Goal: Task Accomplishment & Management: Manage account settings

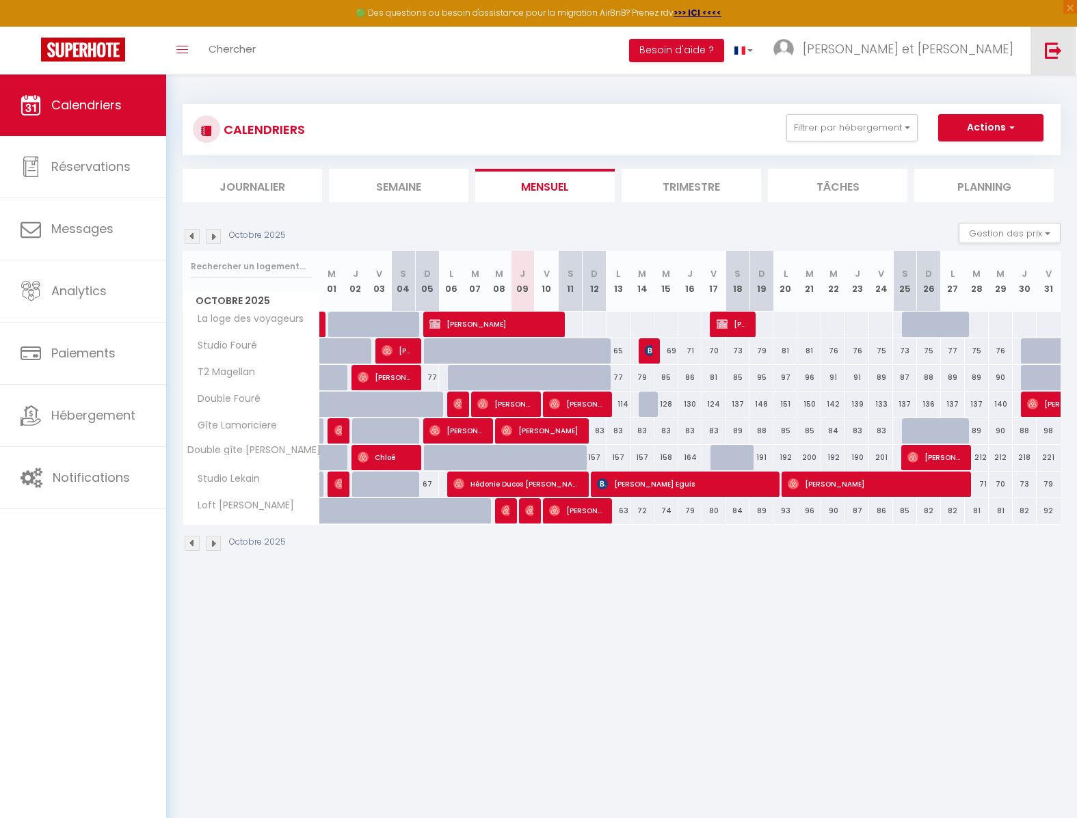
click at [1056, 52] on img at bounding box center [1052, 50] width 17 height 17
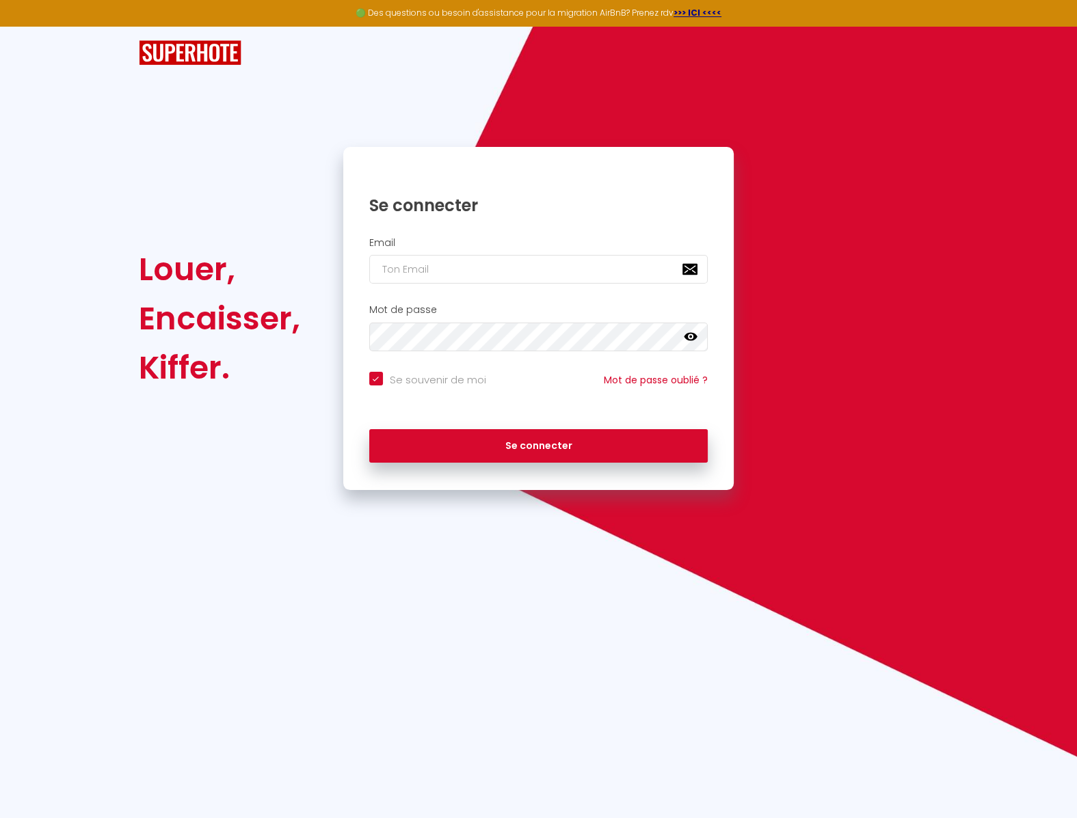
checkbox input "true"
click at [516, 267] on input "email" at bounding box center [538, 269] width 339 height 29
paste input "anicet.lamin@gmail.com"
type input "anicet.lamin@gmail.com"
checkbox input "true"
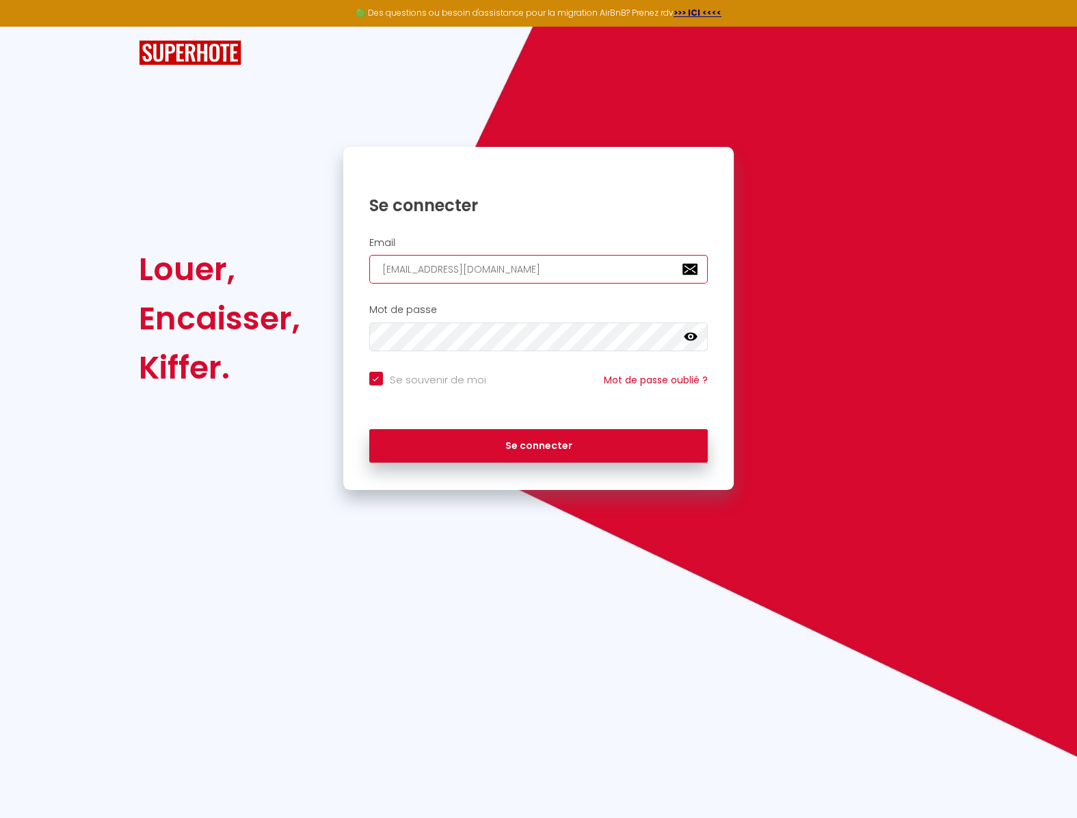
type input "anicet.lamin@gmail.com"
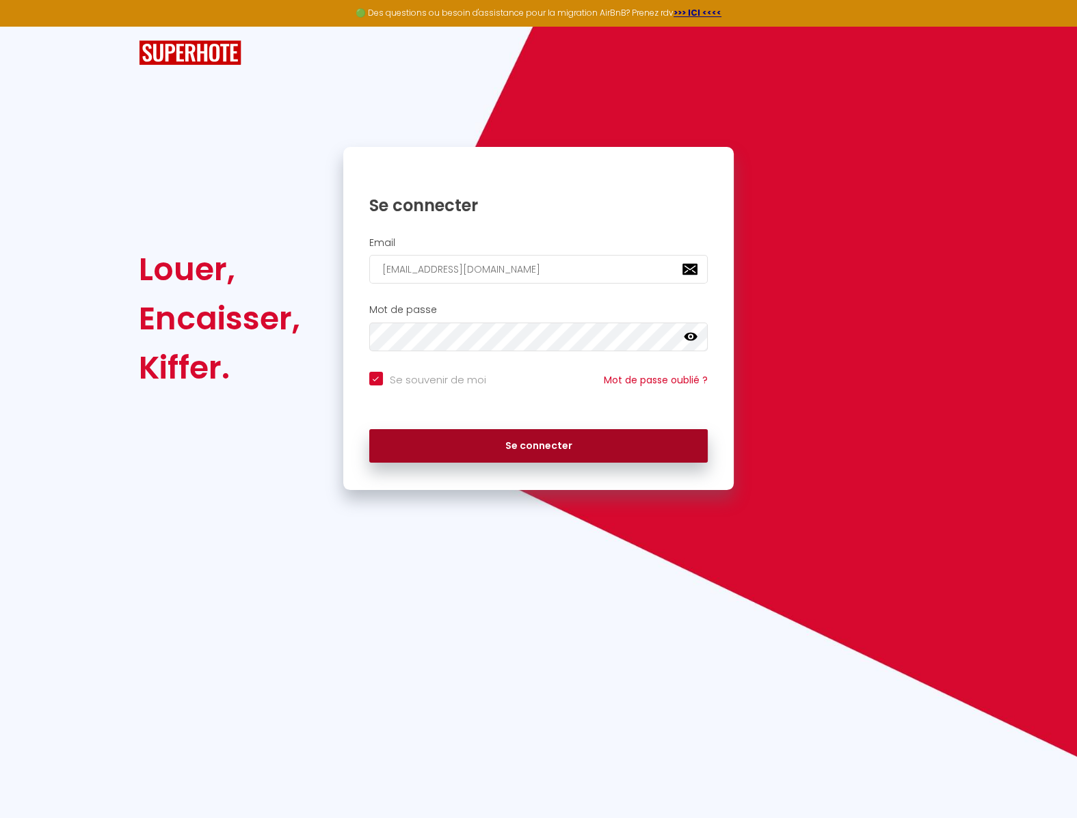
click at [609, 442] on button "Se connecter" at bounding box center [538, 446] width 339 height 34
checkbox input "true"
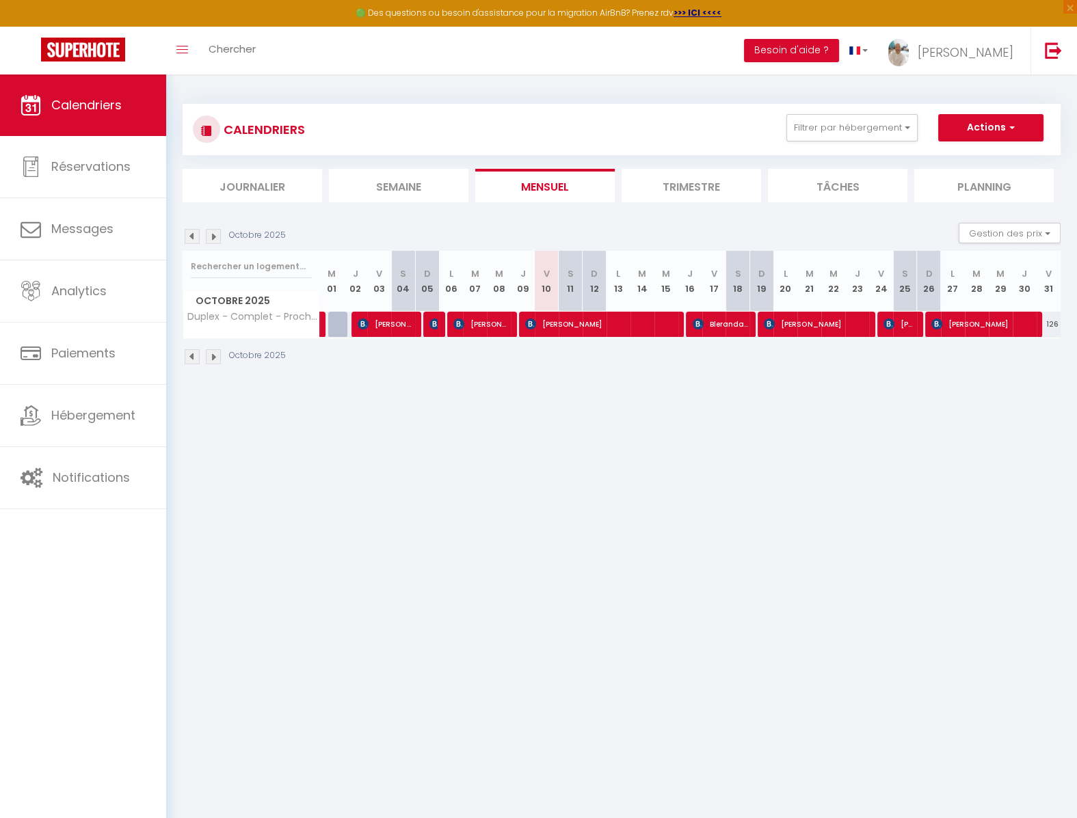
click at [722, 187] on li "Trimestre" at bounding box center [690, 185] width 139 height 33
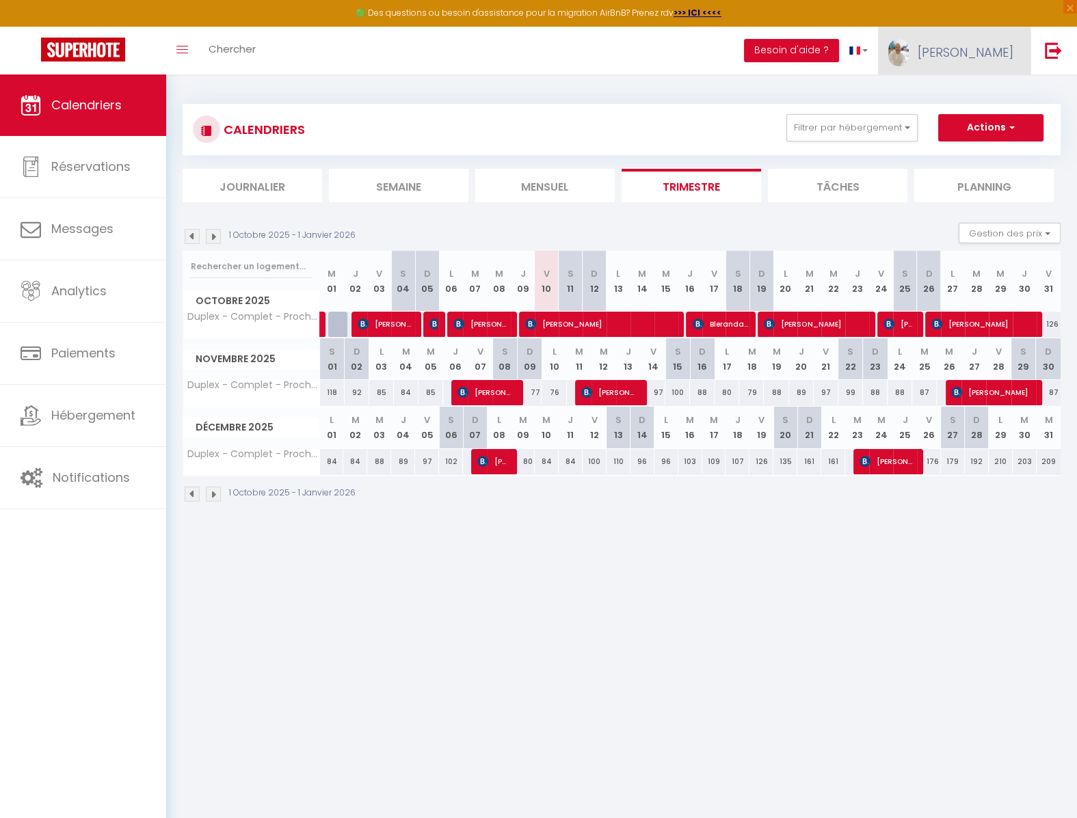
click at [958, 64] on link "Anicet Hilaire" at bounding box center [954, 51] width 152 height 48
click at [966, 97] on link "Paramètres" at bounding box center [975, 94] width 101 height 23
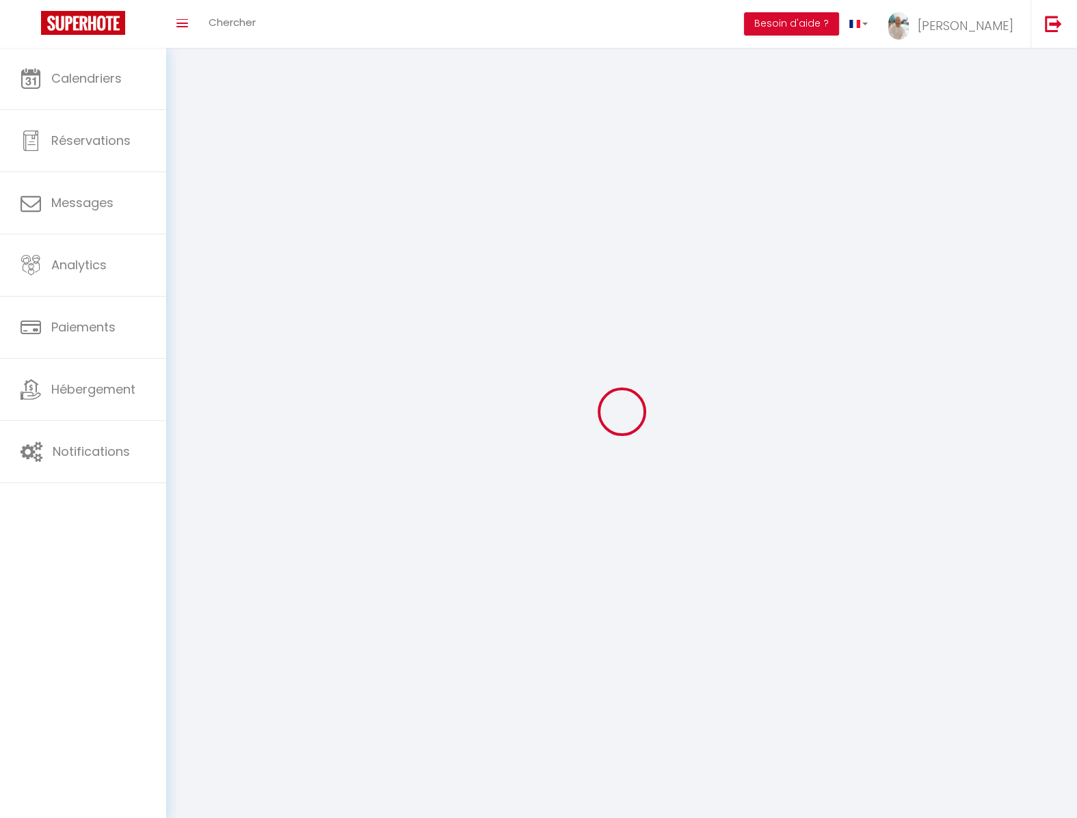
type input "Anicet Hilaire"
type input "LAMIN"
type input "0666954080"
type input "118 avenue Marie Curie - N° J102"
type input "77600"
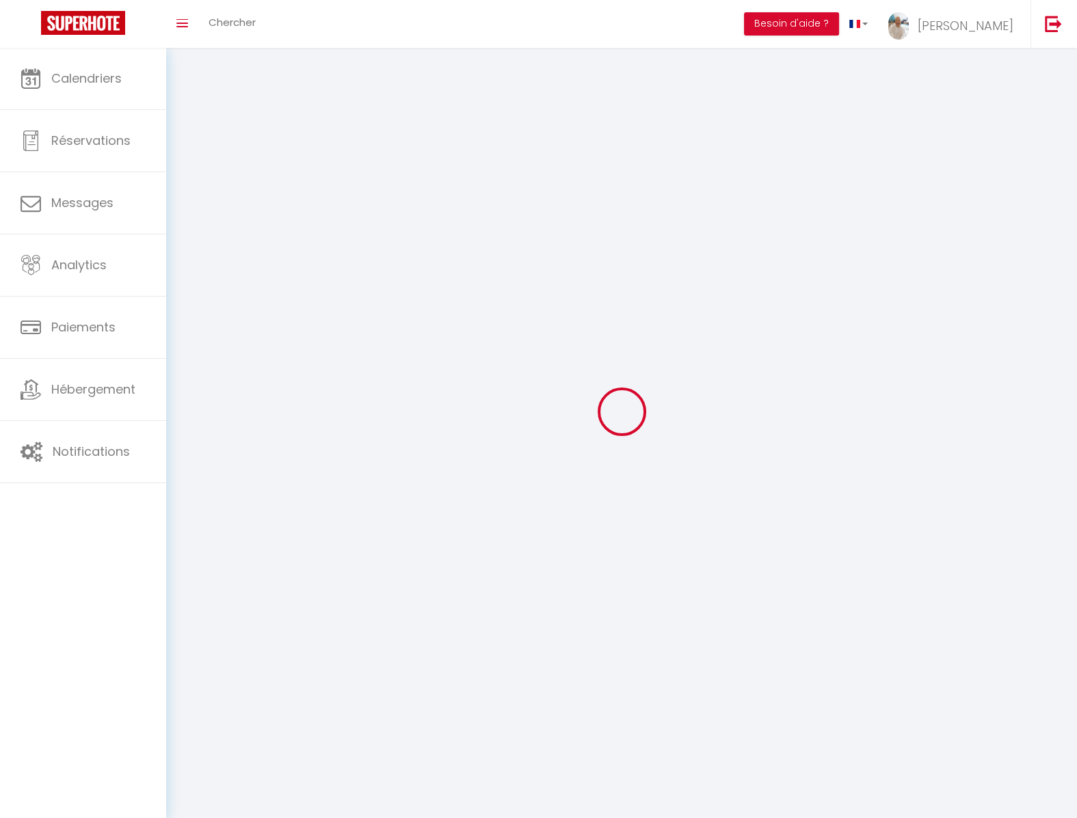
type input "BUSSY SAINT GEORGES"
type input "E8JgI47YAaZ6N1oxhrdy1hLkb"
type input "ZBpNh07XSqFO49KGDmBm87HBe"
type input "https://app.superhote.com/#/get-available-rentals/ZBpNh07XSqFO49KGDmBm87HBe"
select select "1"
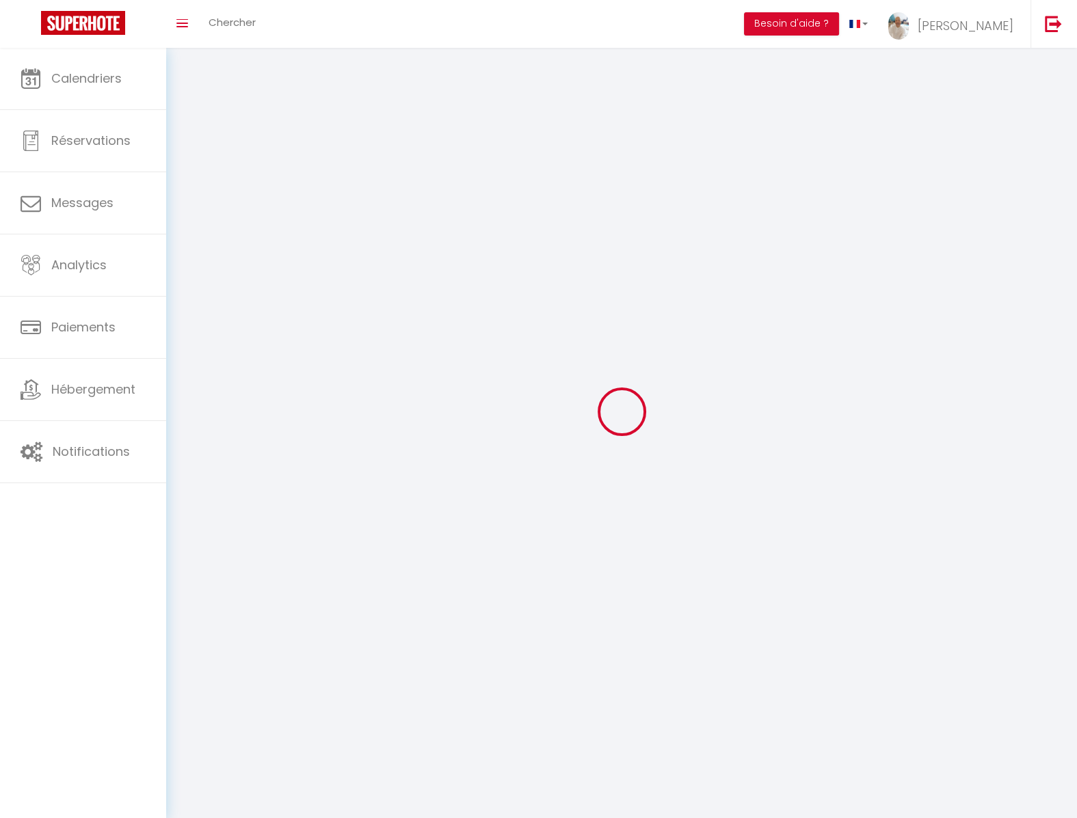
select select "28"
select select "fr"
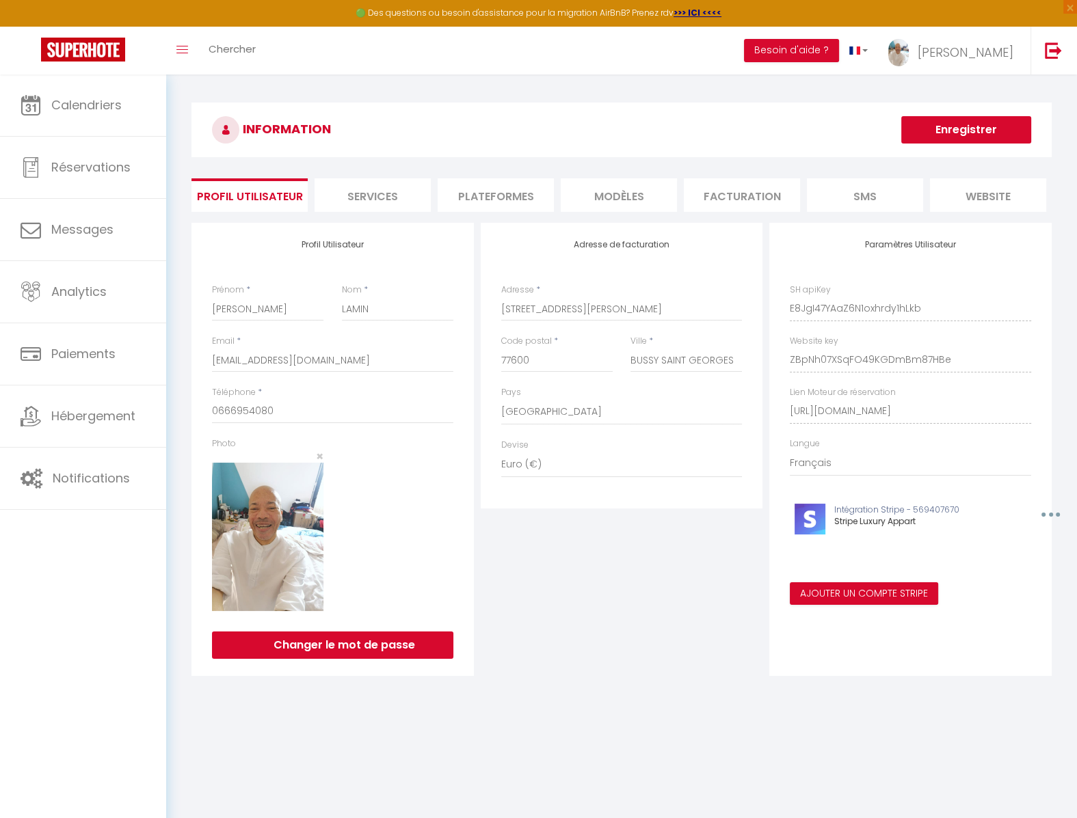
click at [510, 187] on li "Plateformes" at bounding box center [495, 194] width 116 height 33
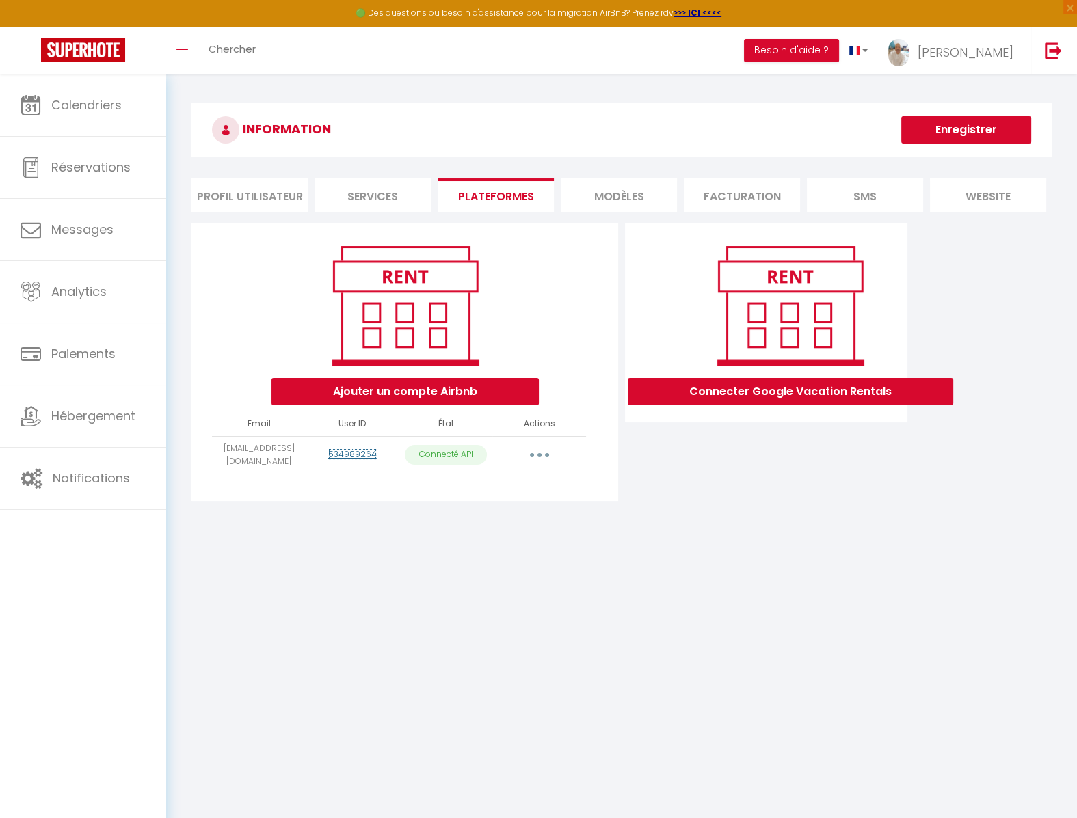
click at [361, 455] on link "534989264" at bounding box center [352, 454] width 49 height 12
click at [545, 449] on button "button" at bounding box center [539, 455] width 38 height 22
click at [508, 485] on link "Importer les appartements" at bounding box center [478, 485] width 151 height 23
select select "56172"
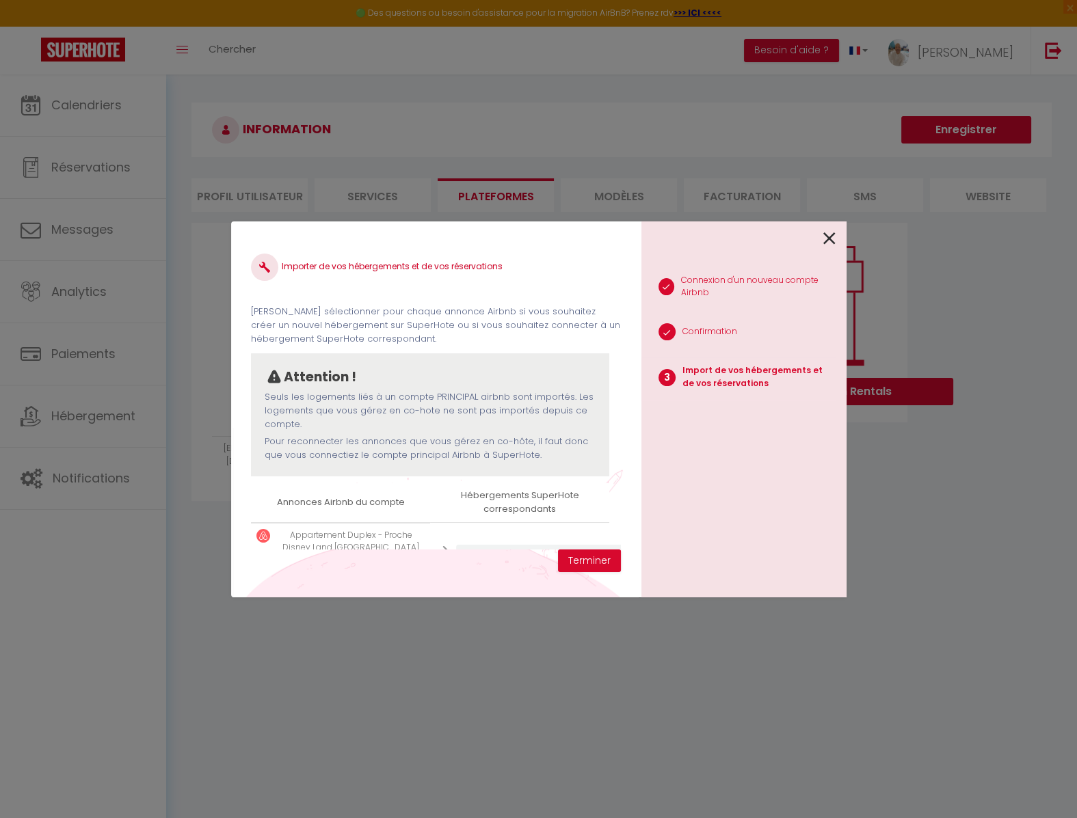
scroll to position [53, 0]
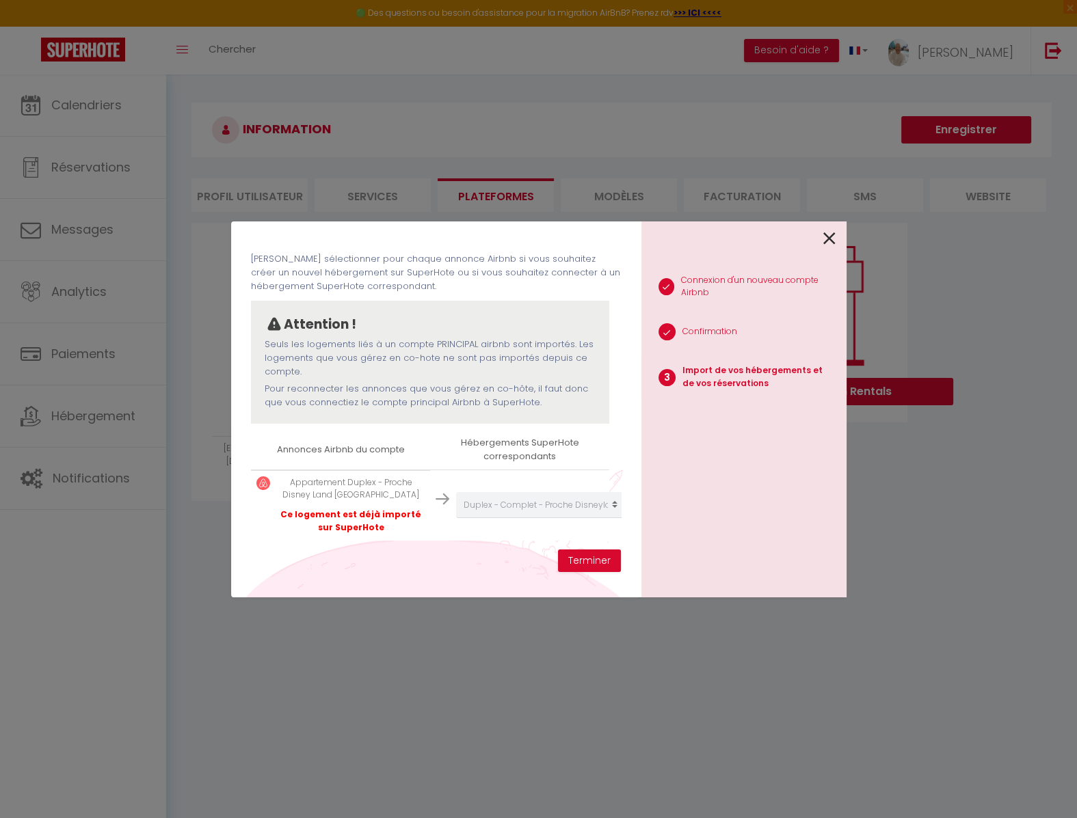
click at [829, 239] on icon at bounding box center [829, 238] width 12 height 21
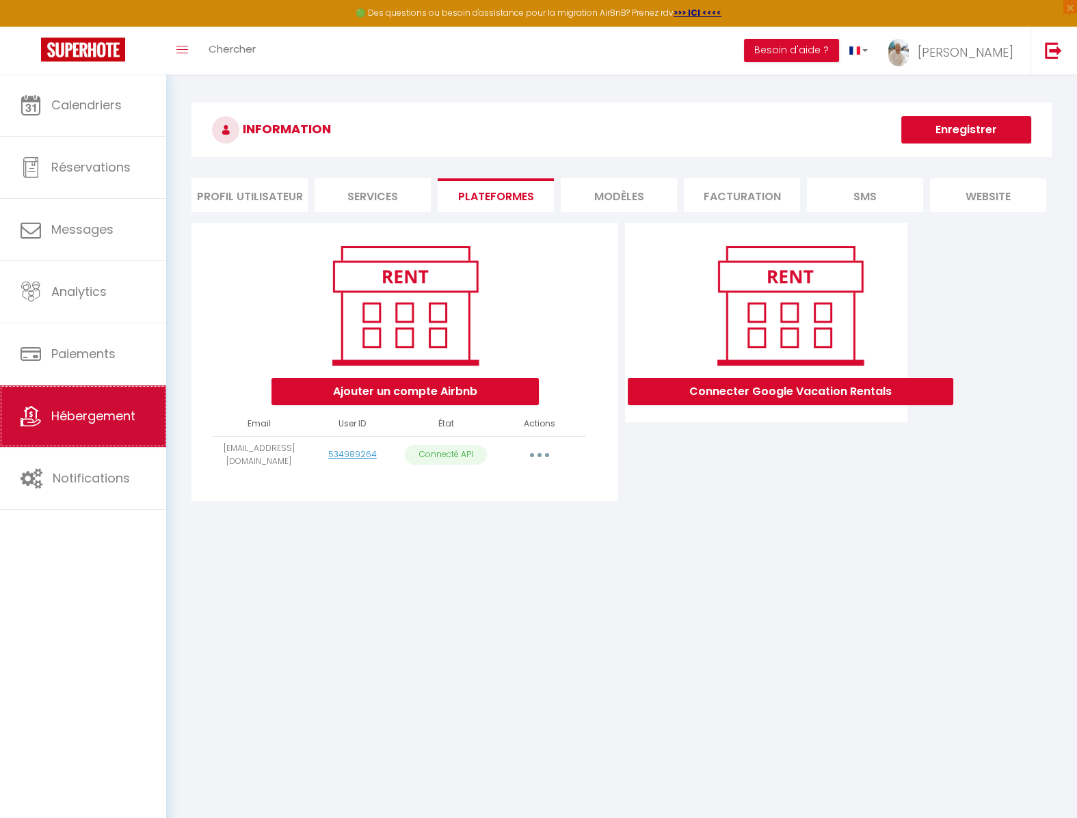
click at [104, 416] on span "Hébergement" at bounding box center [93, 415] width 84 height 17
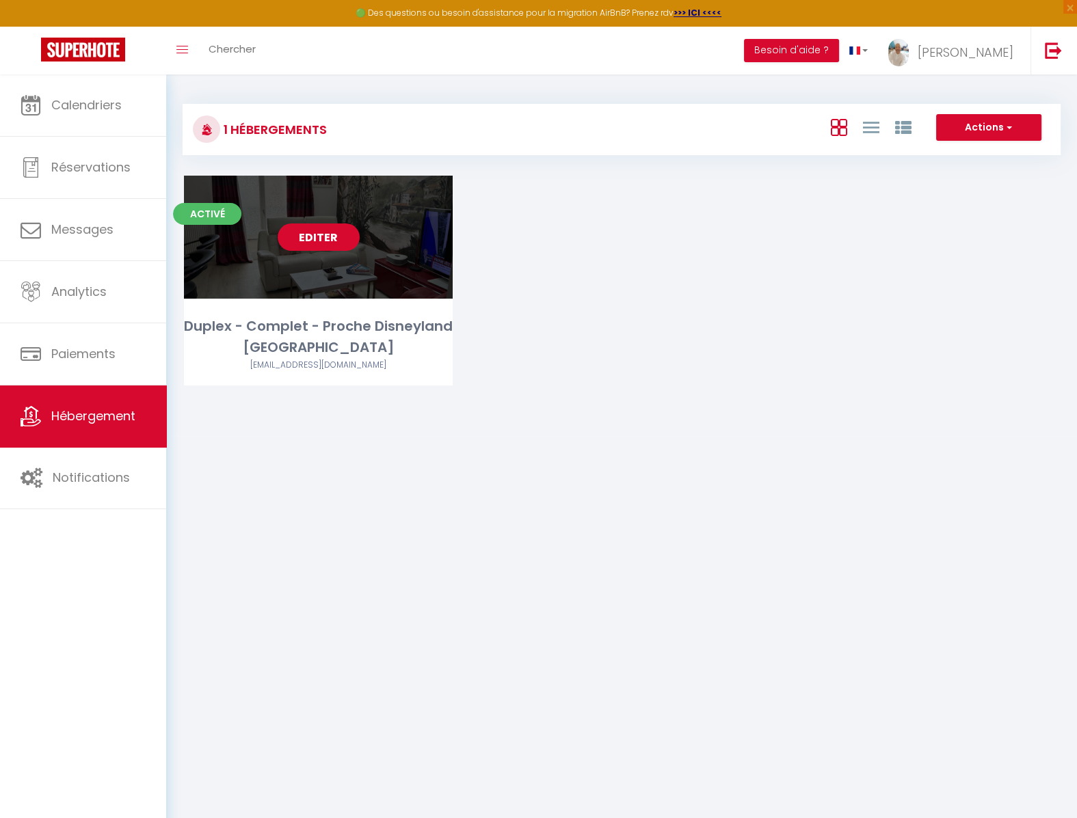
click at [324, 234] on link "Editer" at bounding box center [319, 237] width 82 height 27
select select "3"
select select "2"
select select "1"
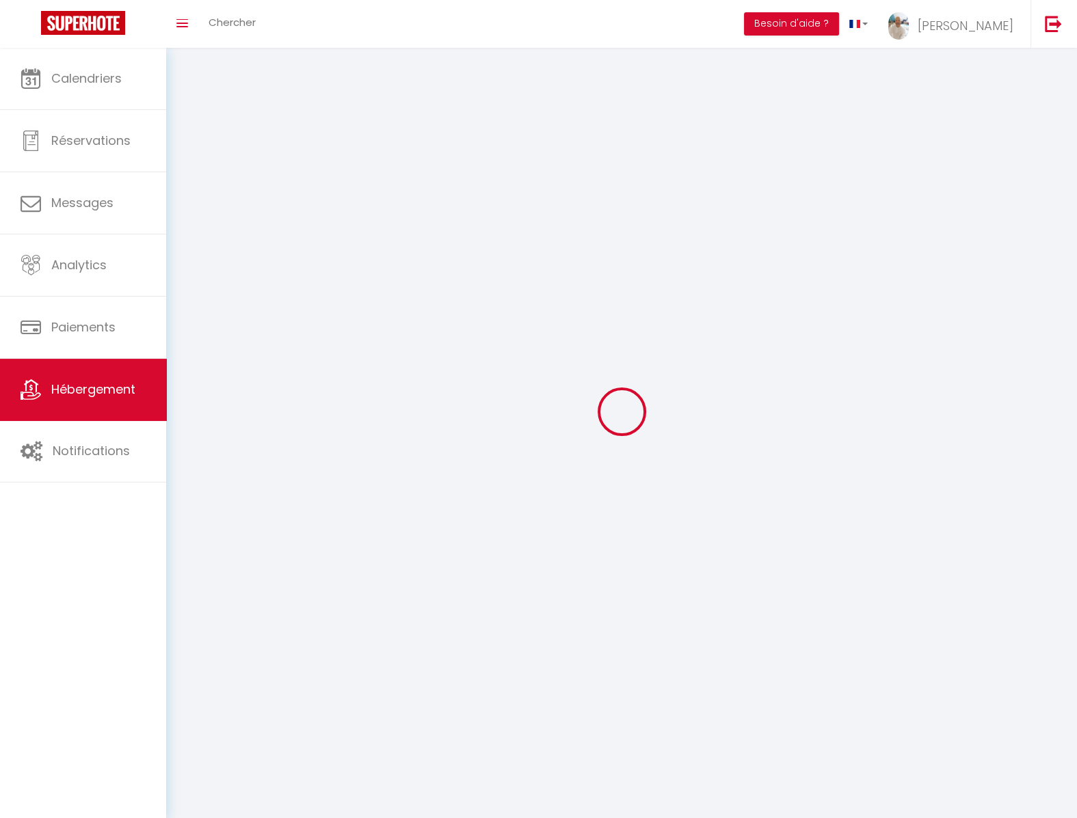
select select
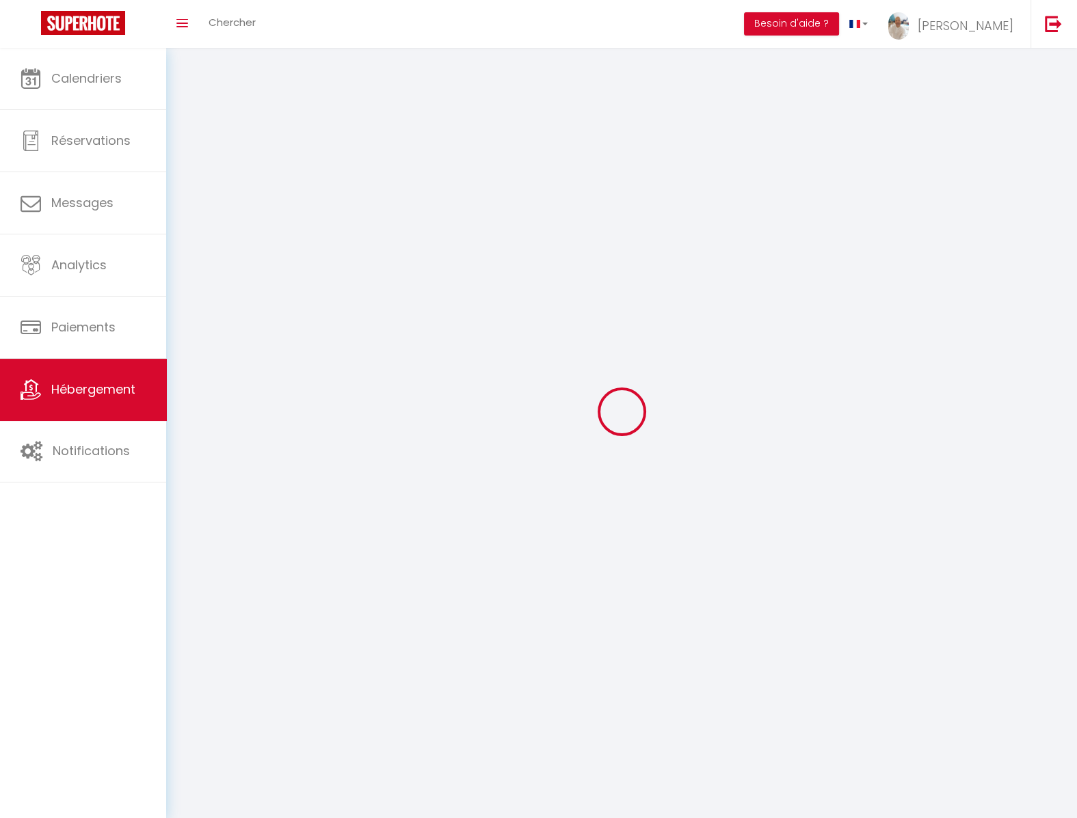
select select
checkbox input "false"
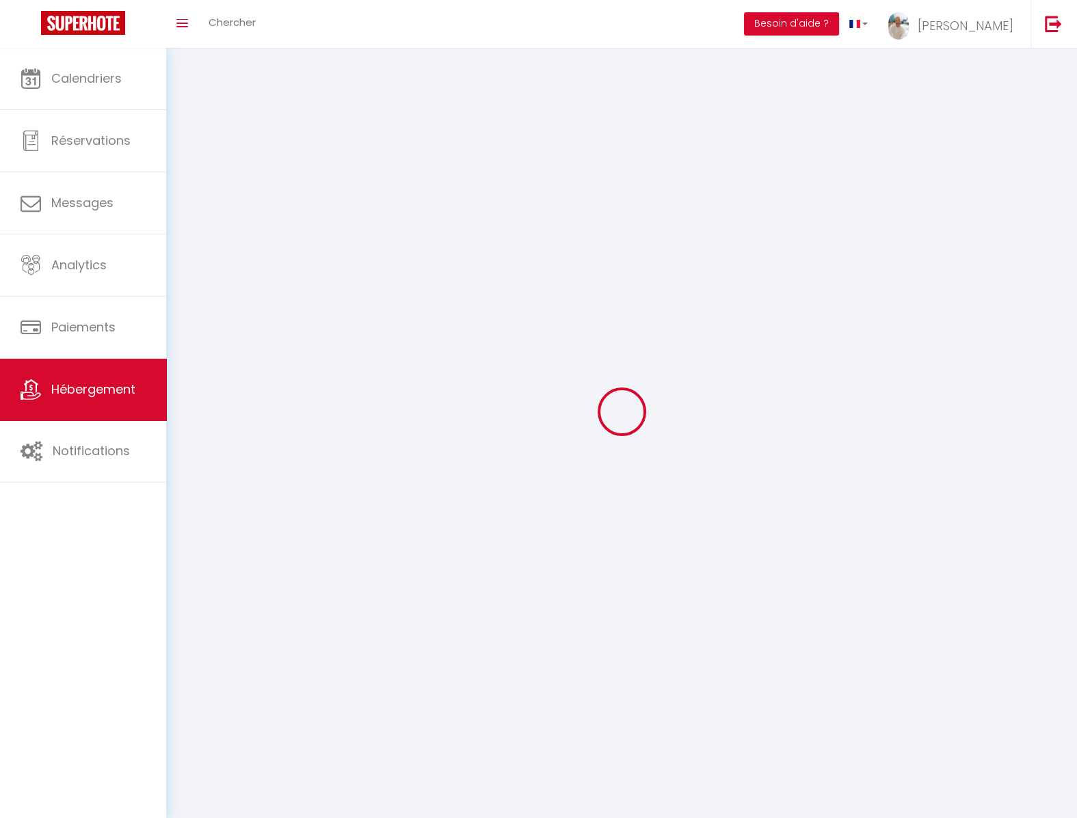
select select
select select "28"
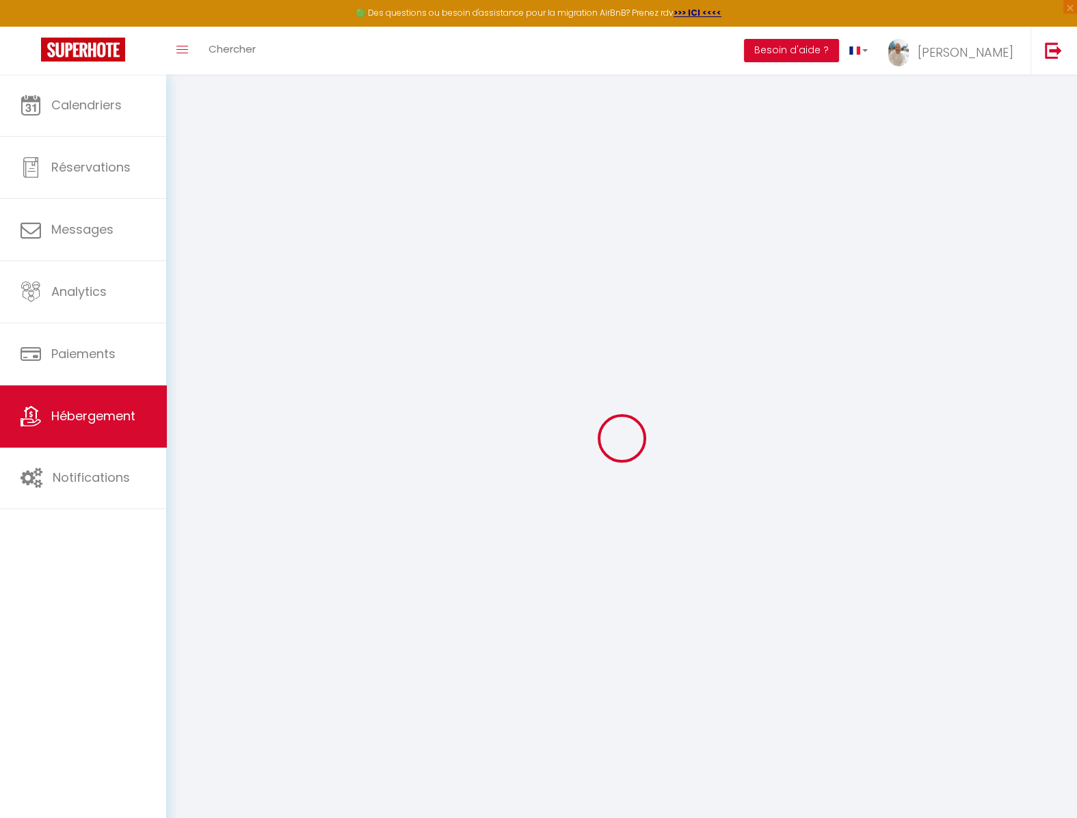
select select
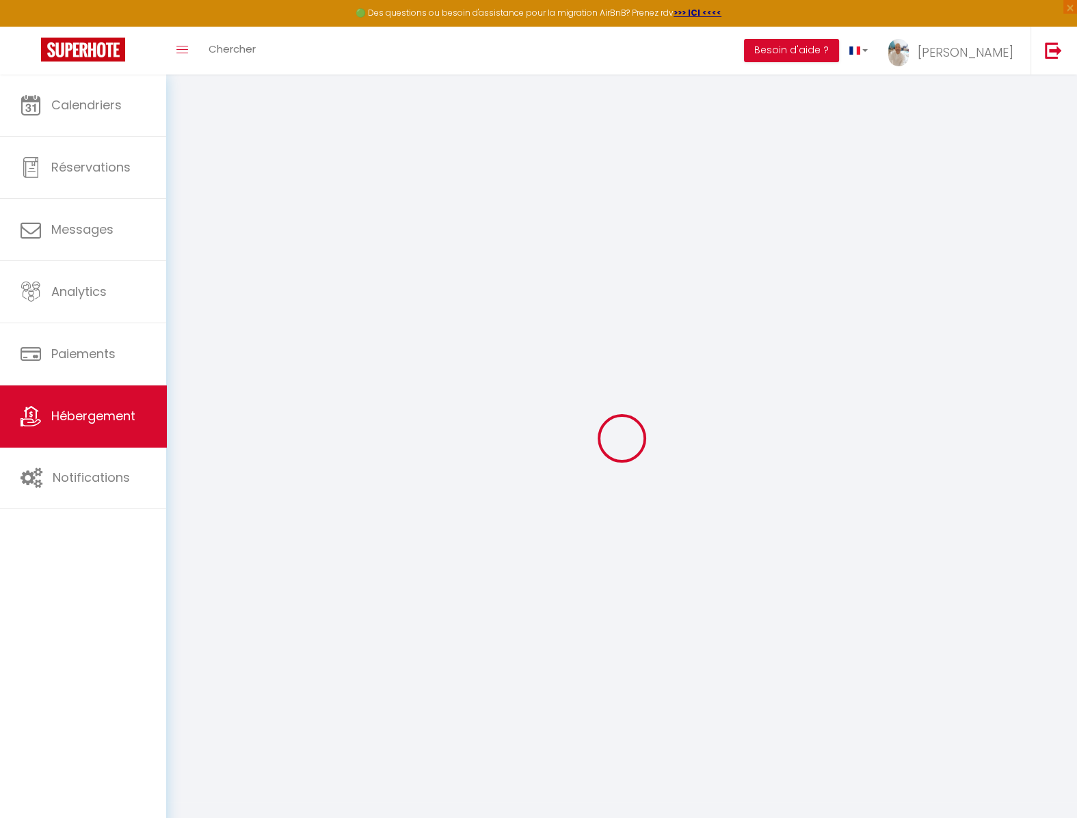
select select
checkbox input "false"
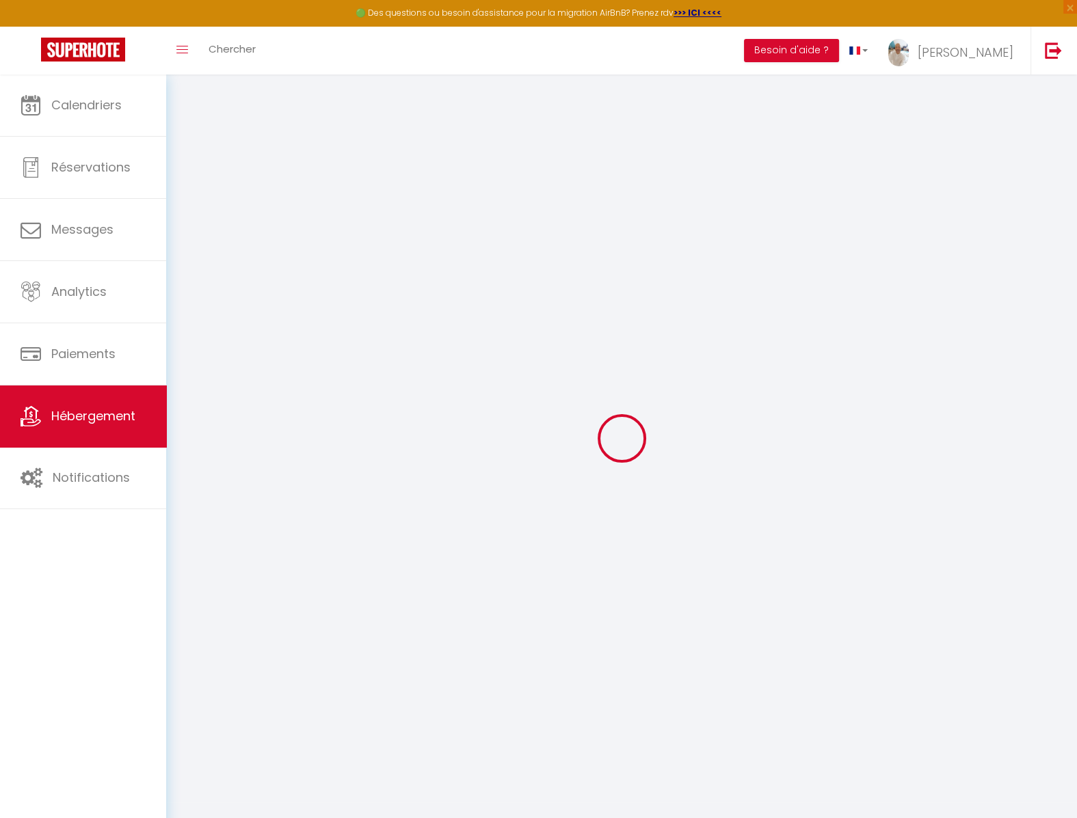
select select
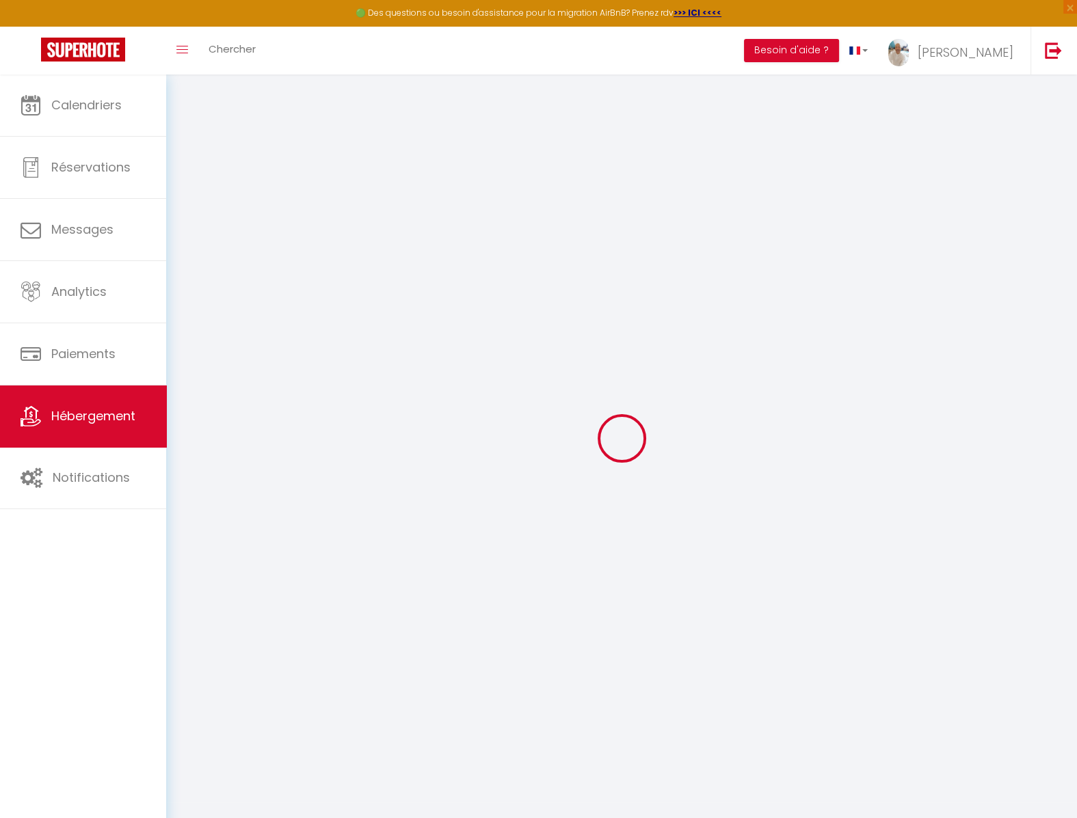
select select
checkbox input "false"
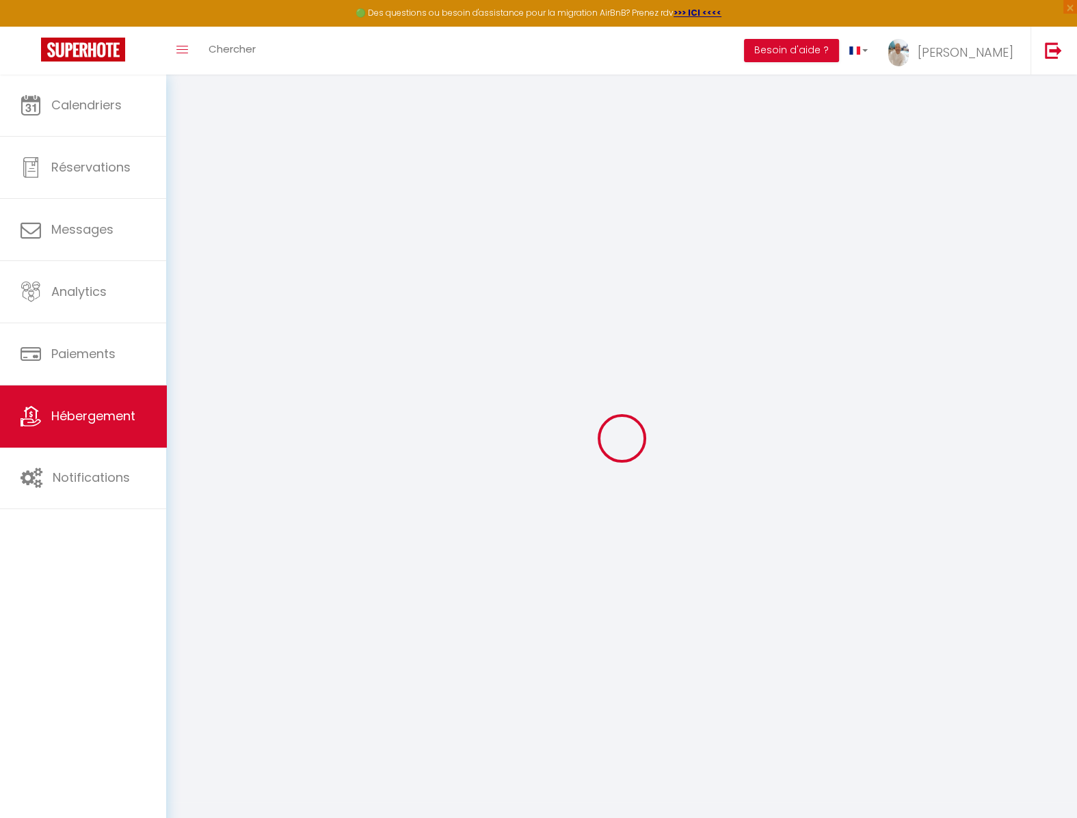
checkbox input "false"
select select
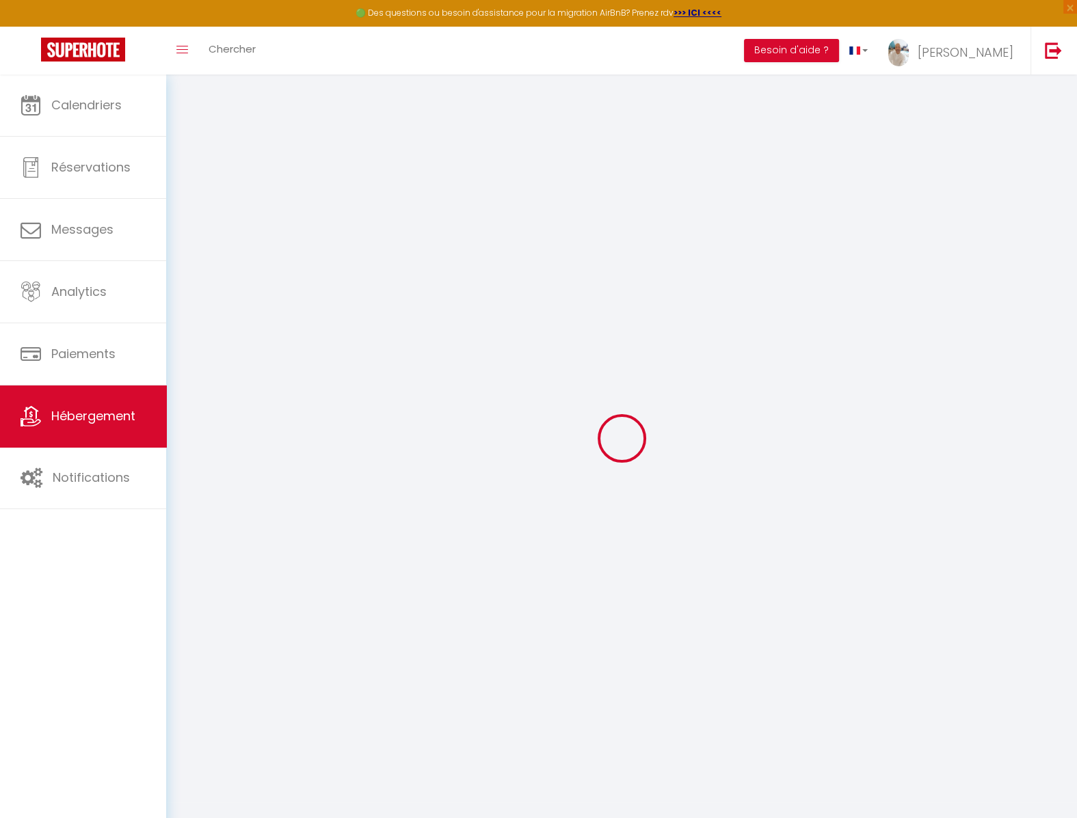
select select
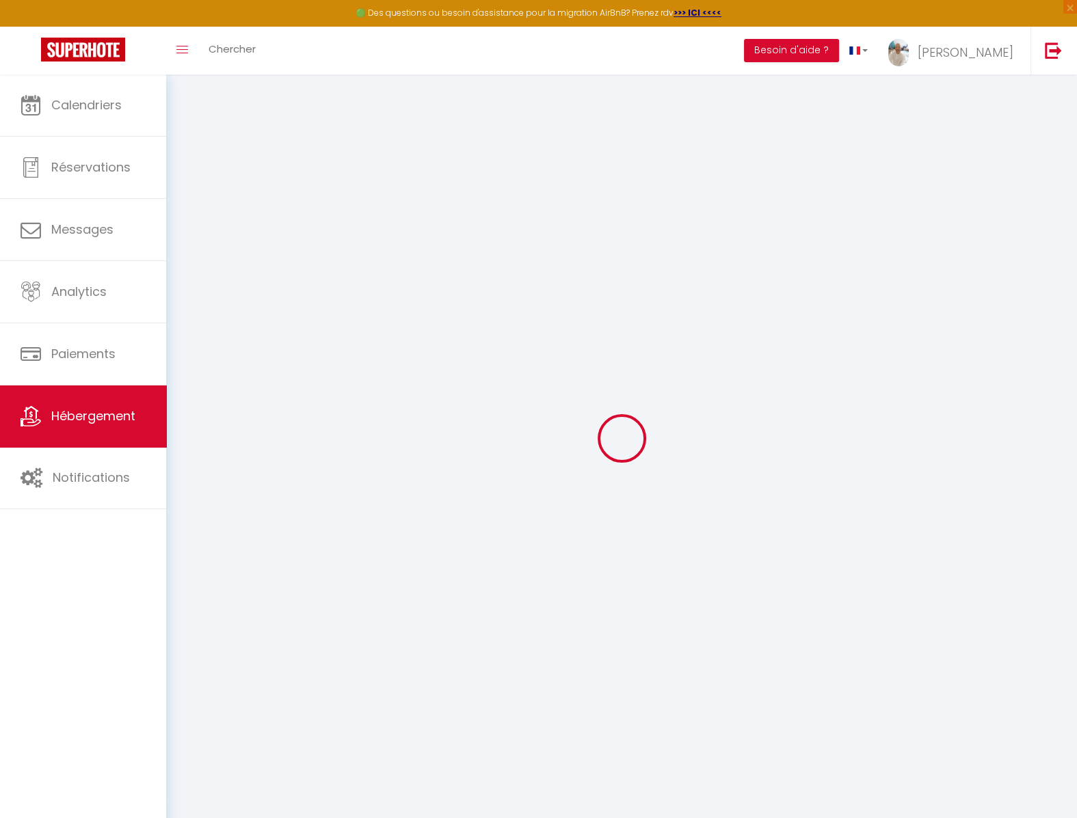
checkbox input "false"
select select
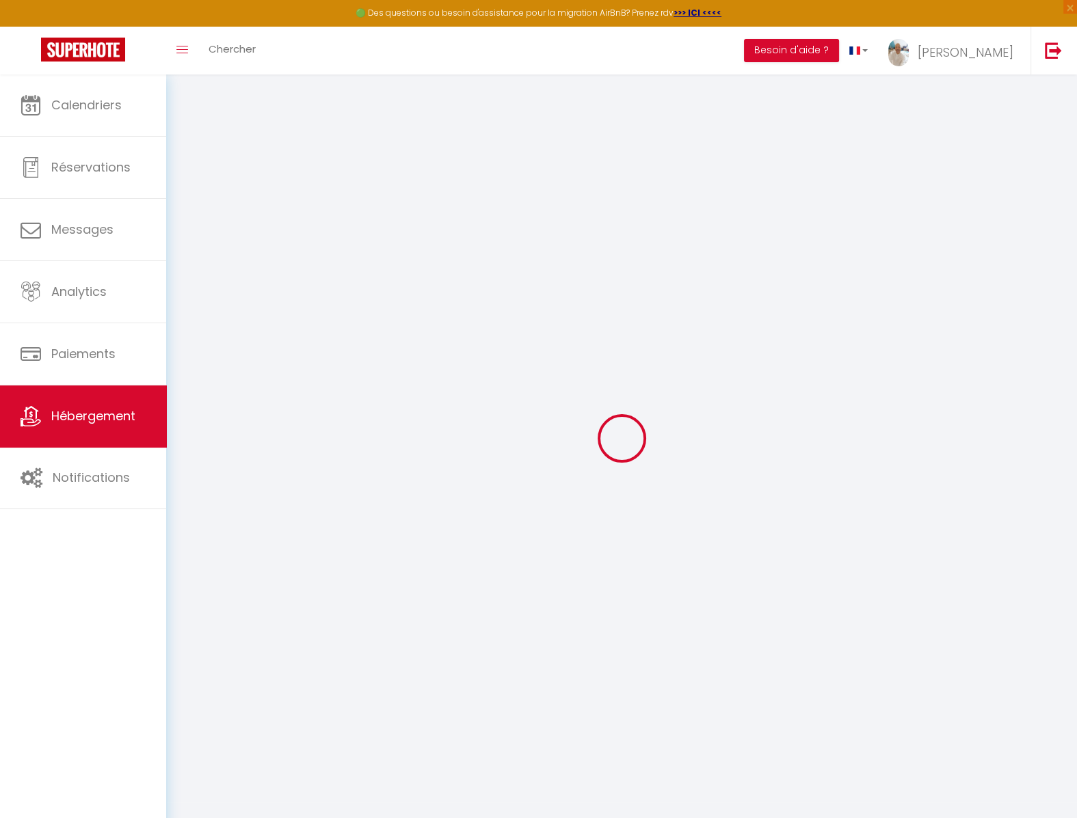
select select
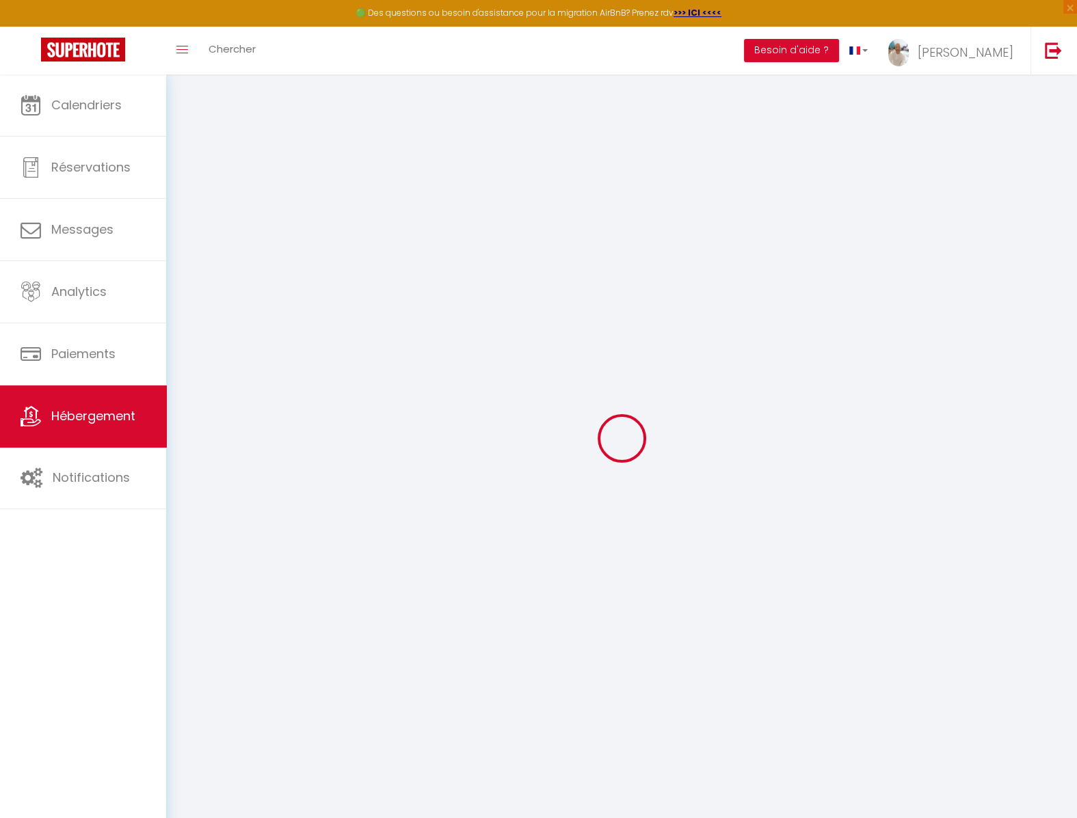
select select
checkbox input "false"
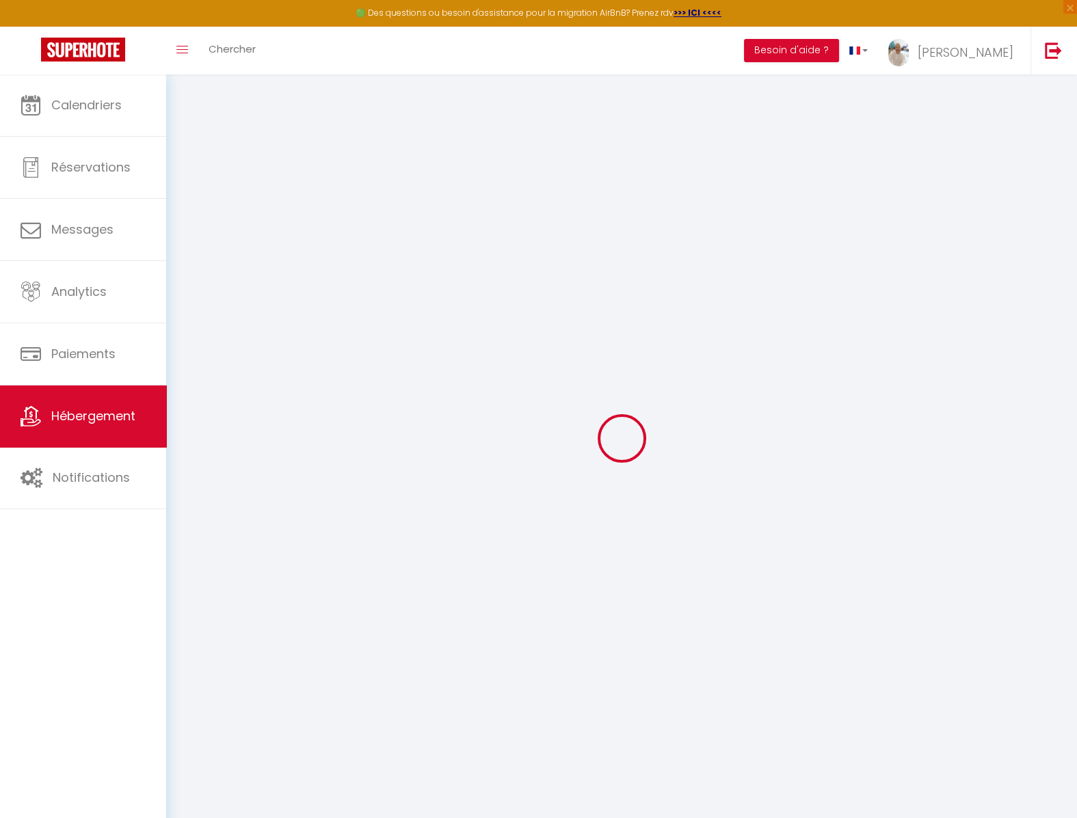
checkbox input "false"
select select
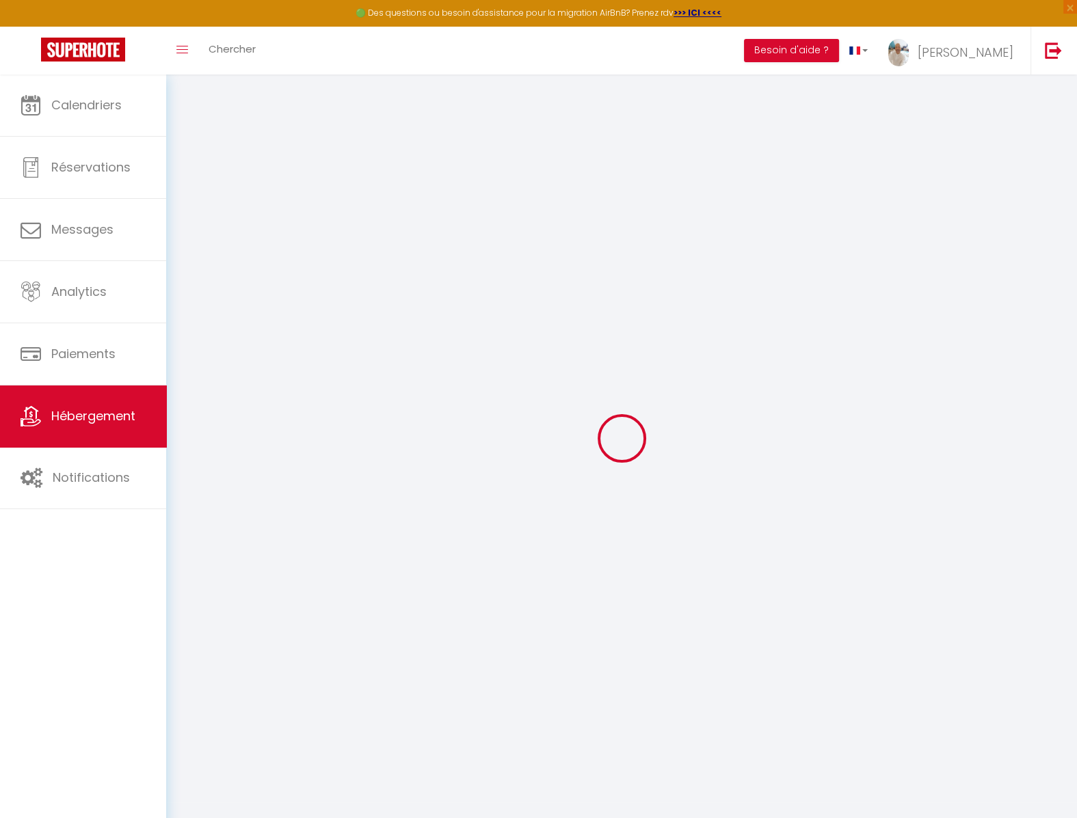
select select
checkbox input "false"
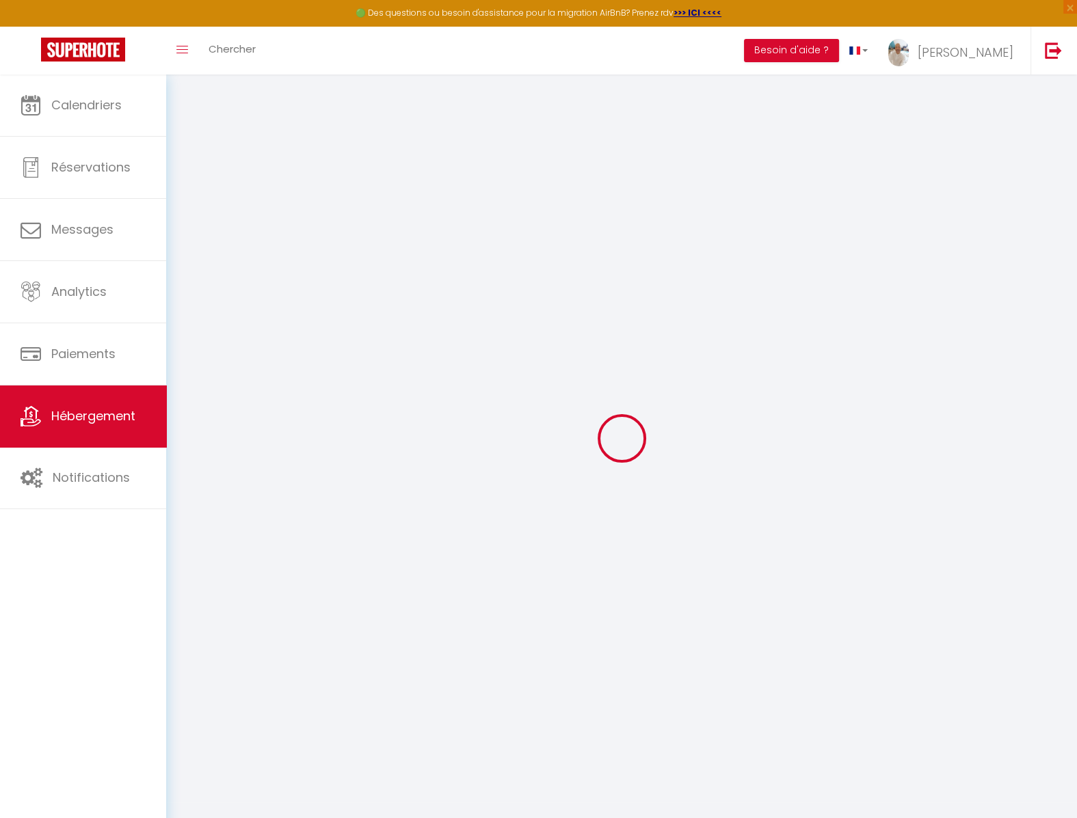
checkbox input "false"
select select
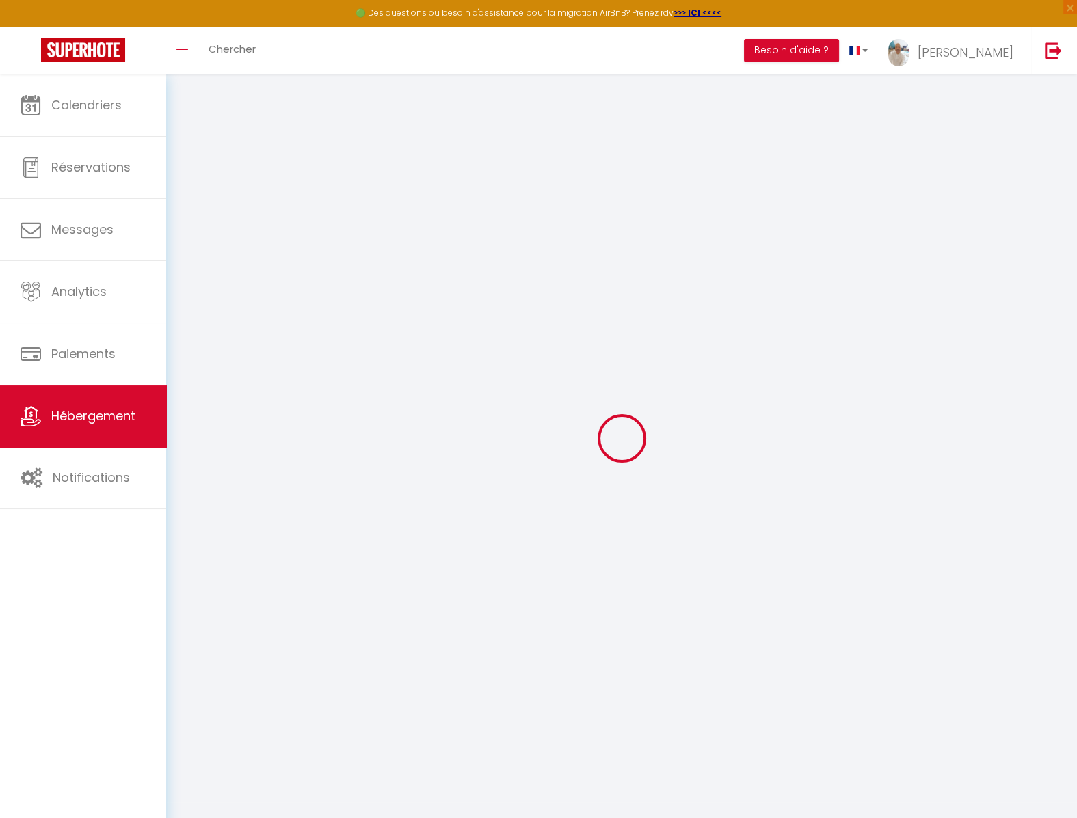
select select "7084-970930249358048918"
select select "+ 5 %"
type input "1.5"
select select
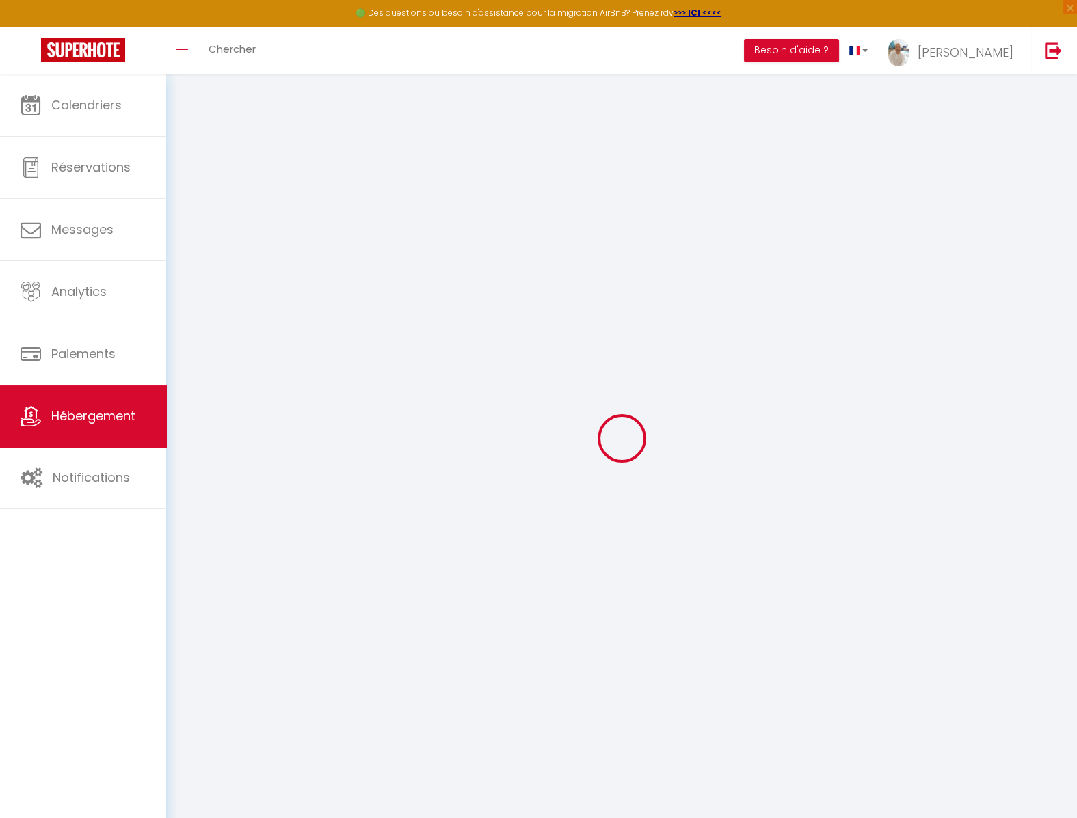
select select
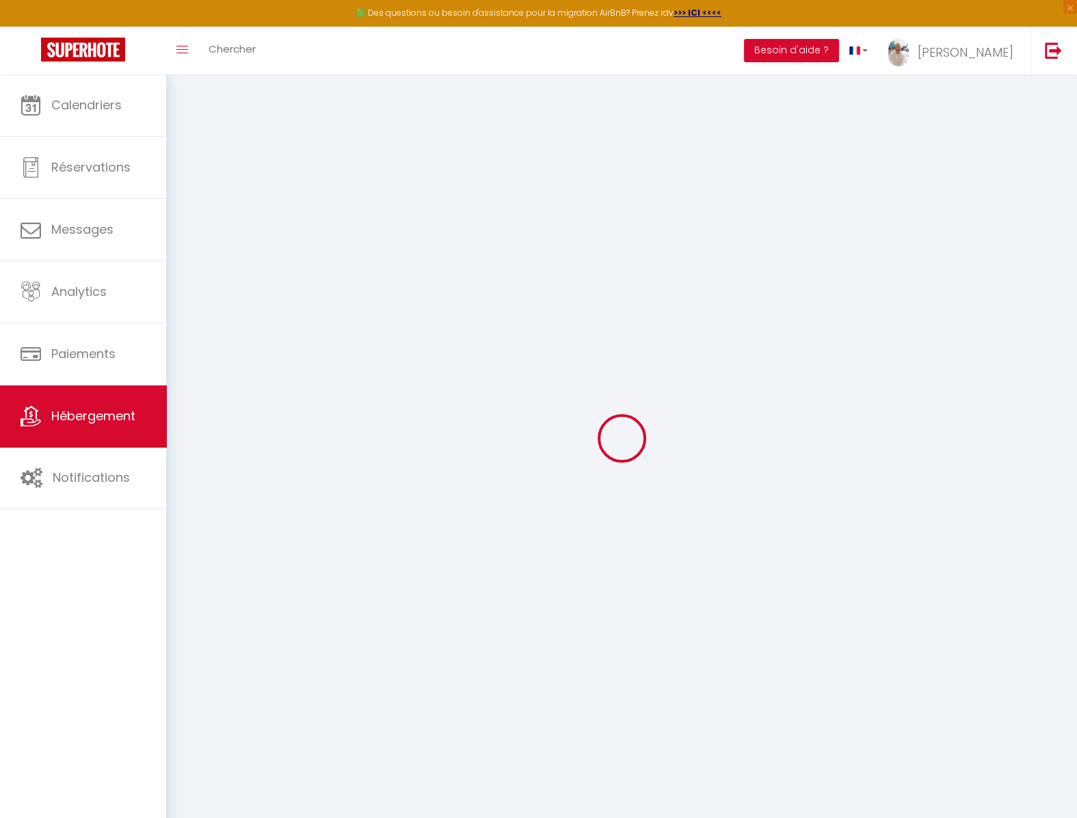
checkbox input "false"
type input "1.5"
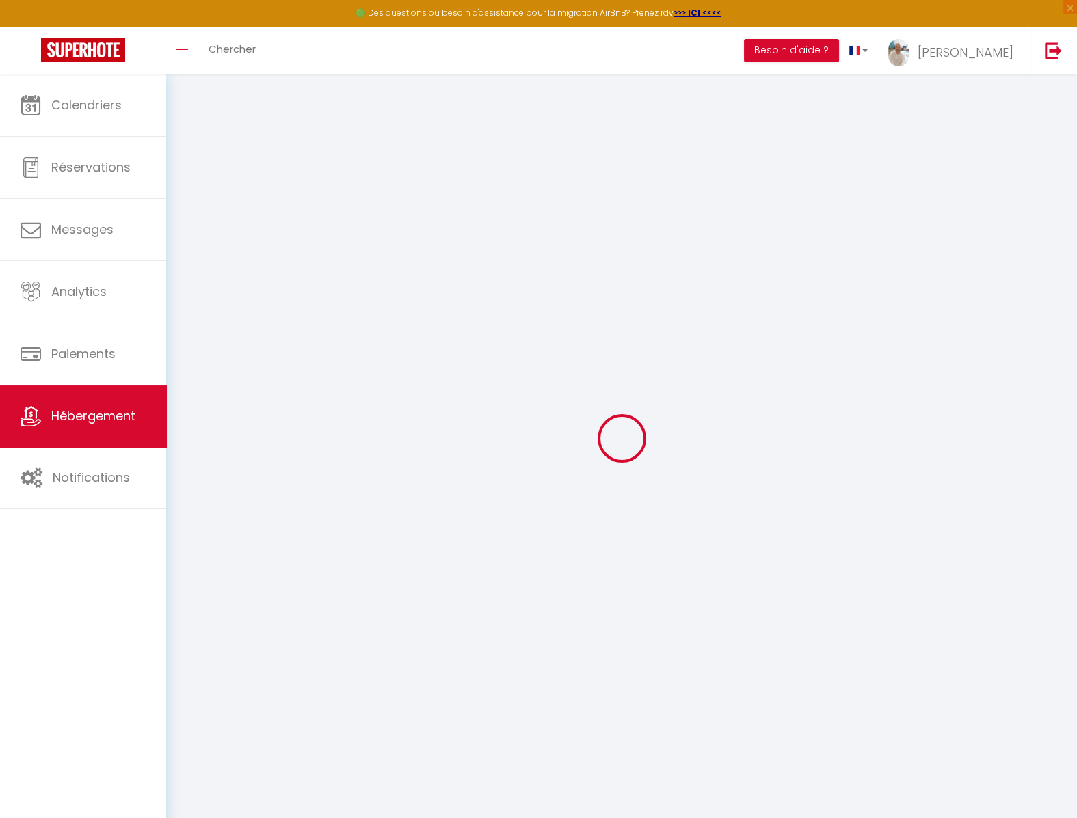
checkbox input "false"
select select "14:00"
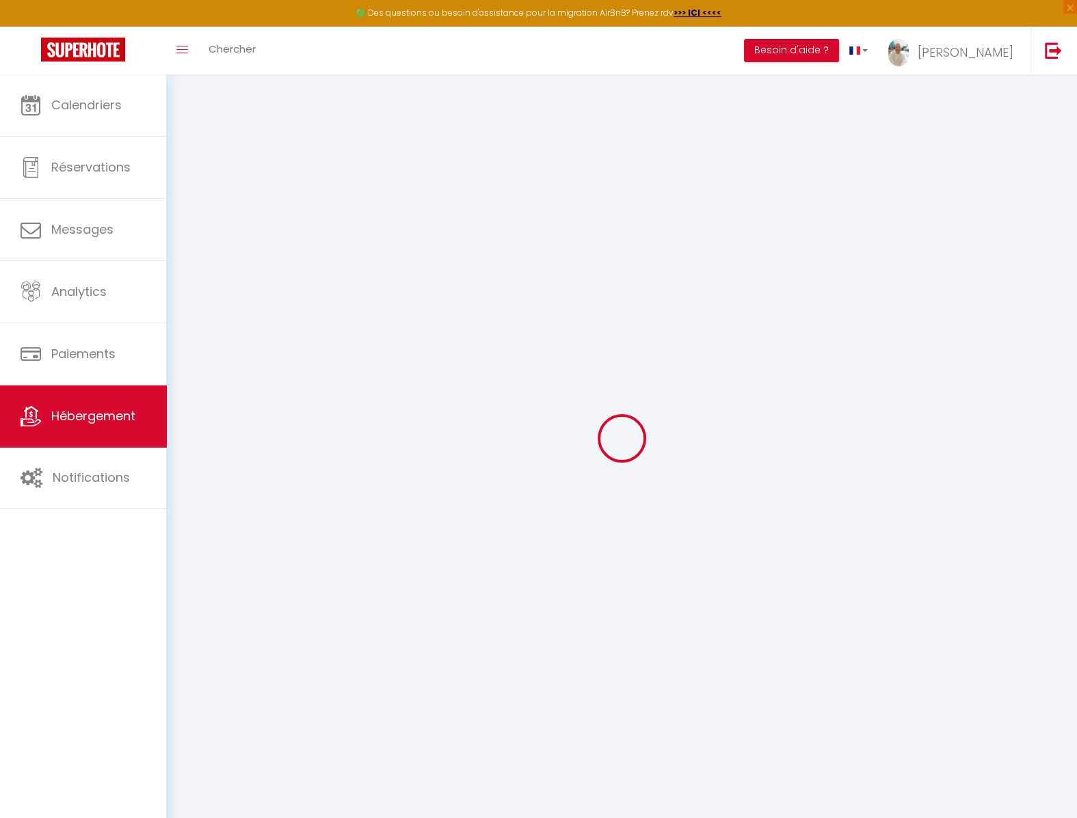
select select
select select "11:00"
select select "30"
select select "60"
select select "12:00"
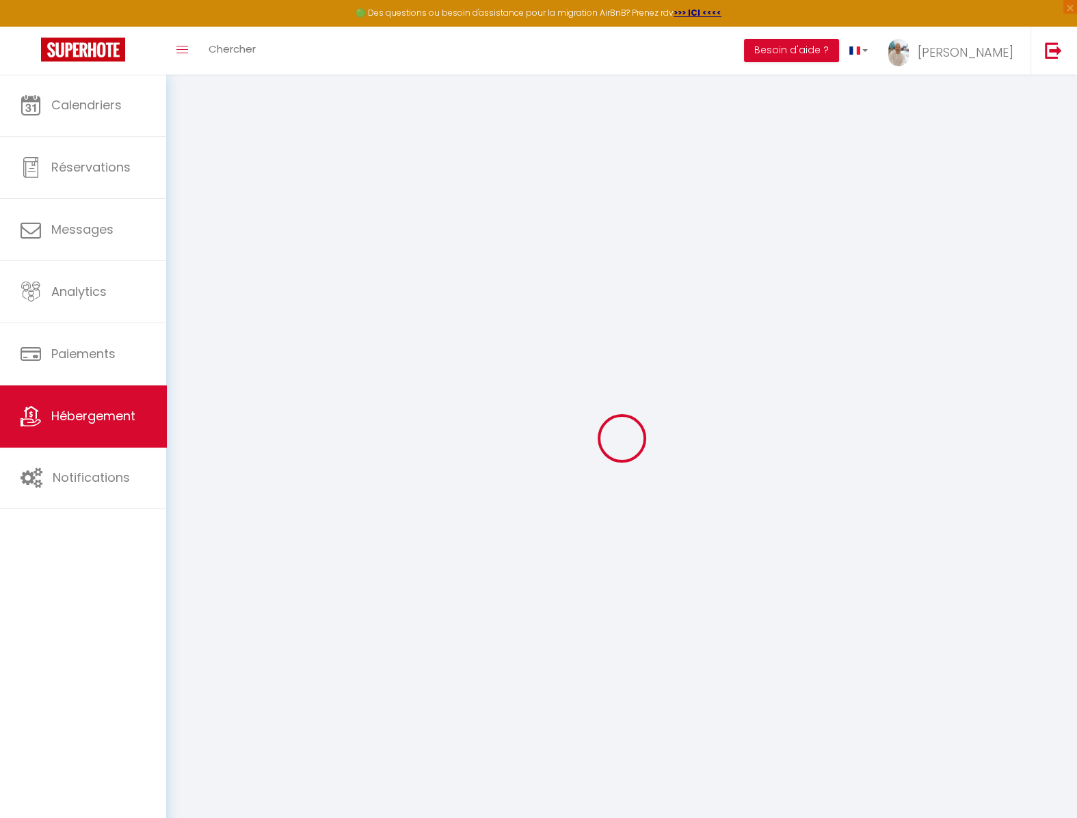
type input "1.5"
select select
checkbox input "false"
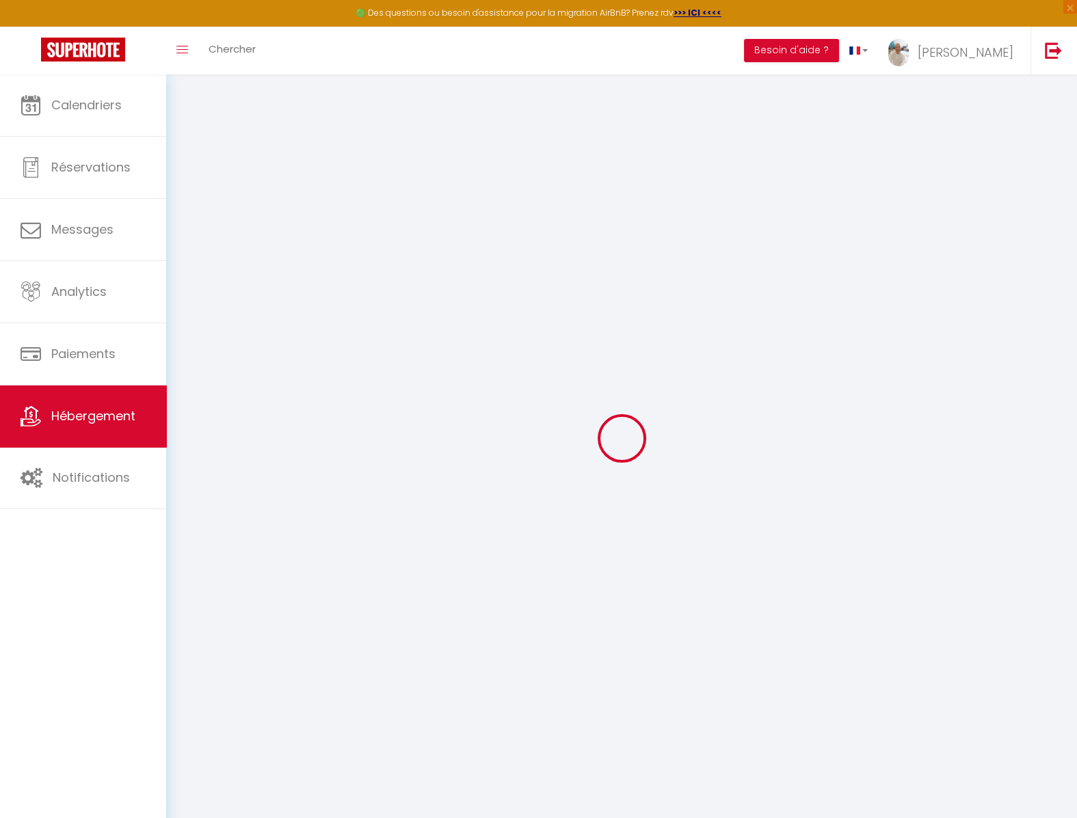
checkbox input "false"
select select "EUR"
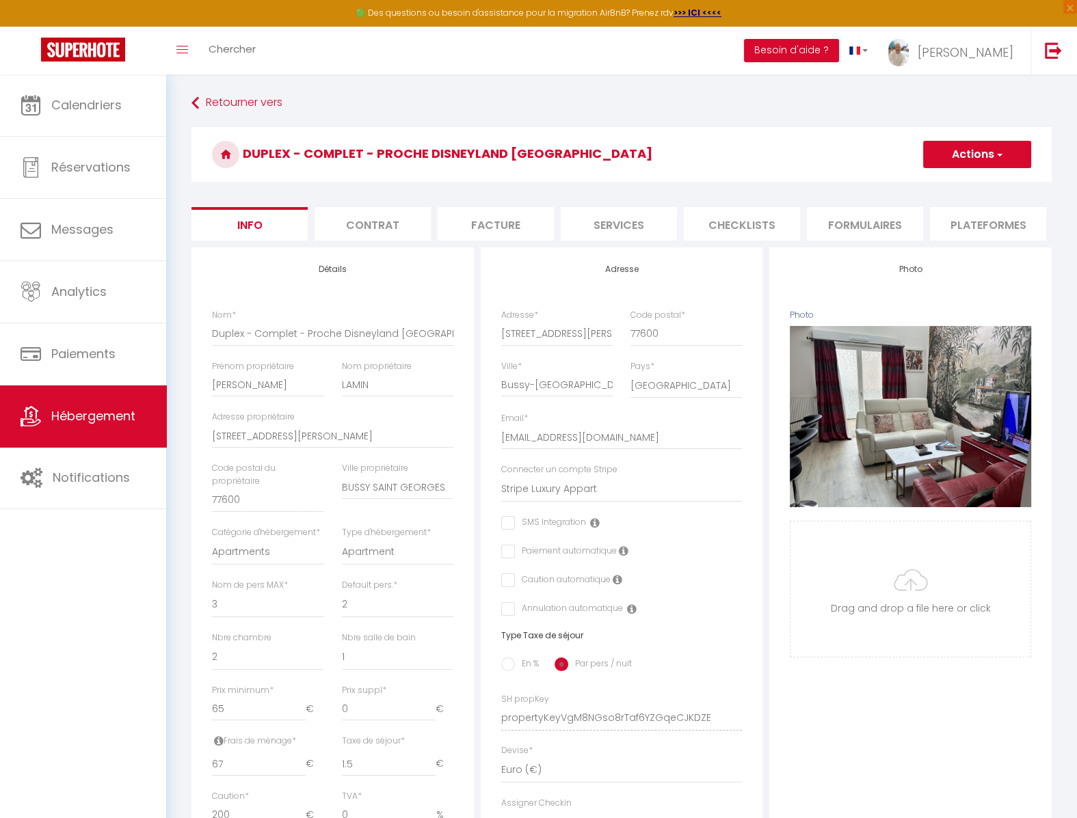
click at [982, 218] on li "Plateformes" at bounding box center [988, 223] width 116 height 33
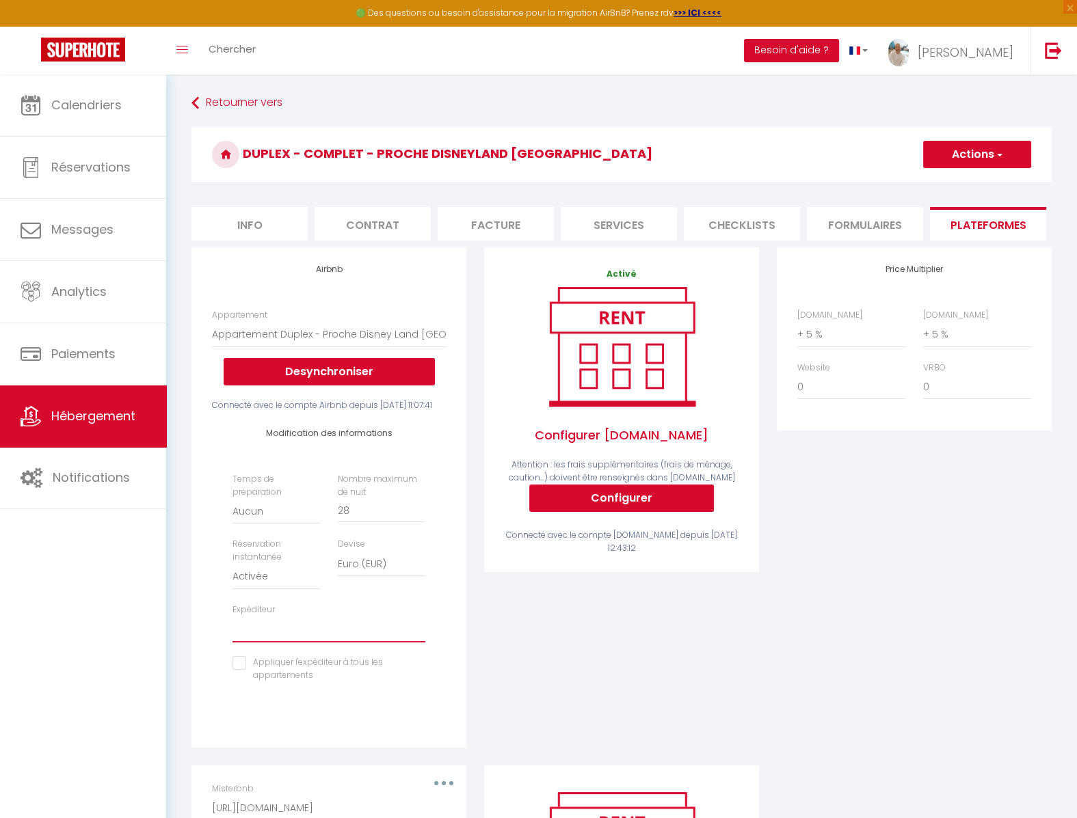
select select "7084"
click option "eddybnb77@gmail.com" at bounding box center [0, 0] width 0 height 0
click at [241, 670] on input "checkbox" at bounding box center [328, 663] width 193 height 14
checkbox input "true"
click at [990, 139] on h3 "Duplex - Complet - Proche Disneyland Paris" at bounding box center [621, 154] width 860 height 55
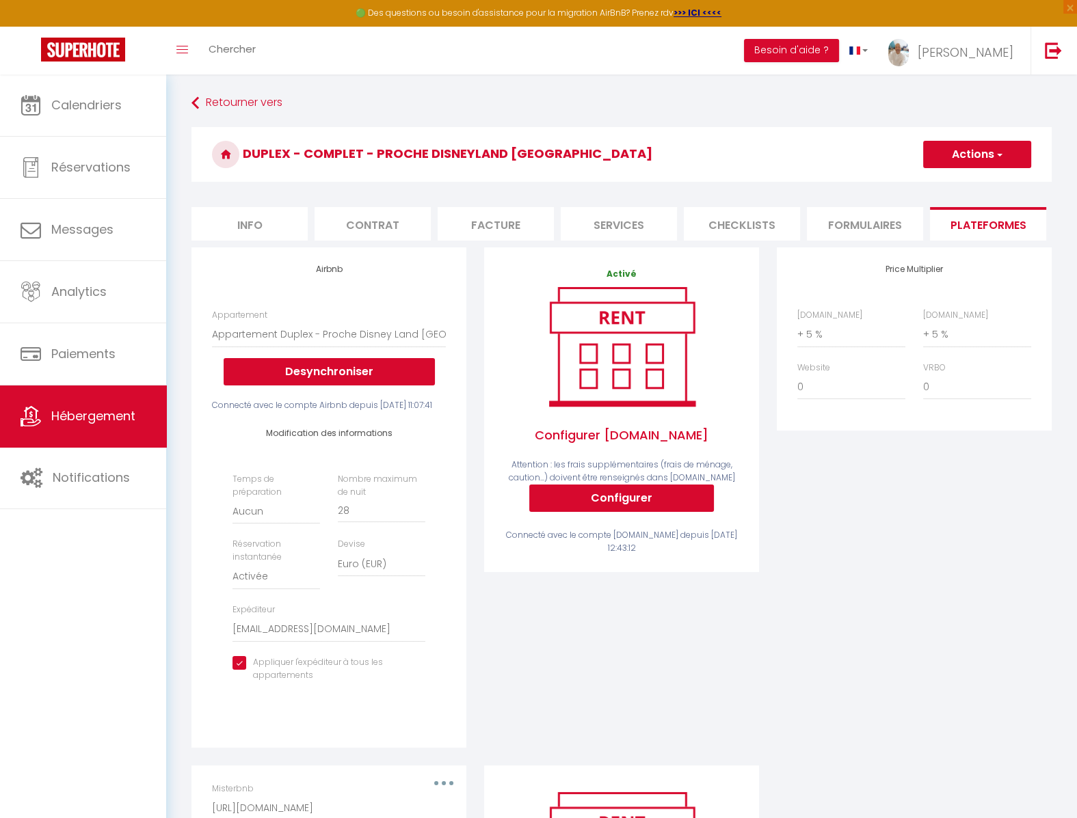
click at [986, 148] on button "Actions" at bounding box center [977, 154] width 108 height 27
click at [956, 189] on link "Enregistrer" at bounding box center [976, 185] width 108 height 18
select select "EUR"
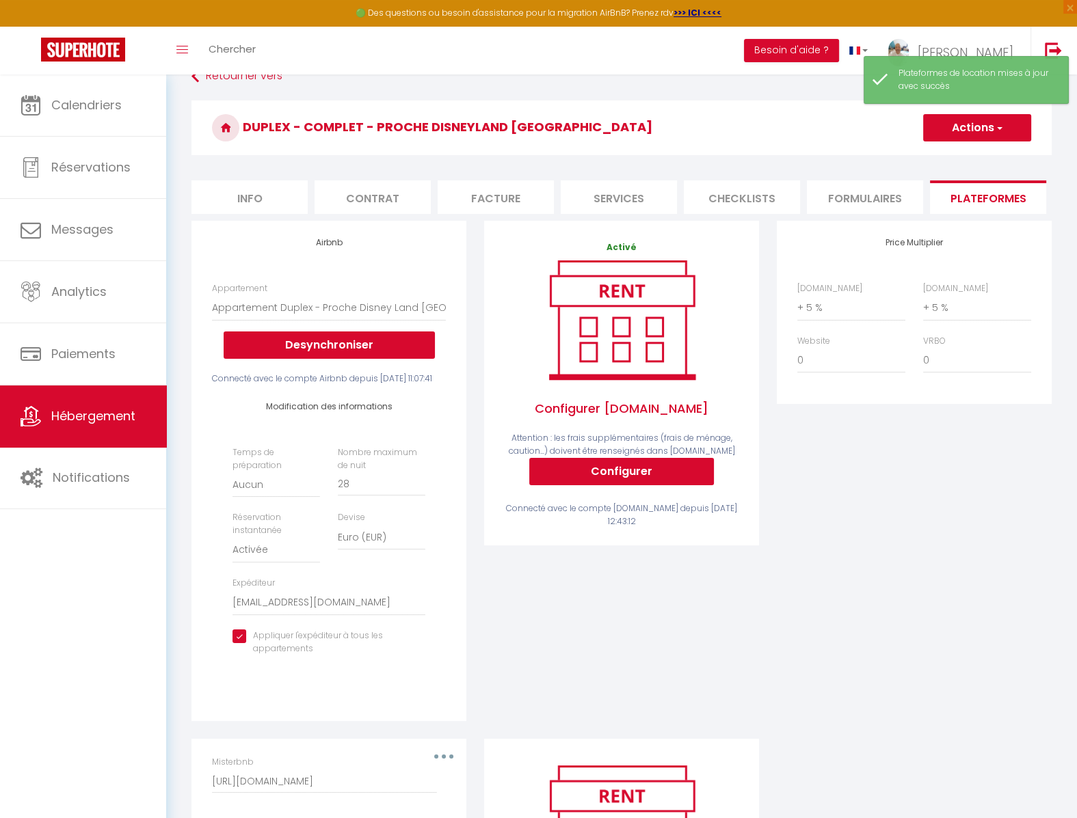
scroll to position [12, 0]
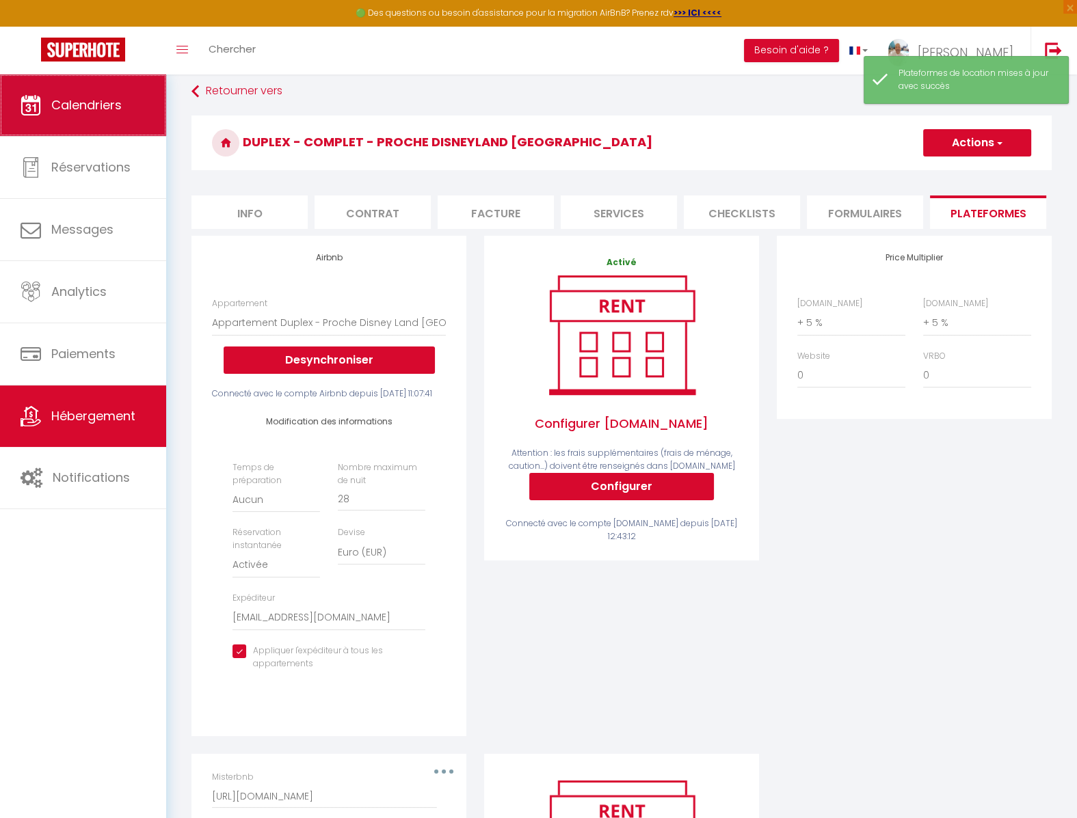
click at [98, 111] on span "Calendriers" at bounding box center [86, 104] width 70 height 17
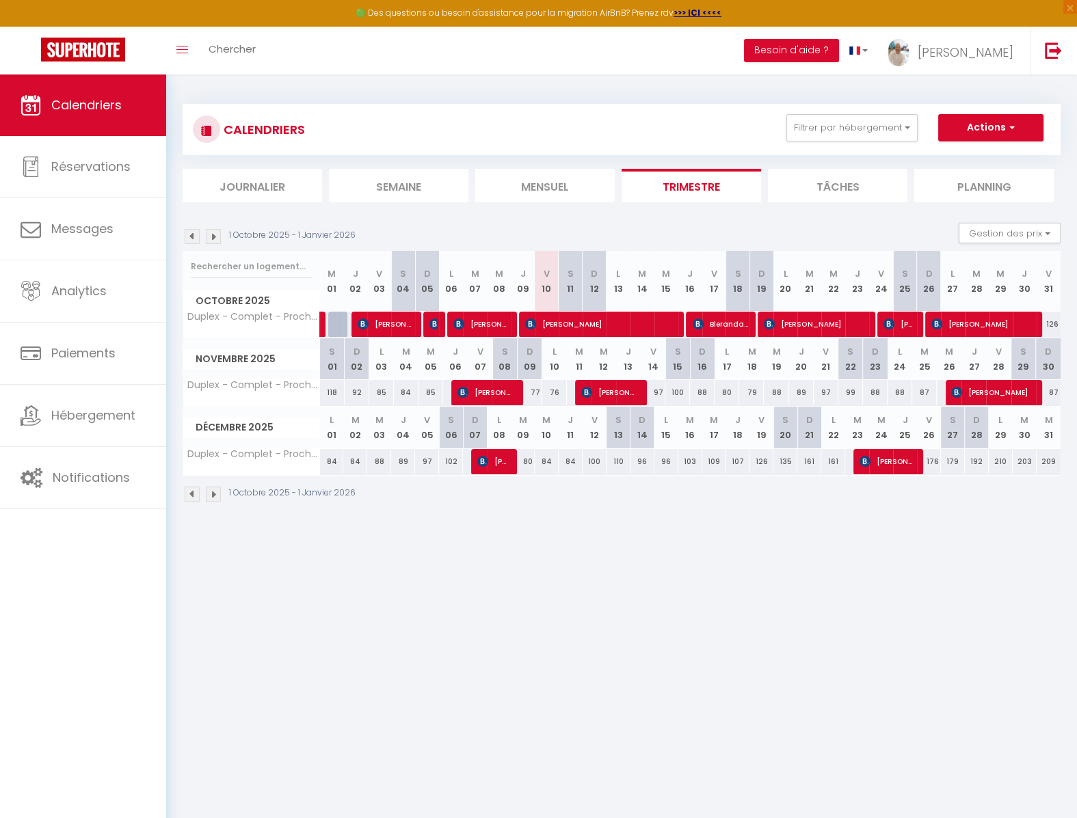
click at [193, 233] on img at bounding box center [192, 236] width 15 height 15
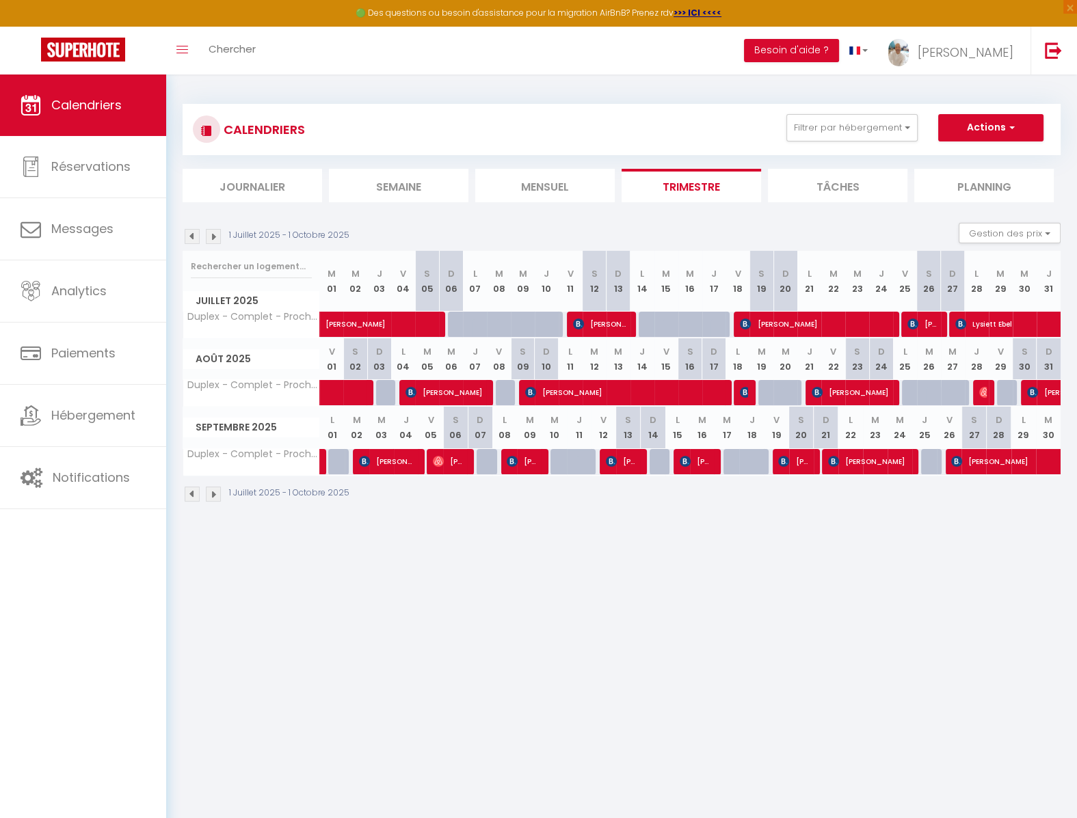
click at [211, 235] on img at bounding box center [213, 236] width 15 height 15
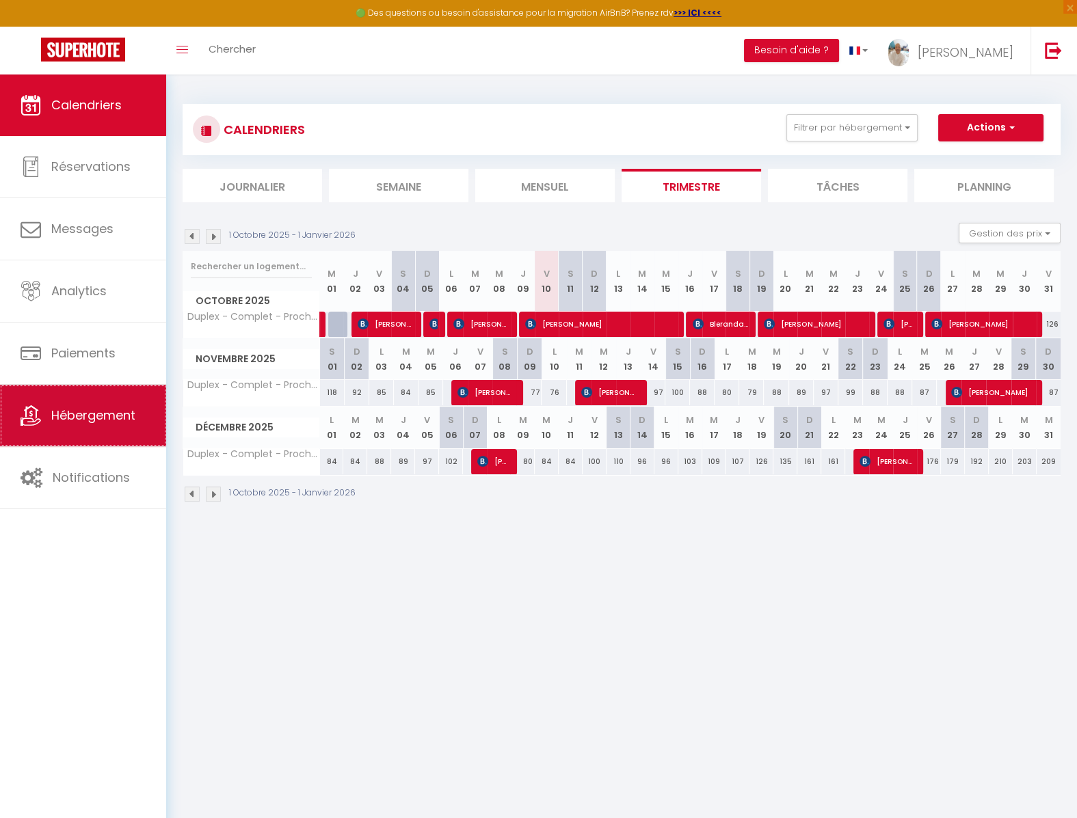
click at [120, 411] on span "Hébergement" at bounding box center [93, 415] width 84 height 17
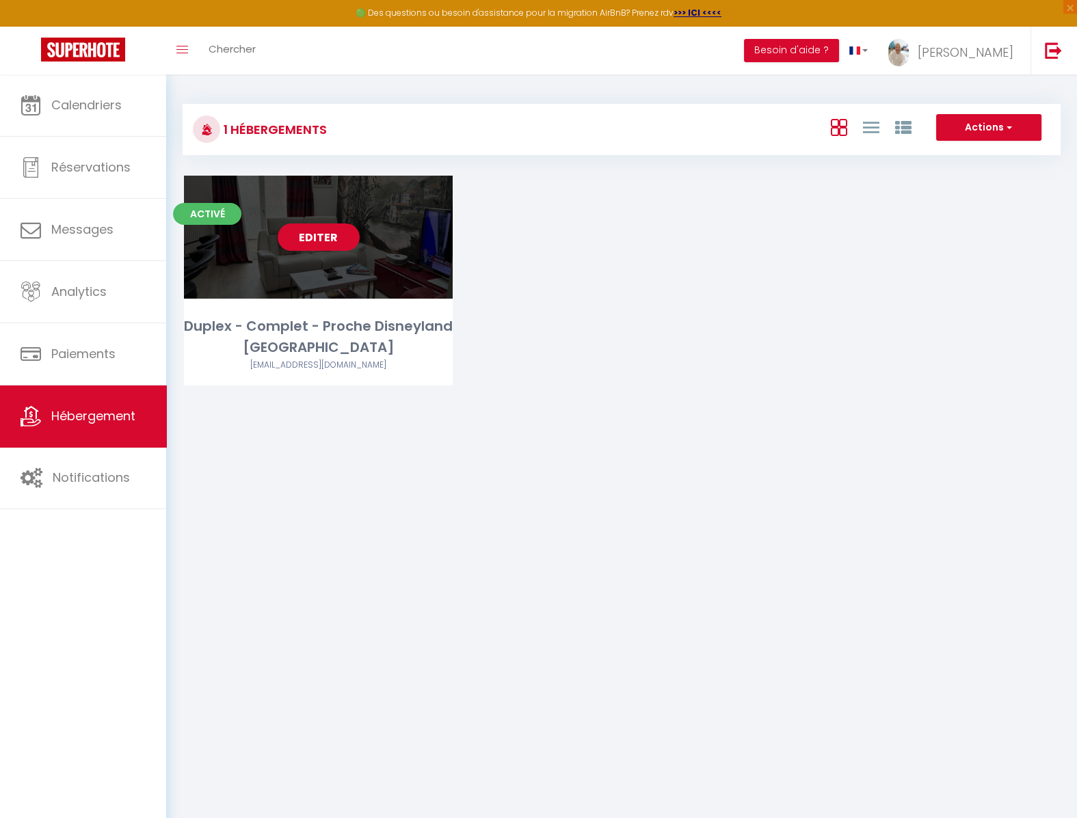
click at [299, 245] on link "Editer" at bounding box center [319, 237] width 82 height 27
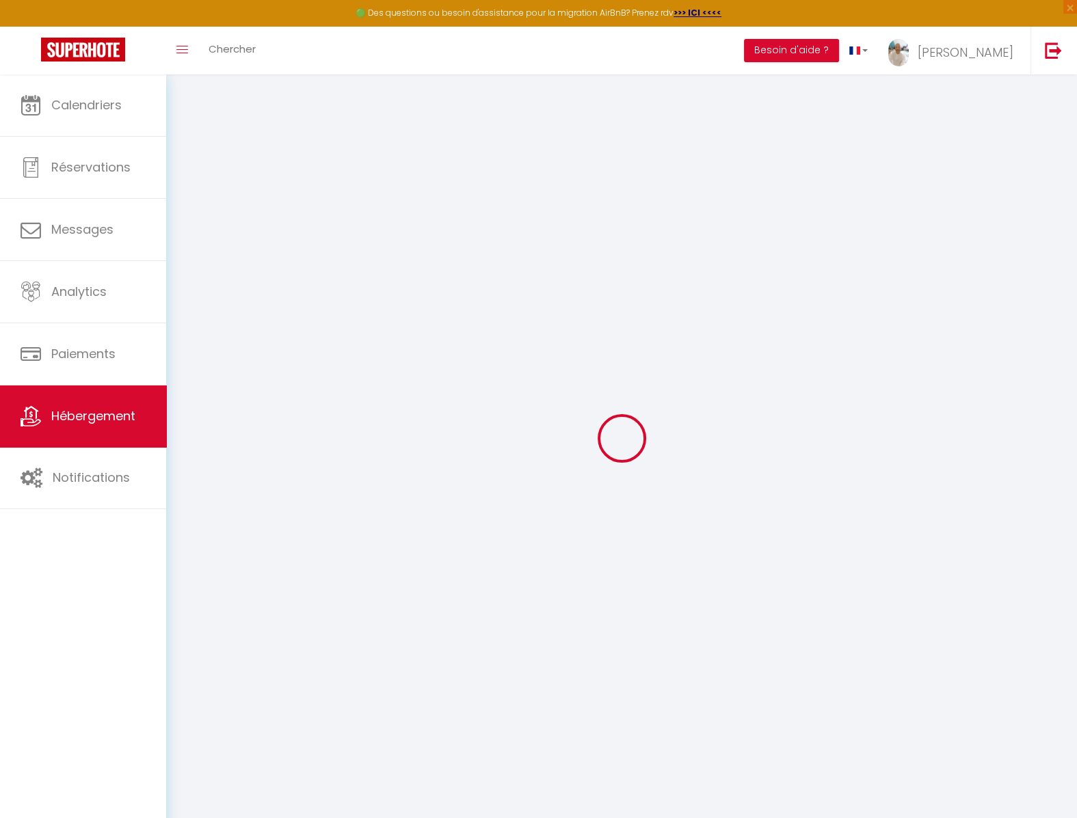
select select "7084-970930249358048918"
select select "+ 5 %"
type input "1.5"
checkbox input "false"
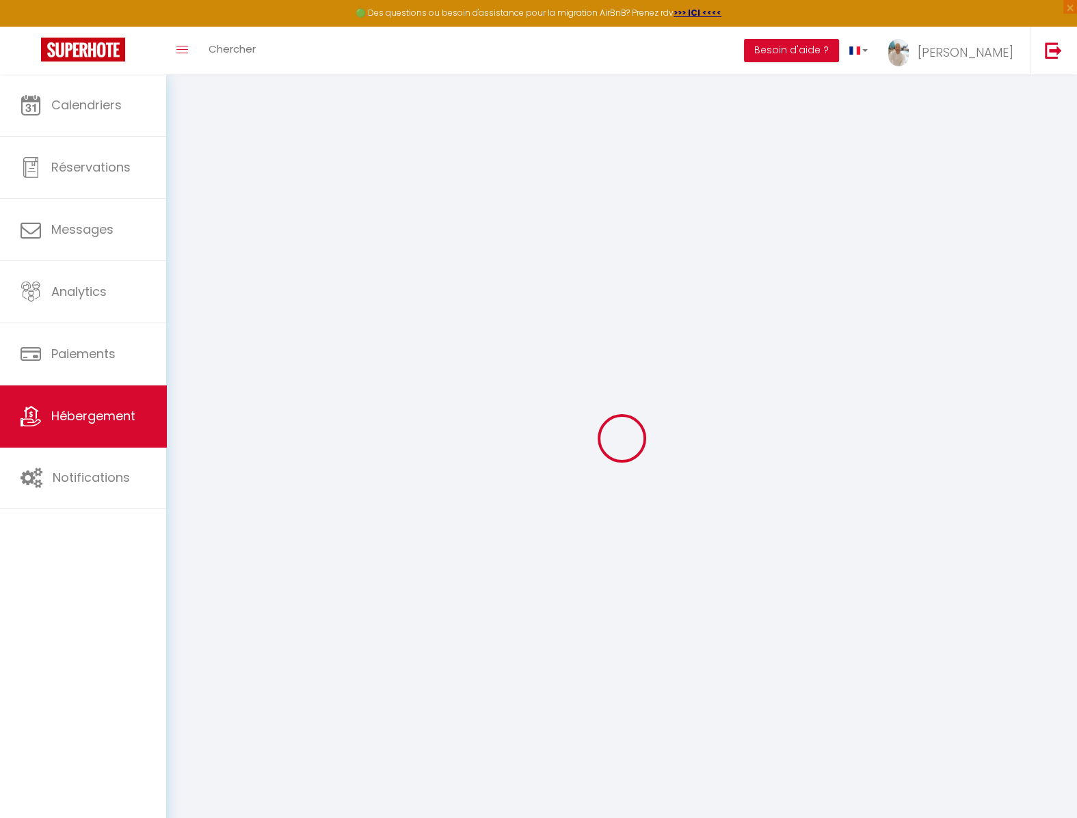
checkbox input "false"
select select "14:00"
select select
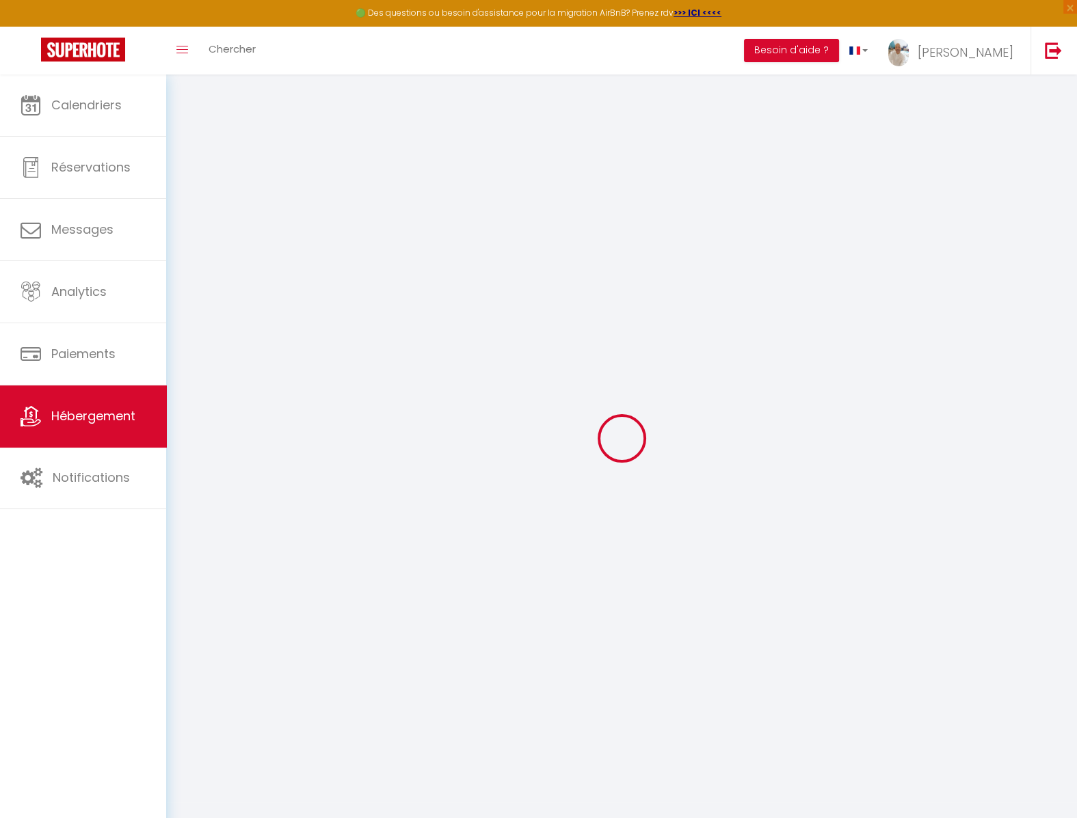
select select "11:00"
select select "30"
select select "60"
select select "12:00"
select select "EUR"
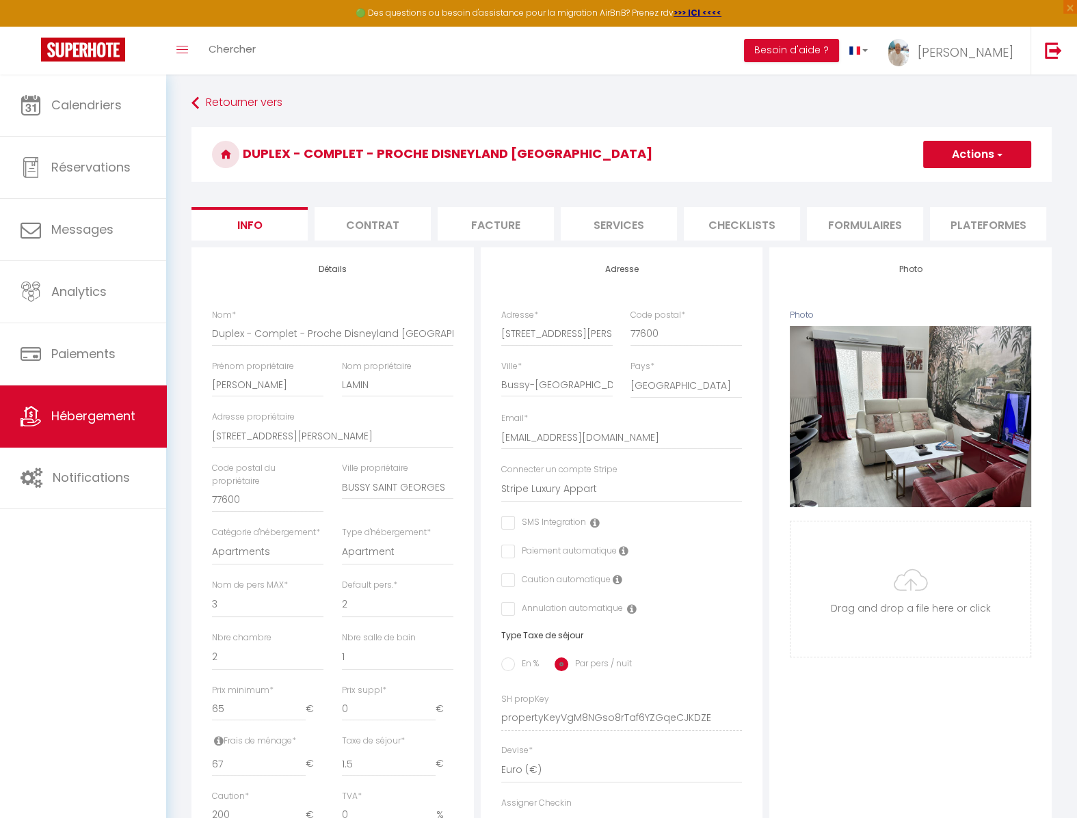
click at [980, 223] on li "Plateformes" at bounding box center [988, 223] width 116 height 33
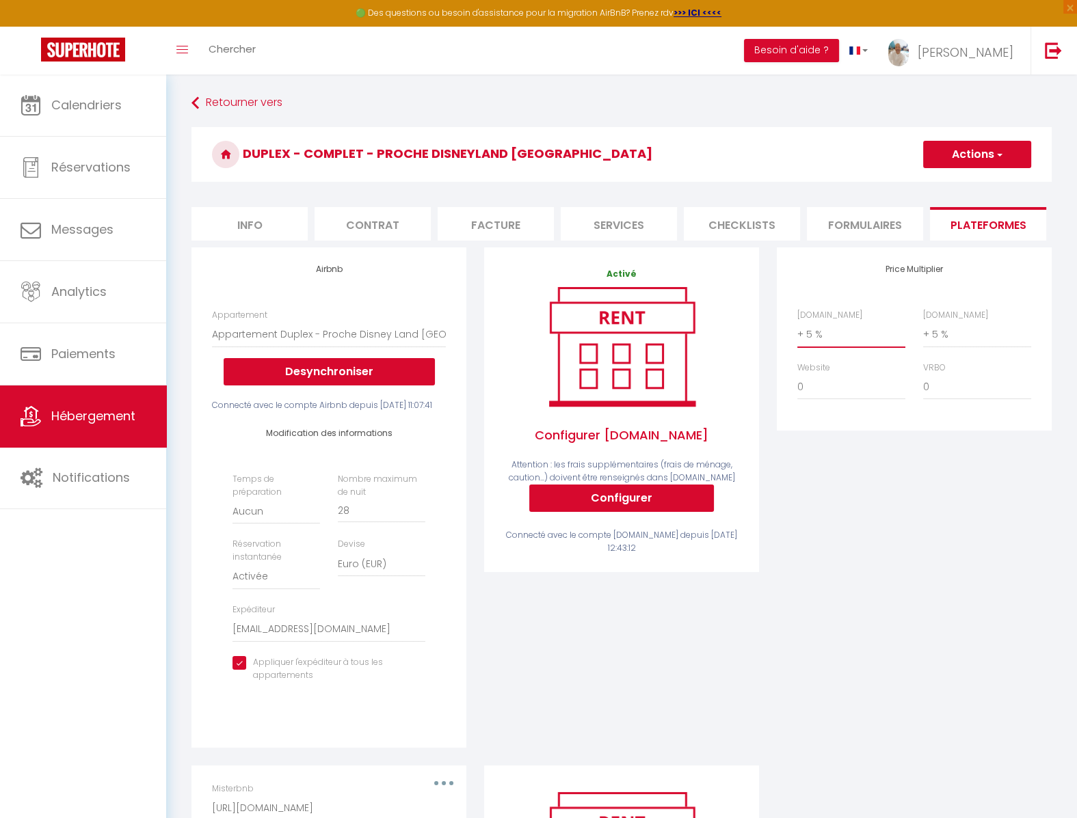
click at [797, 321] on select "0 + 1 % + 2 % + 3 % + 4 % + 5 % + 6 % + 7 % + 8 % + 9 %" at bounding box center [851, 334] width 108 height 26
drag, startPoint x: 845, startPoint y: 337, endPoint x: 982, endPoint y: 491, distance: 205.8
click at [982, 491] on div "Price Multiplier Airbnb.com 0 + 1 % + 2 % + 3 % + 4 % + 5 % + 6 % + 7 %" at bounding box center [914, 506] width 293 height 518
click at [808, 336] on select "0 + 1 % + 2 % + 3 % + 4 % + 5 % + 6 % + 7 % + 8 % + 9 %" at bounding box center [851, 334] width 108 height 26
select select "+ 22 %"
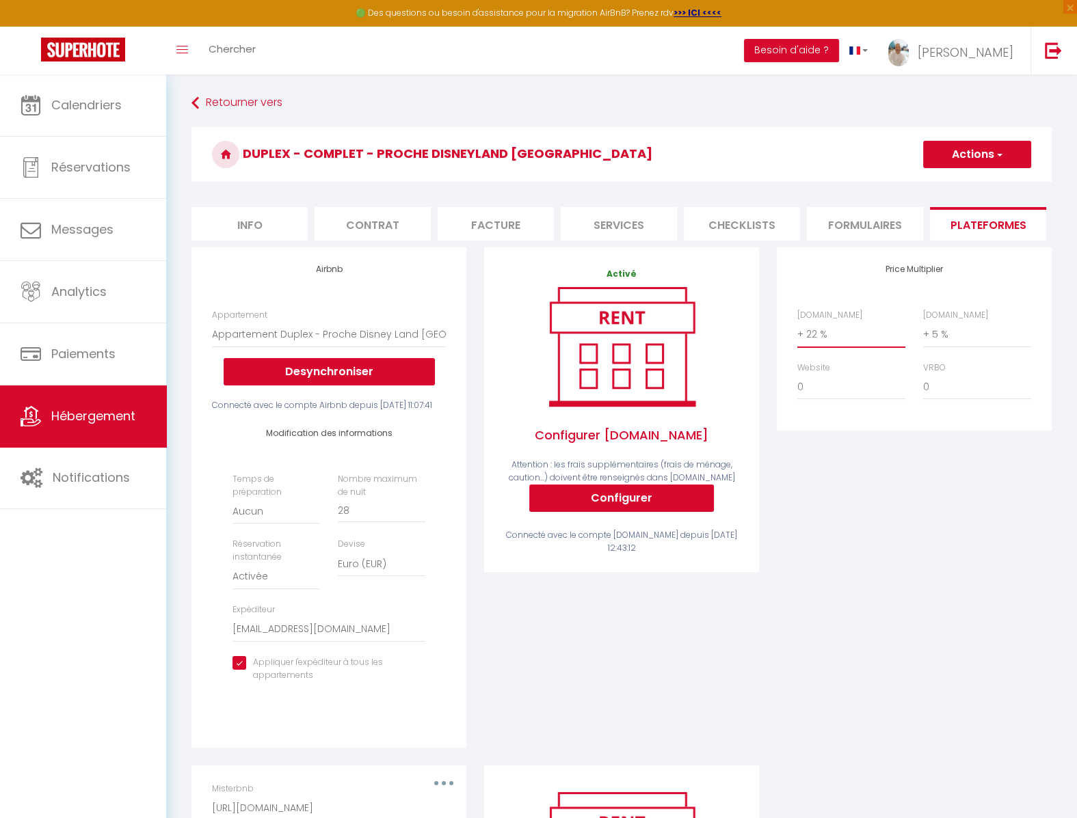
click option "+ 22 %" at bounding box center [0, 0] width 0 height 0
click at [923, 321] on select "0 + 1 % + 2 % + 3 % + 4 % + 5 % + 6 % + 7 % + 8 % + 9 %" at bounding box center [977, 334] width 108 height 26
select select "+ 21 %"
click option "+ 21 %" at bounding box center [0, 0] width 0 height 0
click at [976, 150] on button "Actions" at bounding box center [977, 154] width 108 height 27
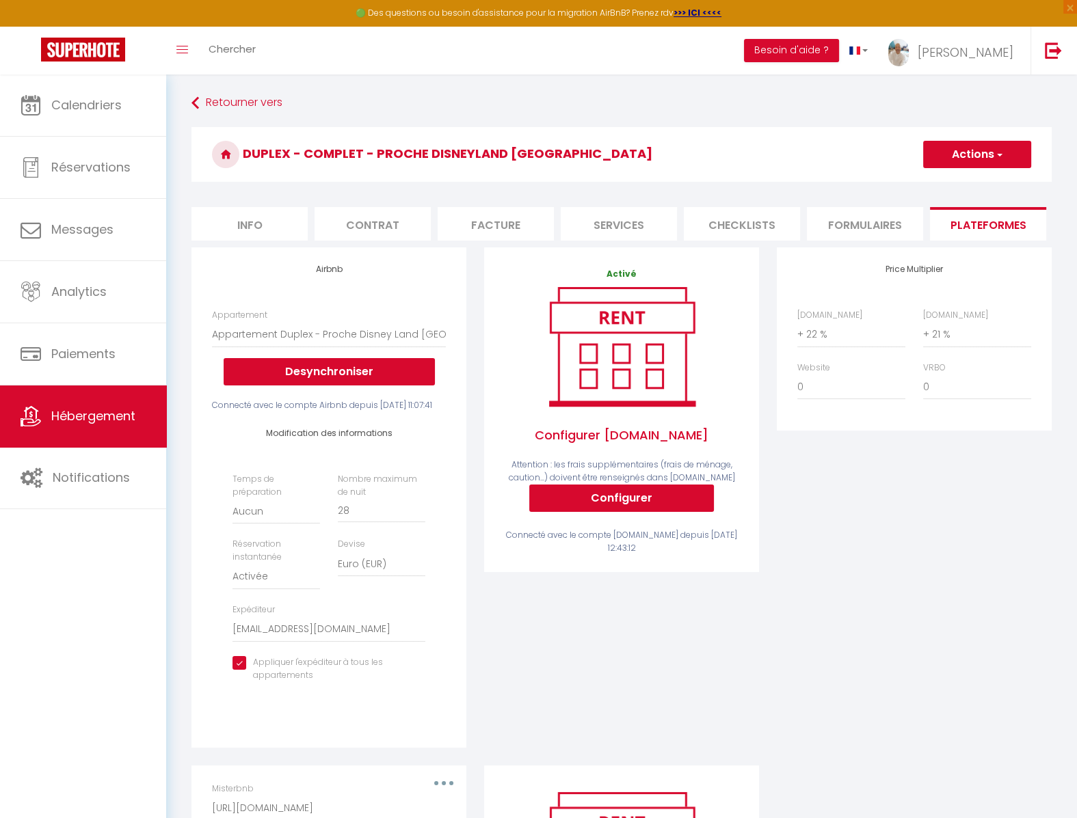
click at [975, 163] on button "Actions" at bounding box center [977, 154] width 108 height 27
click at [976, 159] on button "Actions" at bounding box center [977, 154] width 108 height 27
click at [959, 178] on link "Enregistrer" at bounding box center [976, 185] width 108 height 18
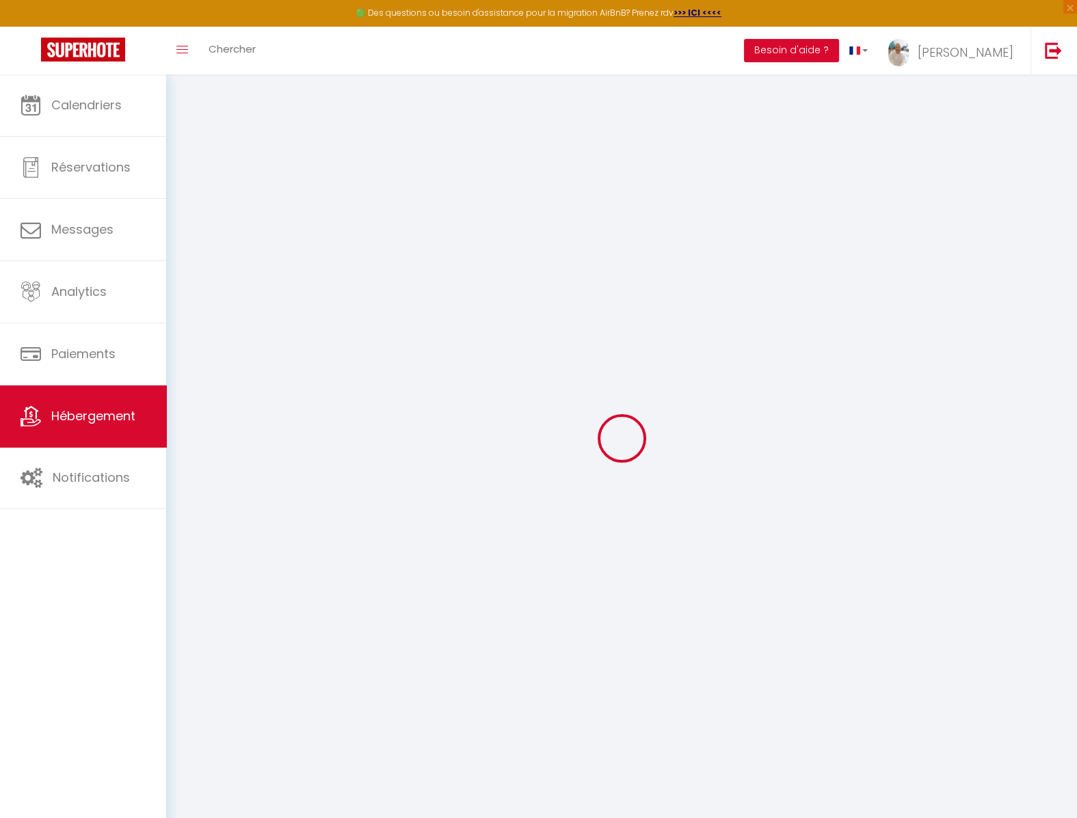
select select "EUR"
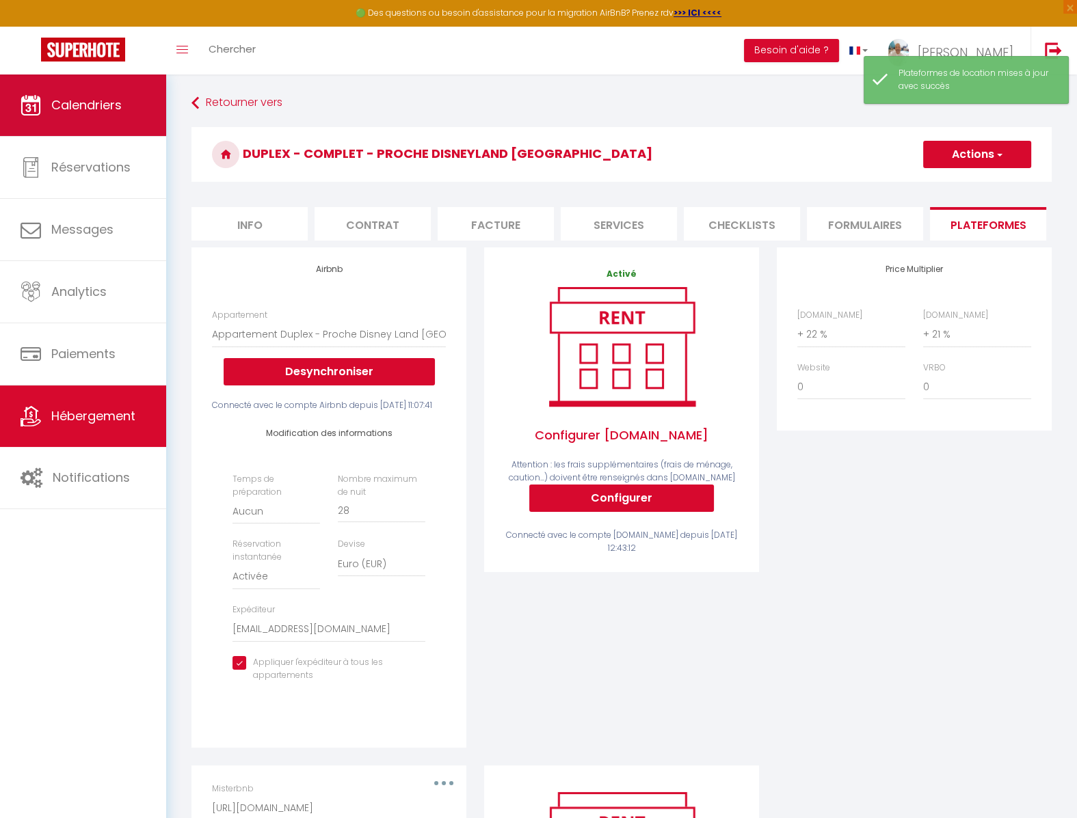
click at [260, 228] on li "Info" at bounding box center [249, 223] width 116 height 33
click at [98, 118] on link "Calendriers" at bounding box center [83, 106] width 166 height 62
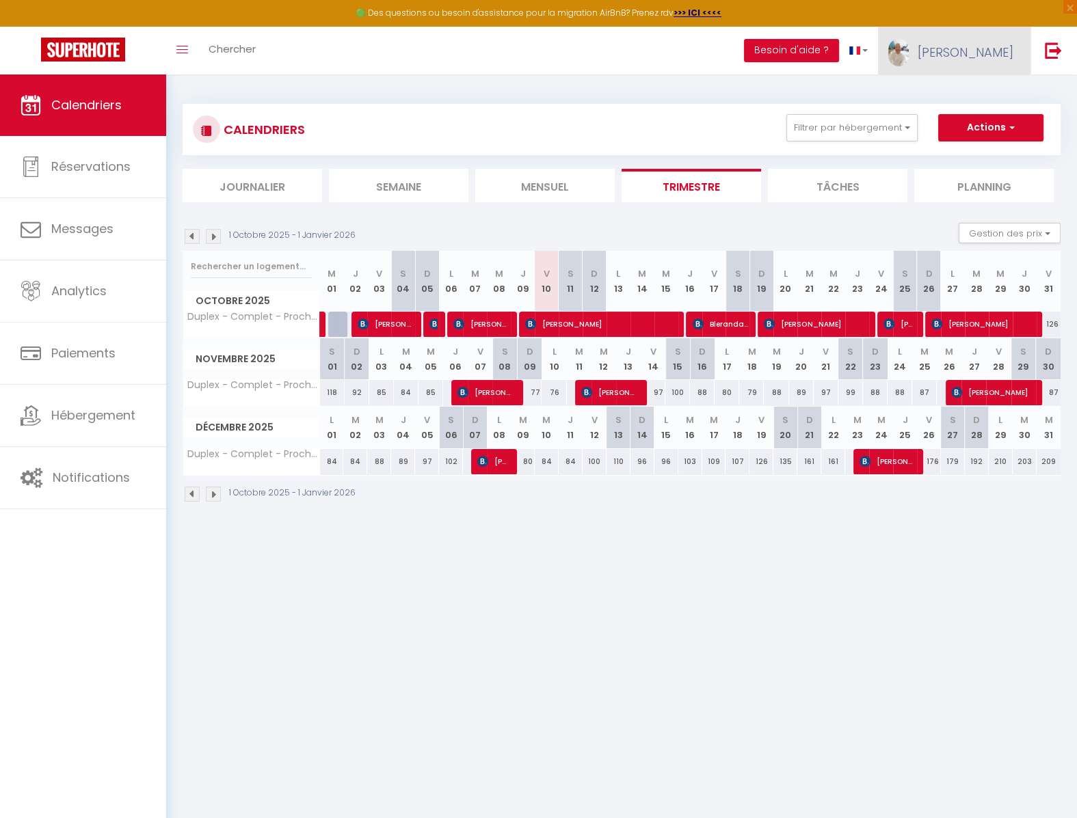
click at [982, 51] on span "Anicet Hilaire" at bounding box center [965, 52] width 96 height 17
click at [975, 99] on link "Paramètres" at bounding box center [975, 94] width 101 height 23
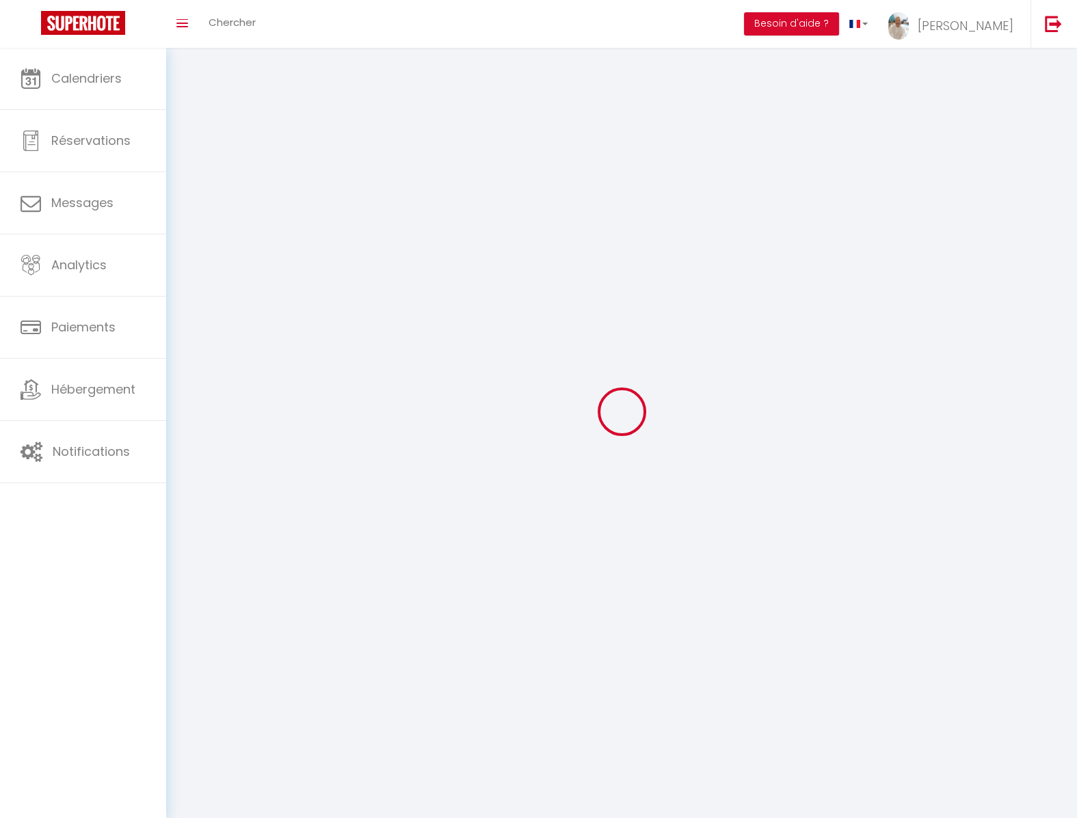
select select
type input "Anicet Hilaire"
type input "LAMIN"
type input "0666954080"
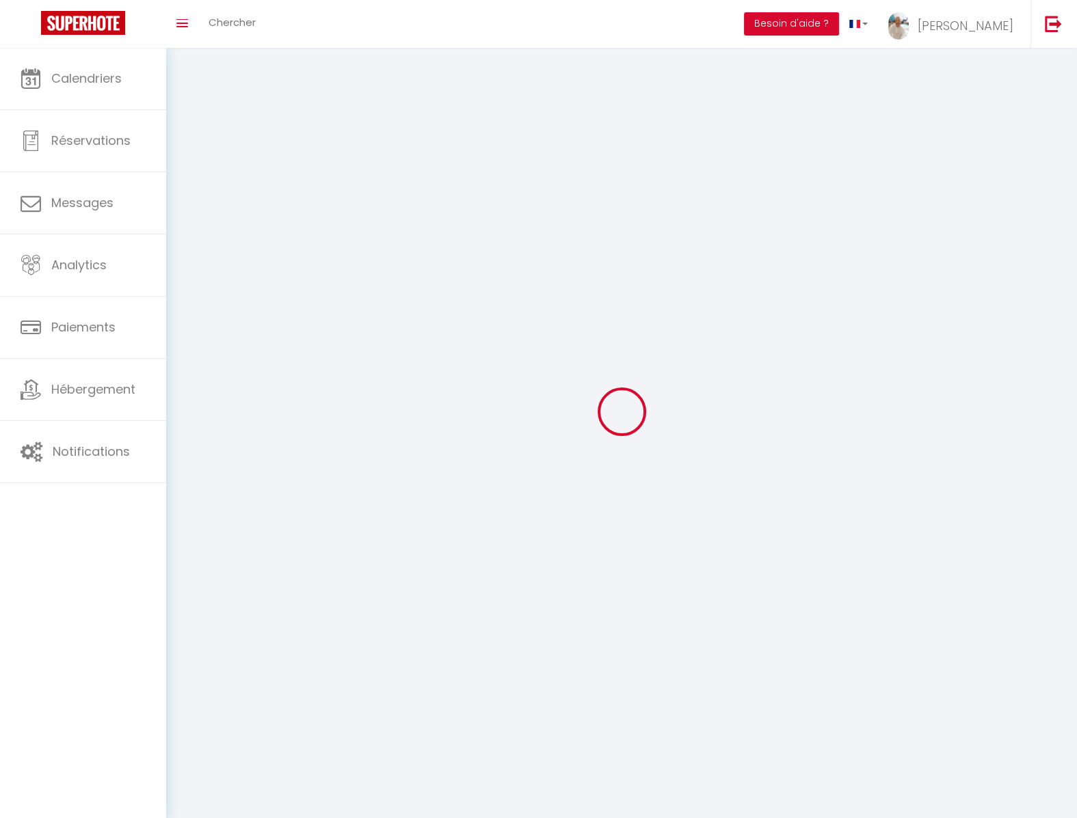
type input "118 avenue Marie Curie - N° J102"
type input "77600"
type input "BUSSY SAINT GEORGES"
type input "E8JgI47YAaZ6N1oxhrdy1hLkb"
type input "ZBpNh07XSqFO49KGDmBm87HBe"
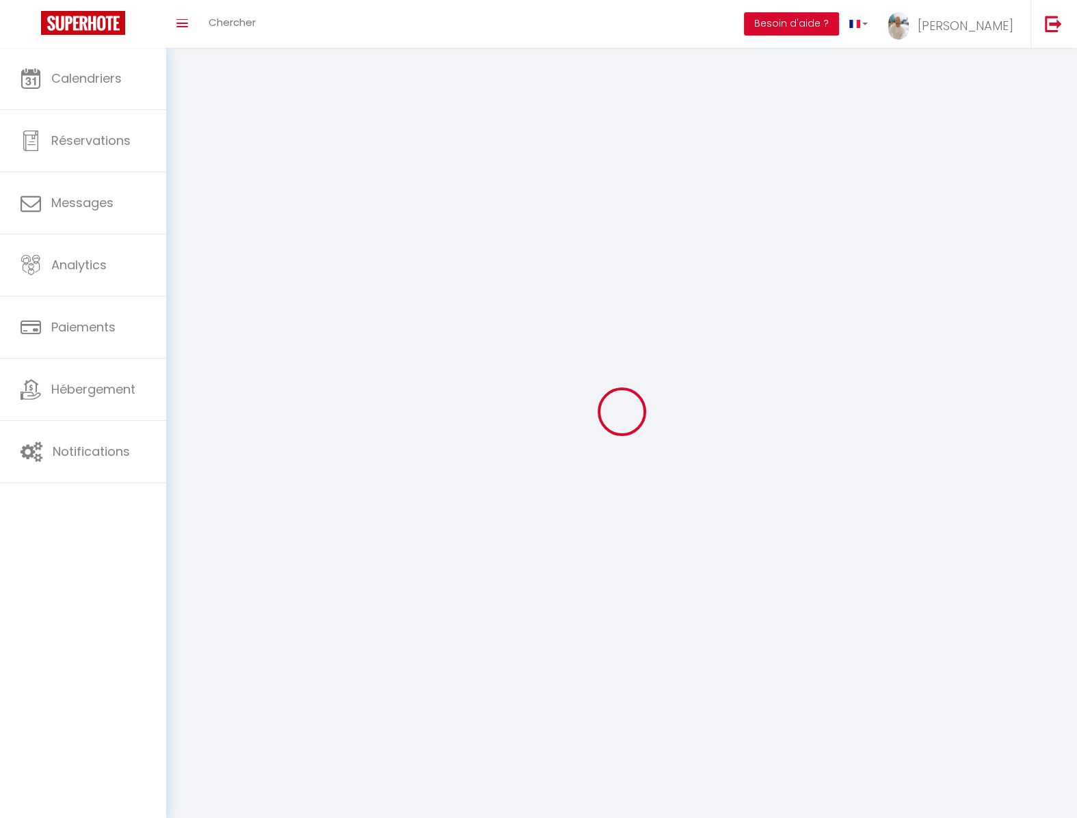
type input "https://app.superhote.com/#/get-available-rentals/ZBpNh07XSqFO49KGDmBm87HBe"
select select "28"
select select "fr"
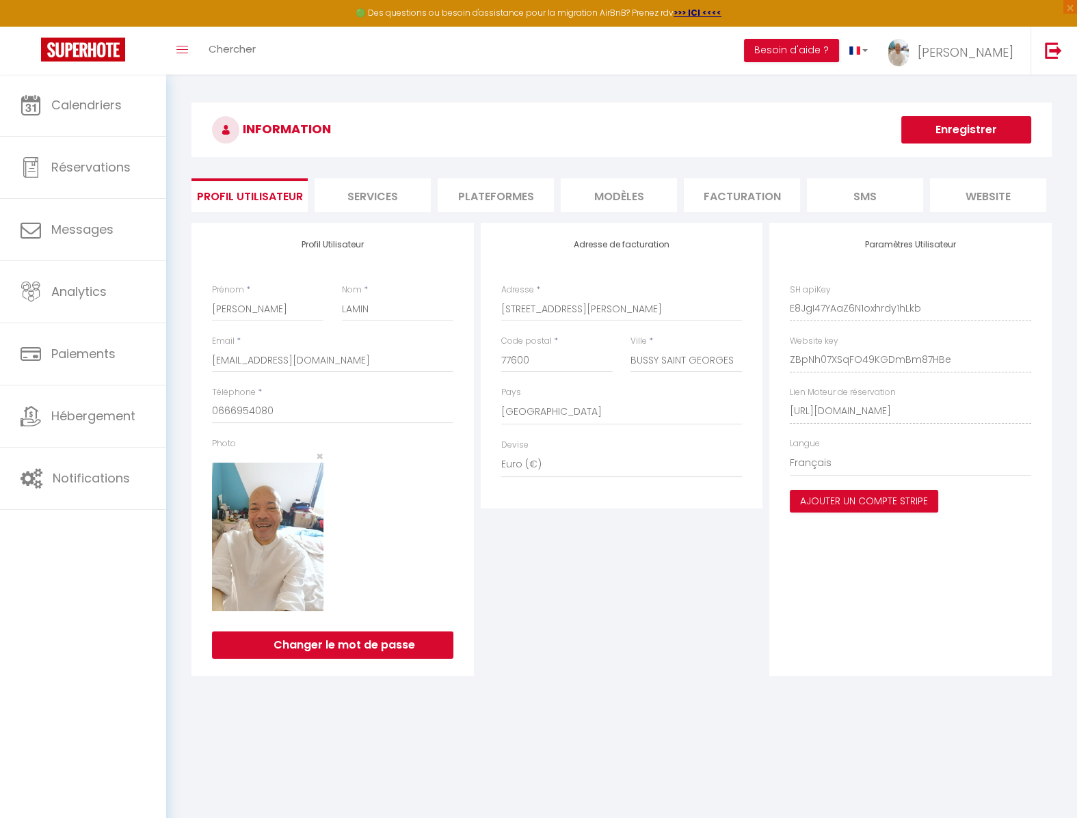
click at [483, 185] on li "Plateformes" at bounding box center [495, 194] width 116 height 33
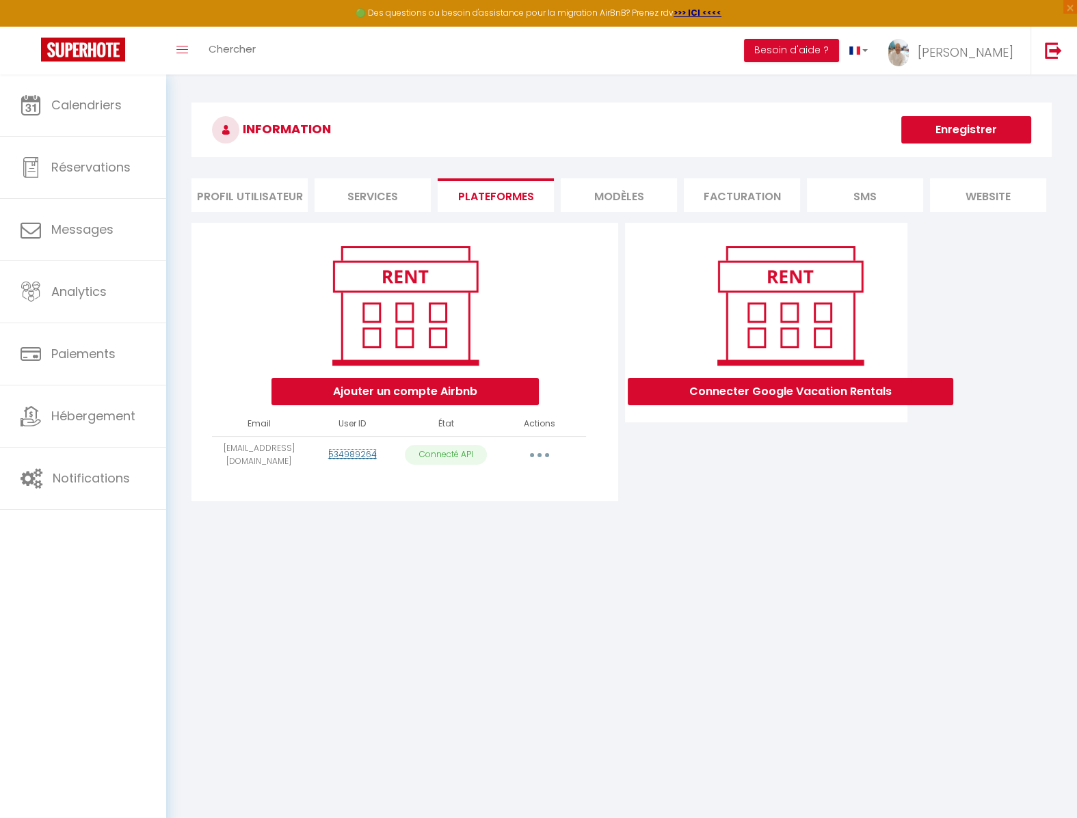
click at [357, 450] on link "534989264" at bounding box center [352, 454] width 49 height 12
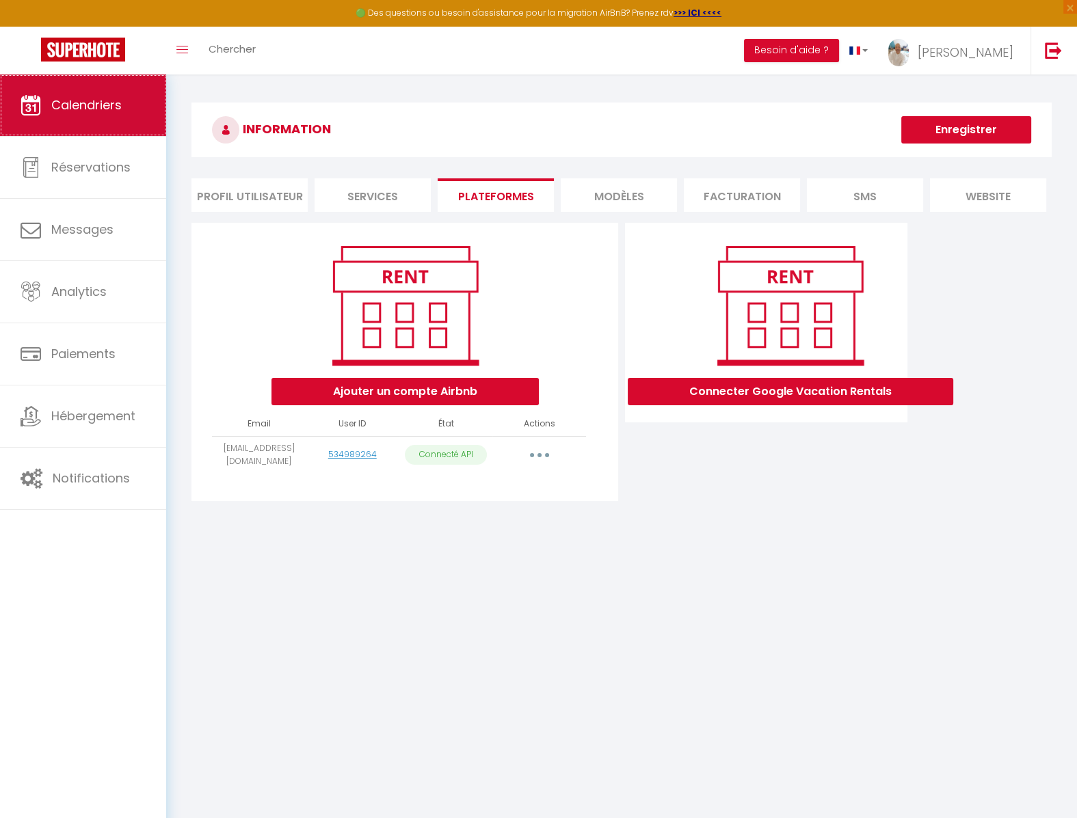
click at [90, 108] on span "Calendriers" at bounding box center [86, 104] width 70 height 17
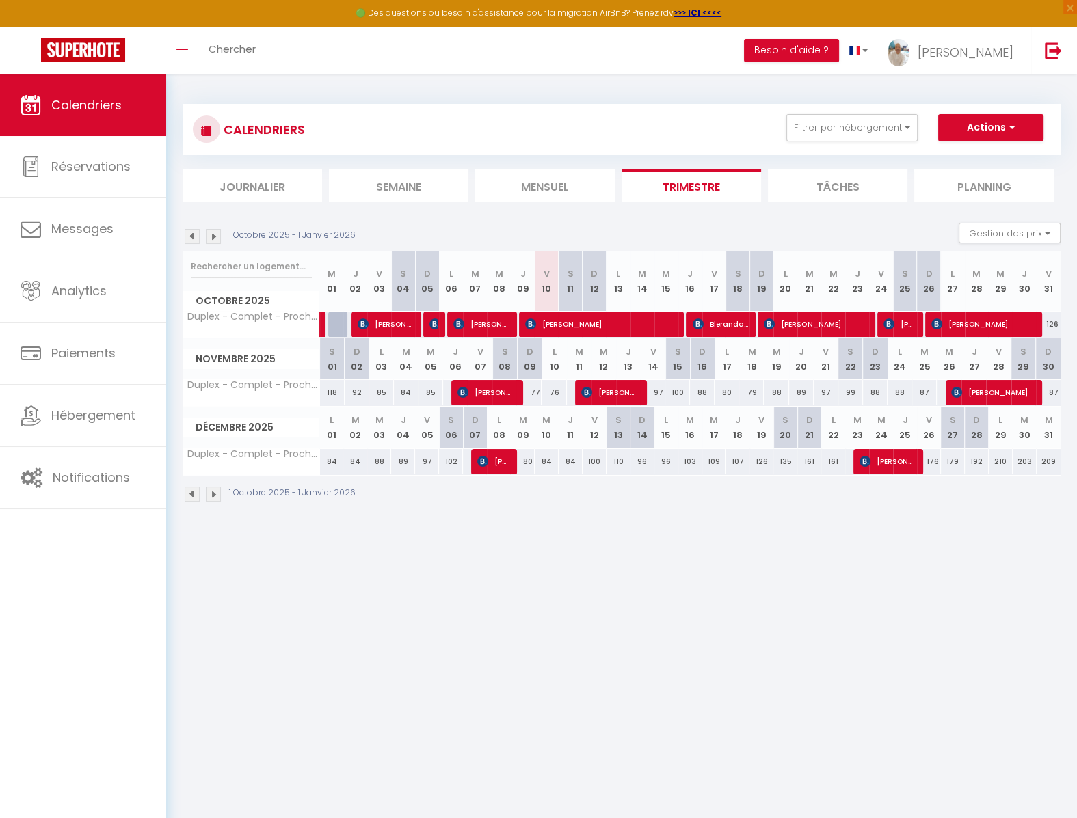
click at [192, 239] on img at bounding box center [192, 236] width 15 height 15
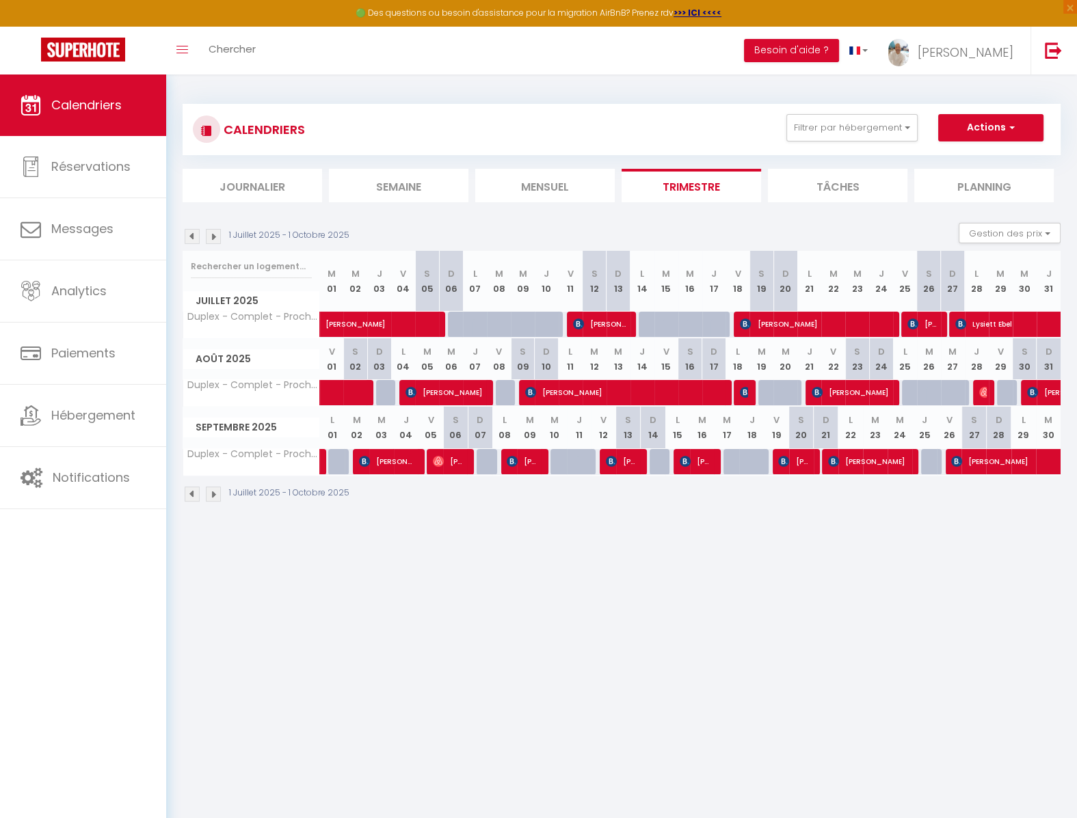
click at [192, 239] on img at bounding box center [192, 236] width 15 height 15
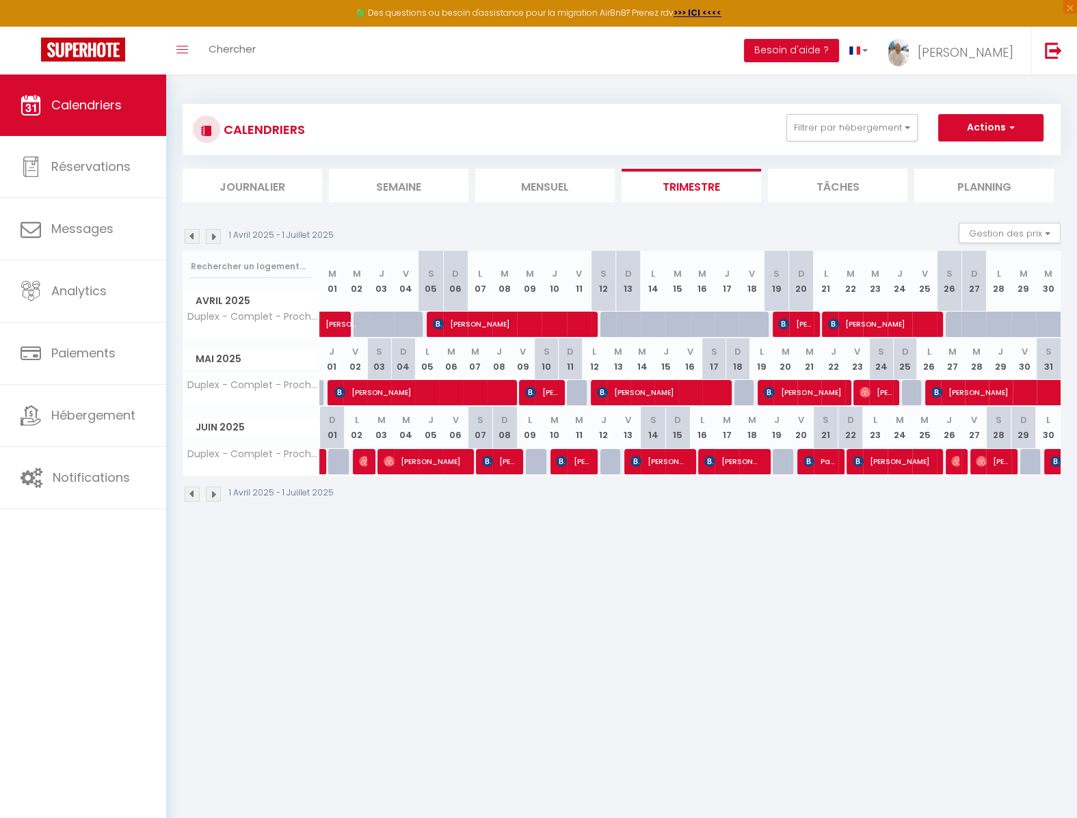
click at [192, 239] on img at bounding box center [192, 236] width 15 height 15
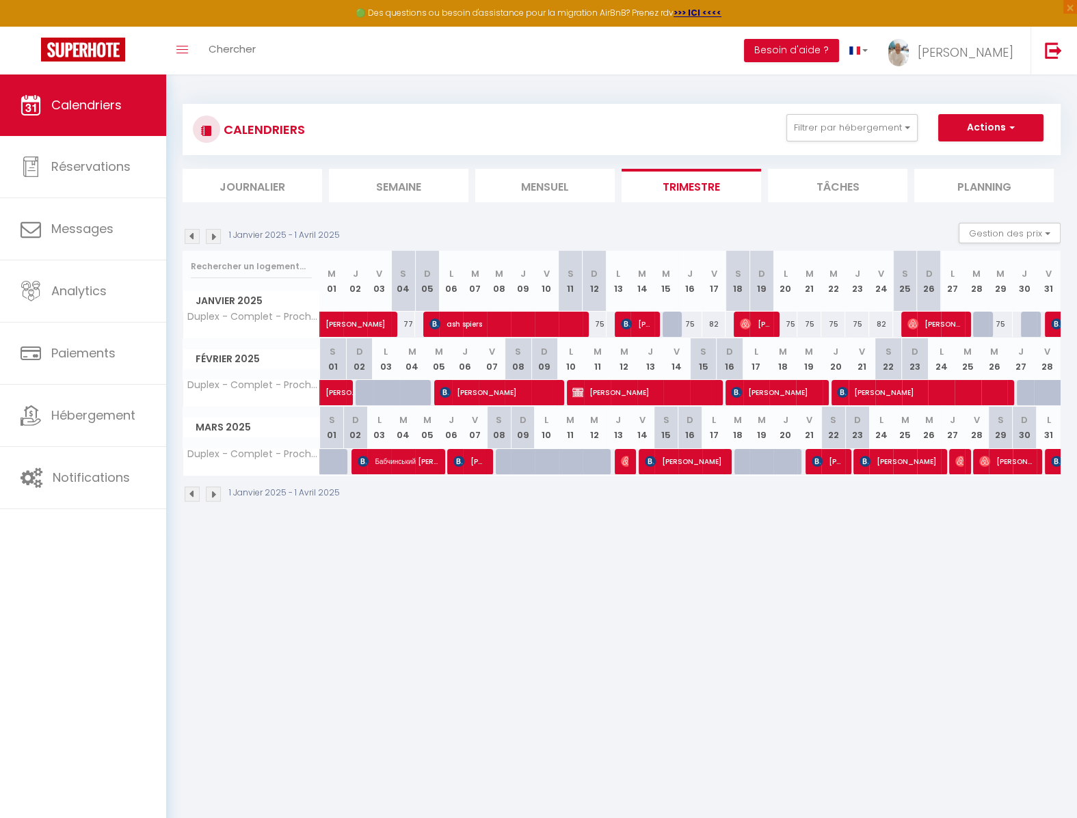
click at [192, 239] on img at bounding box center [192, 236] width 15 height 15
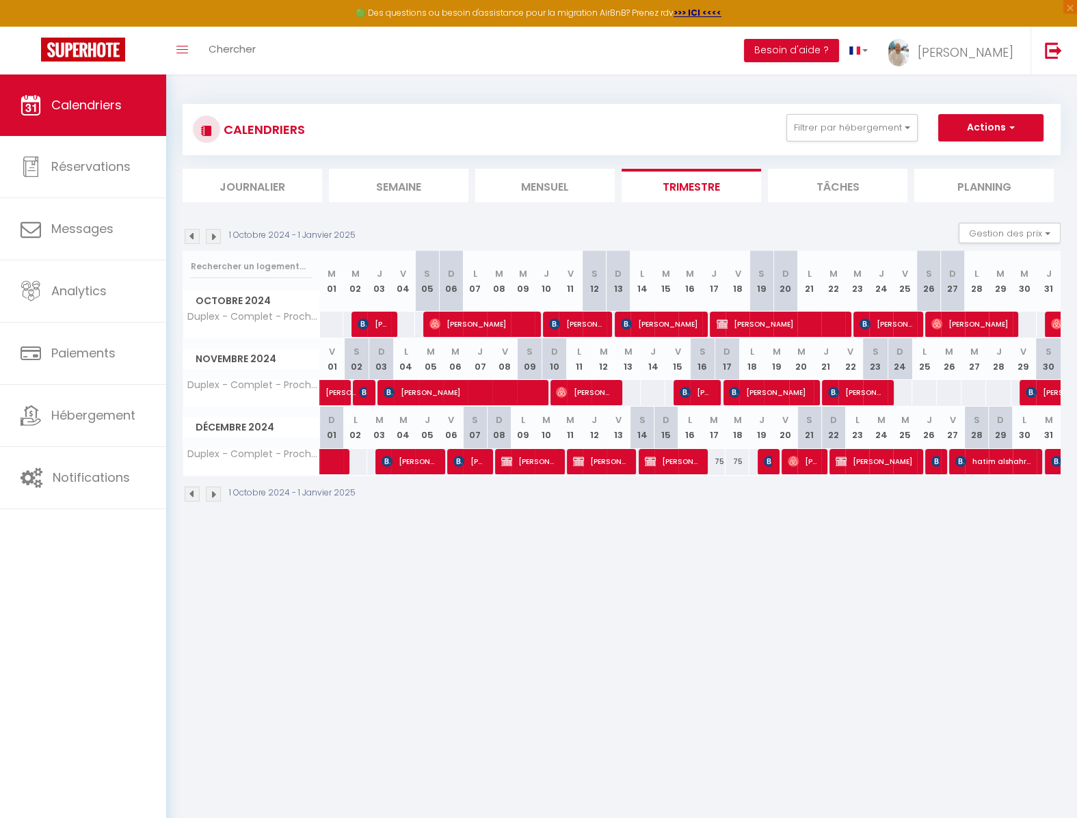
click at [192, 239] on img at bounding box center [192, 236] width 15 height 15
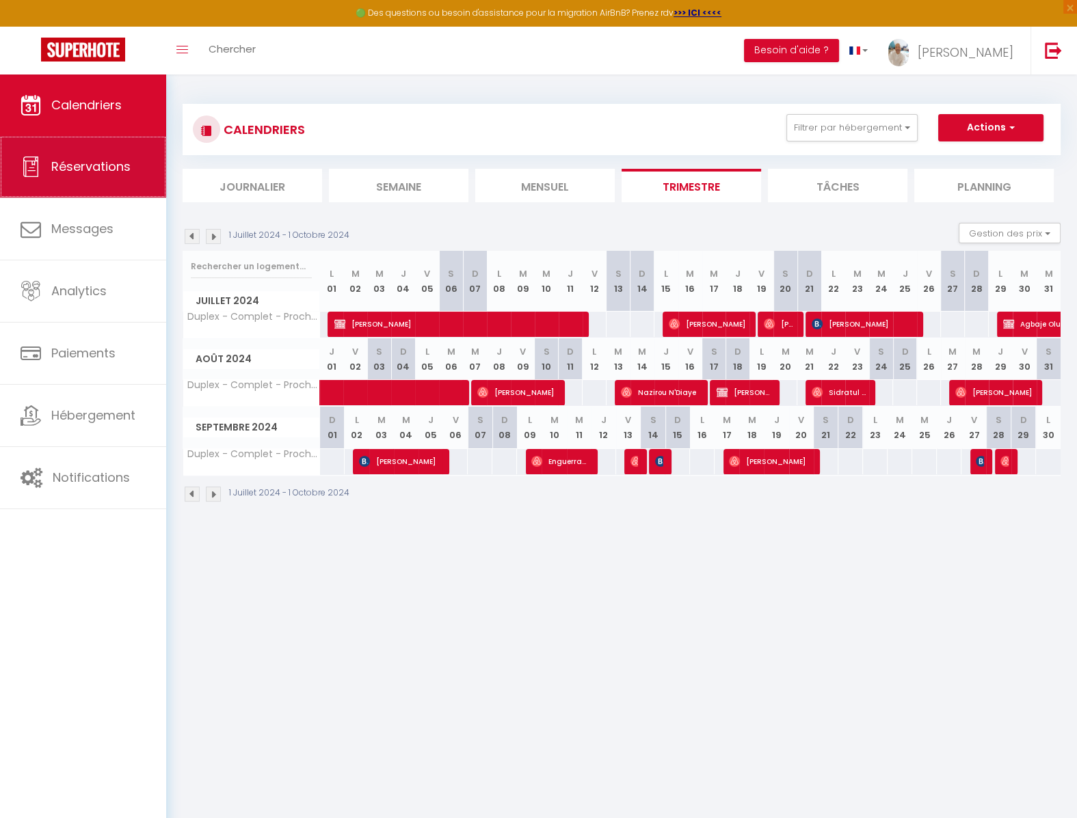
click at [90, 173] on span "Réservations" at bounding box center [90, 166] width 79 height 17
select select "not_cancelled"
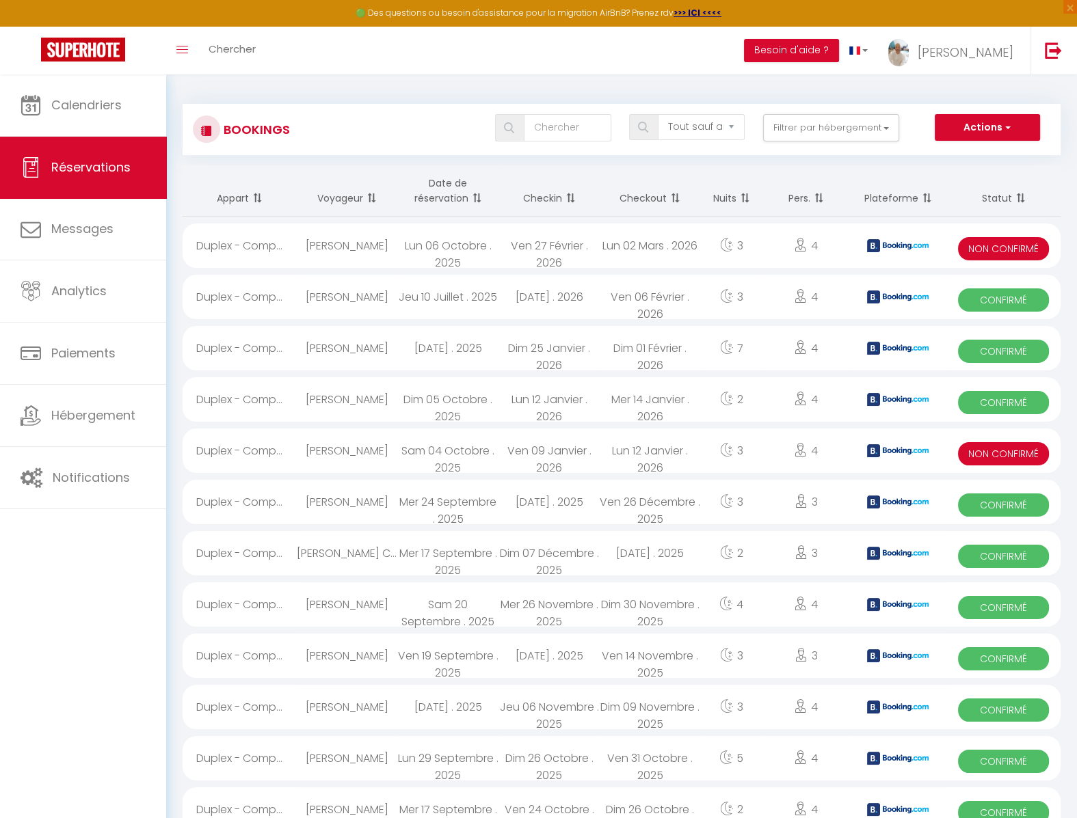
click at [876, 195] on th "Plateforme" at bounding box center [898, 190] width 96 height 51
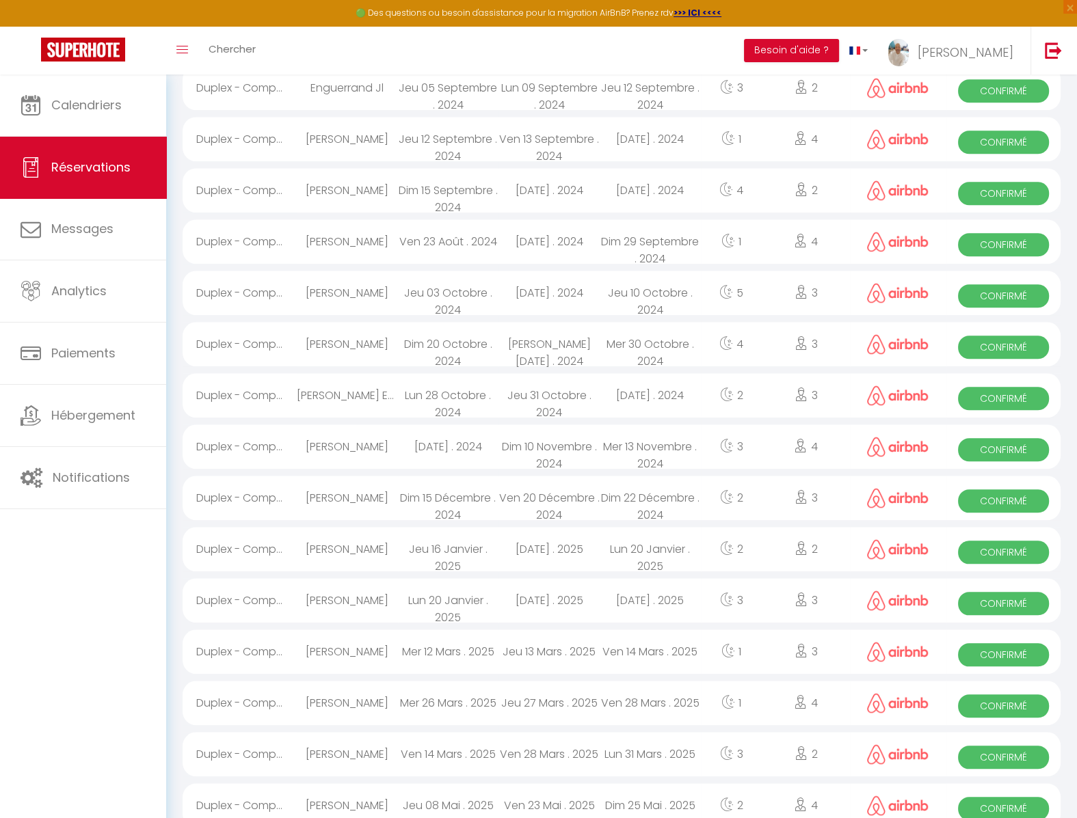
scroll to position [1016, 0]
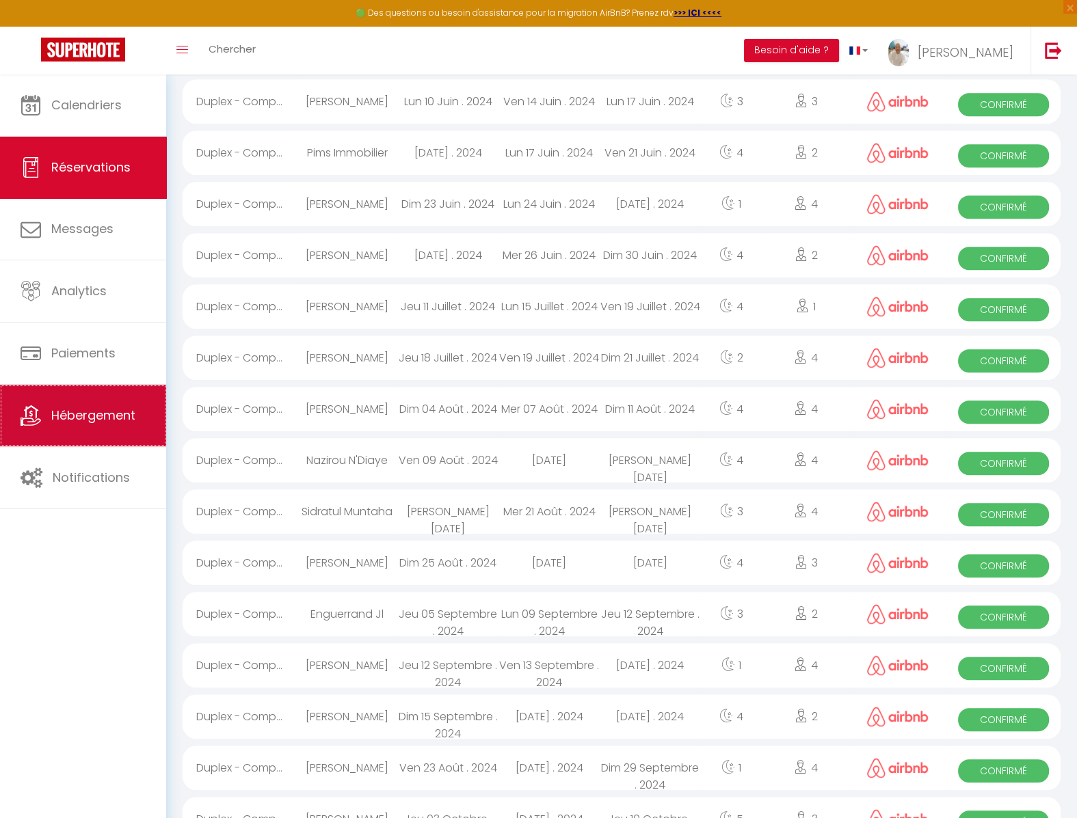
click at [114, 420] on span "Hébergement" at bounding box center [93, 415] width 84 height 17
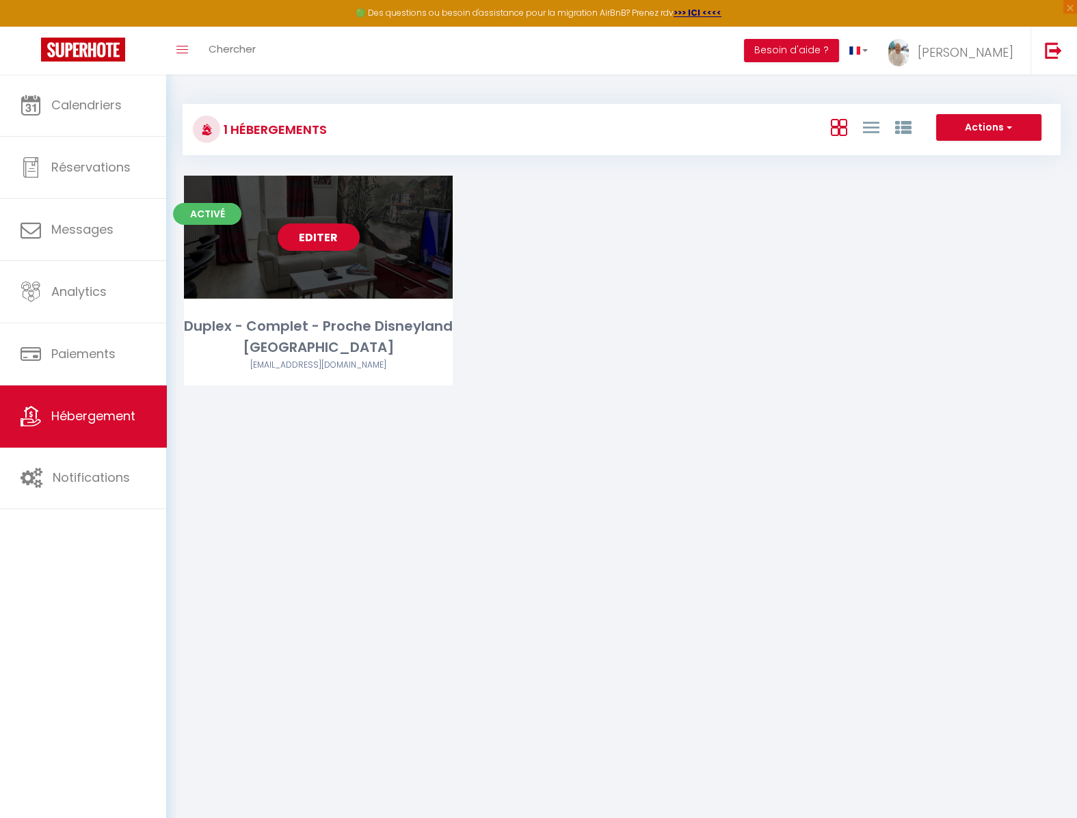
click at [307, 236] on link "Editer" at bounding box center [319, 237] width 82 height 27
select select "3"
select select "2"
select select "1"
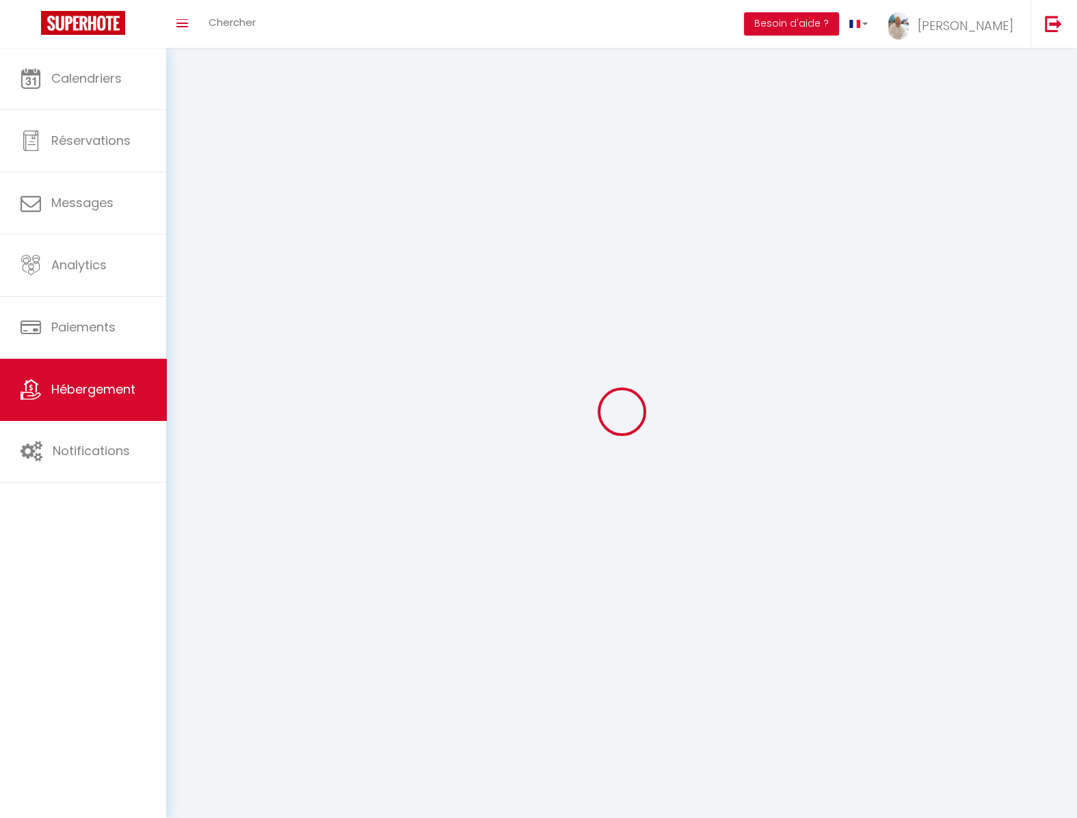
select select
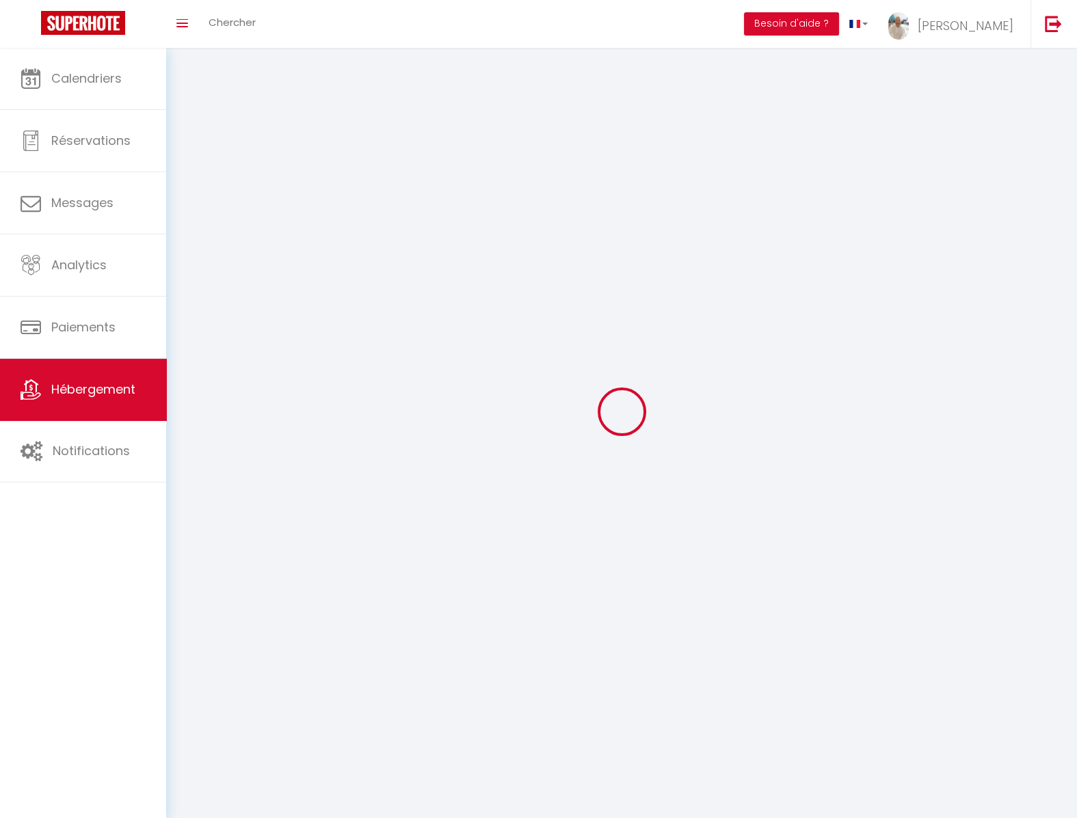
select select
checkbox input "false"
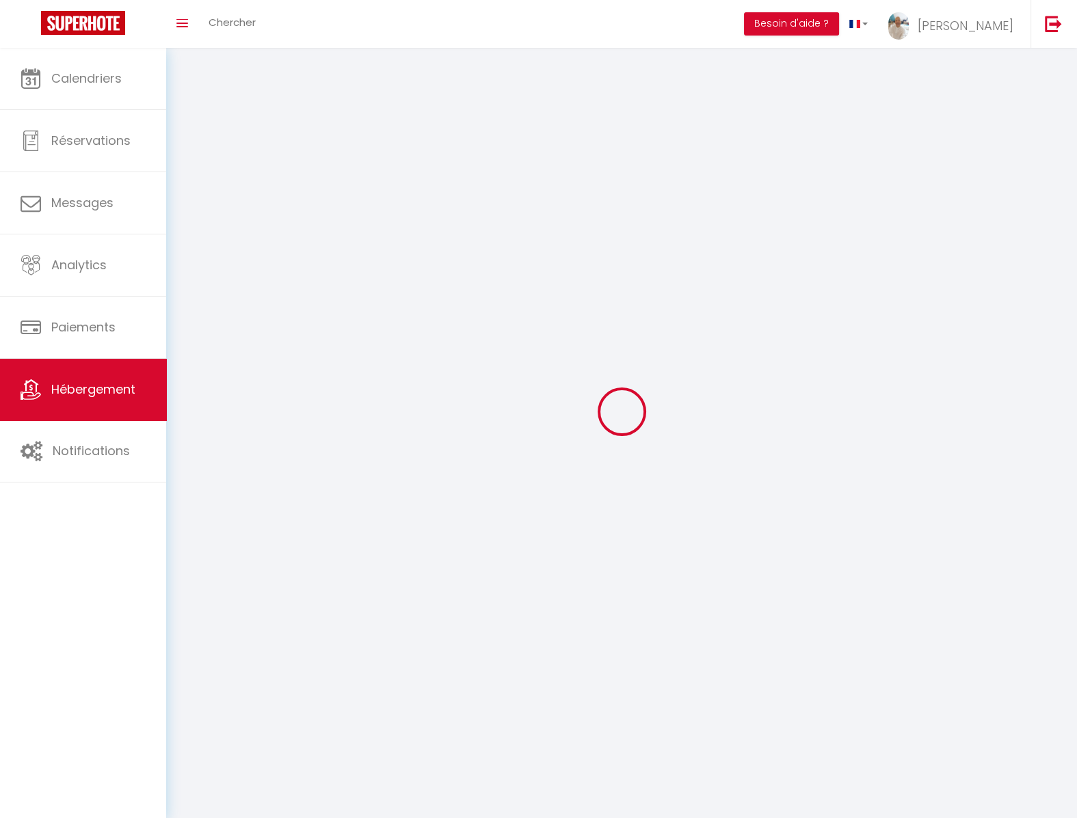
select select
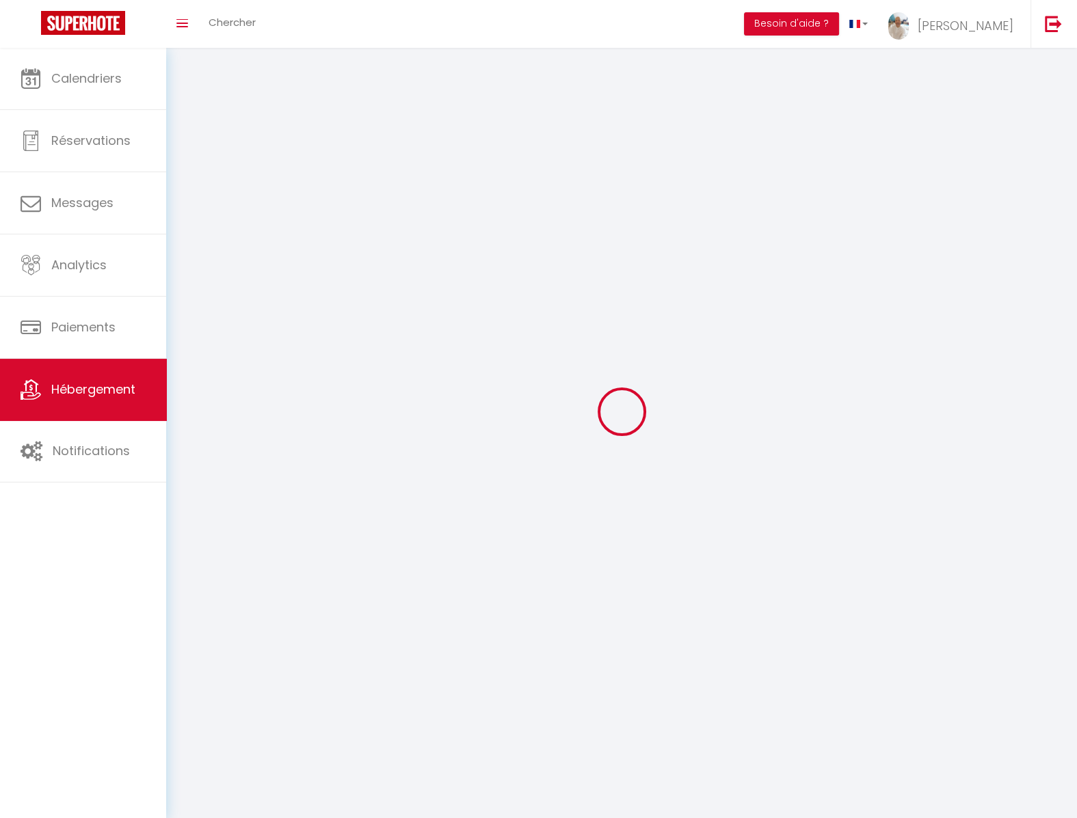
select select
checkbox input "false"
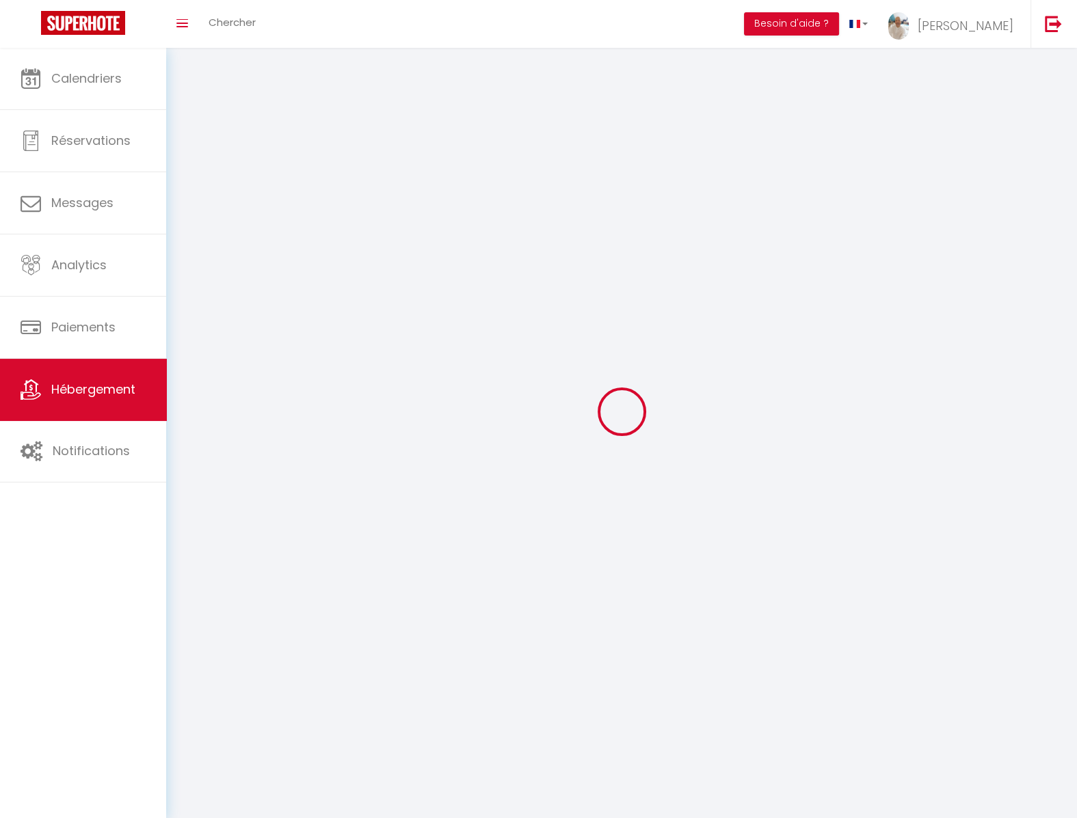
checkbox input "false"
select select
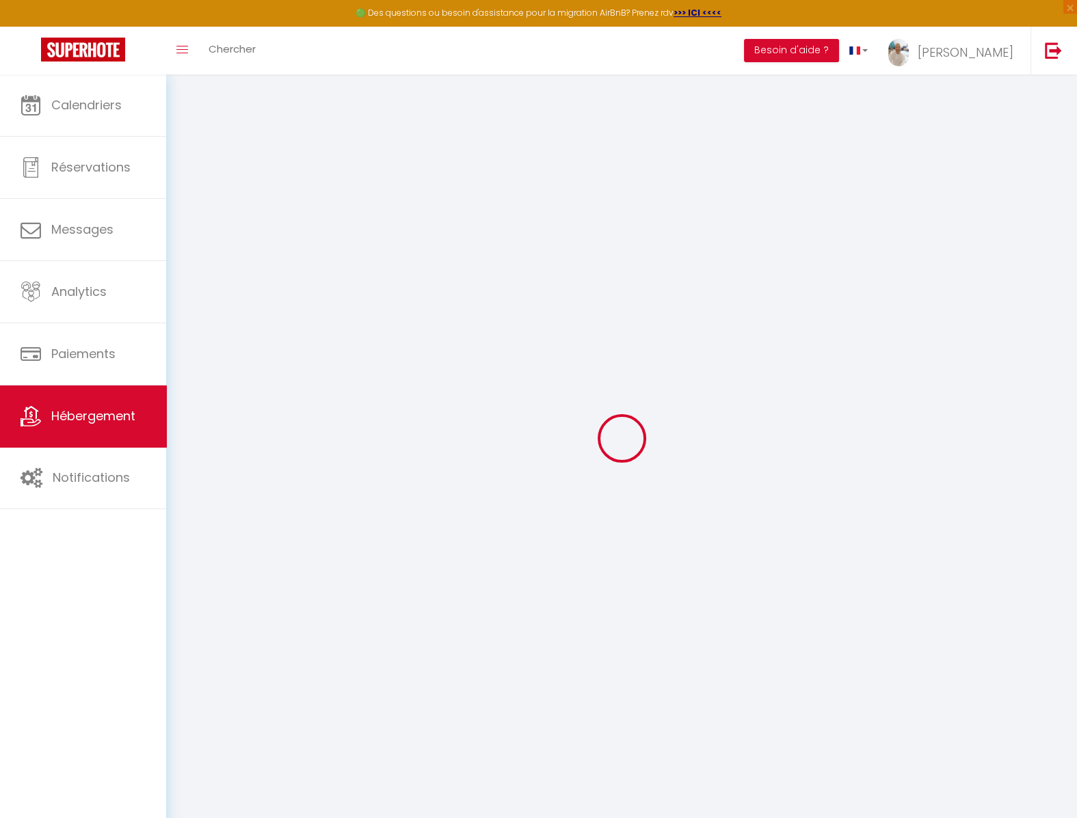
select select
type input "SCI LAMBER"
type input "118 avenue Marie Curie - N° J102"
type input "77600"
type input "BUSSY SAINT GEORGES"
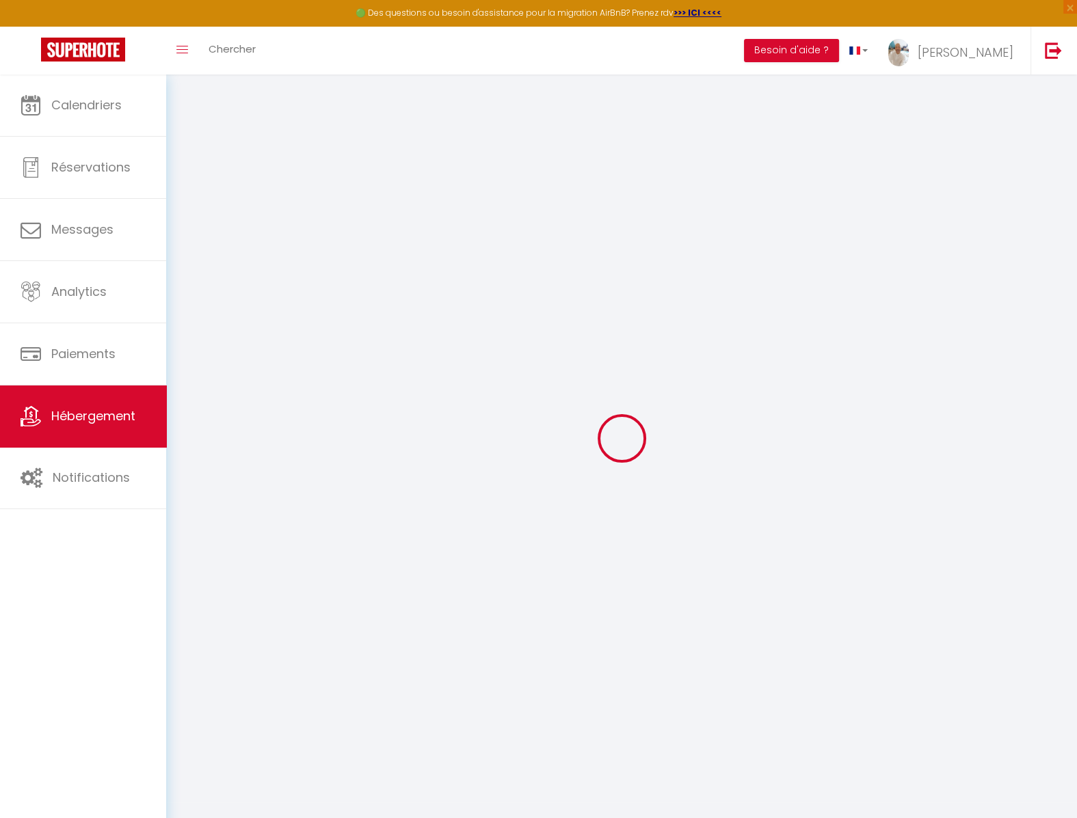
select select "1"
type input "ANICET HILAIRE LAMIN LMNP"
type input "1.5"
select select "14:00"
select select
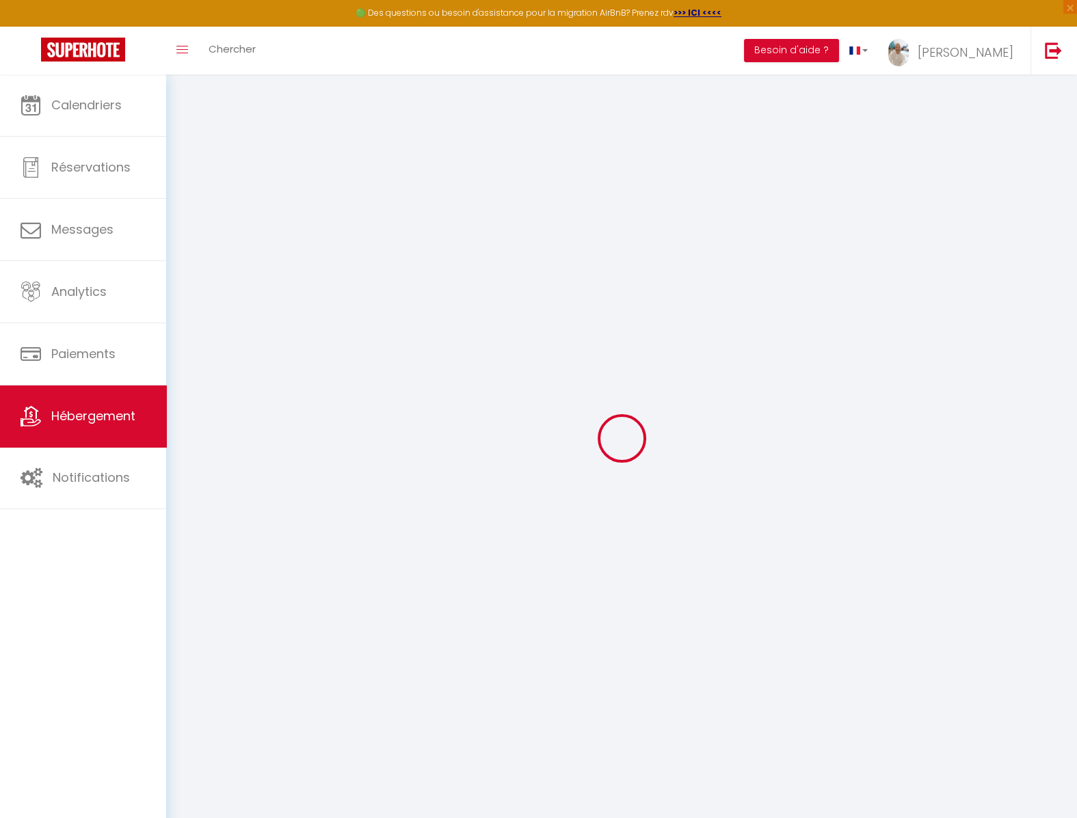
select select "11:00"
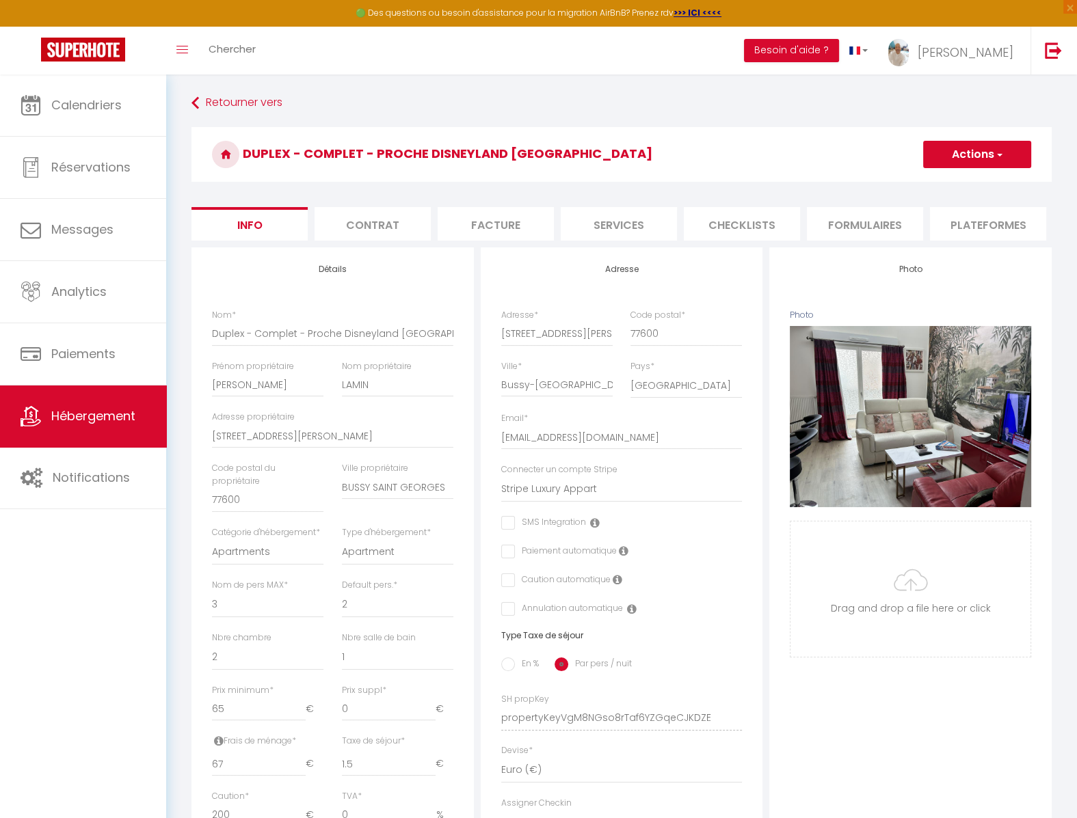
click at [386, 221] on li "Contrat" at bounding box center [372, 223] width 116 height 33
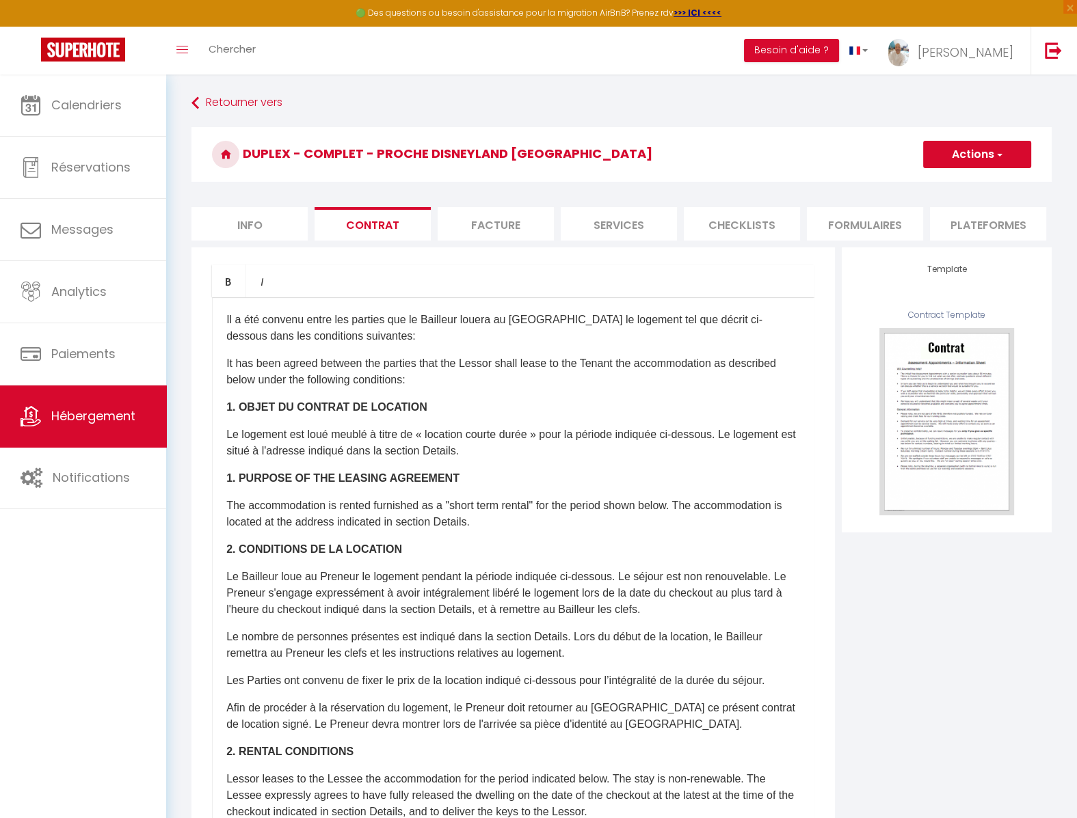
click at [511, 221] on li "Facture" at bounding box center [495, 223] width 116 height 33
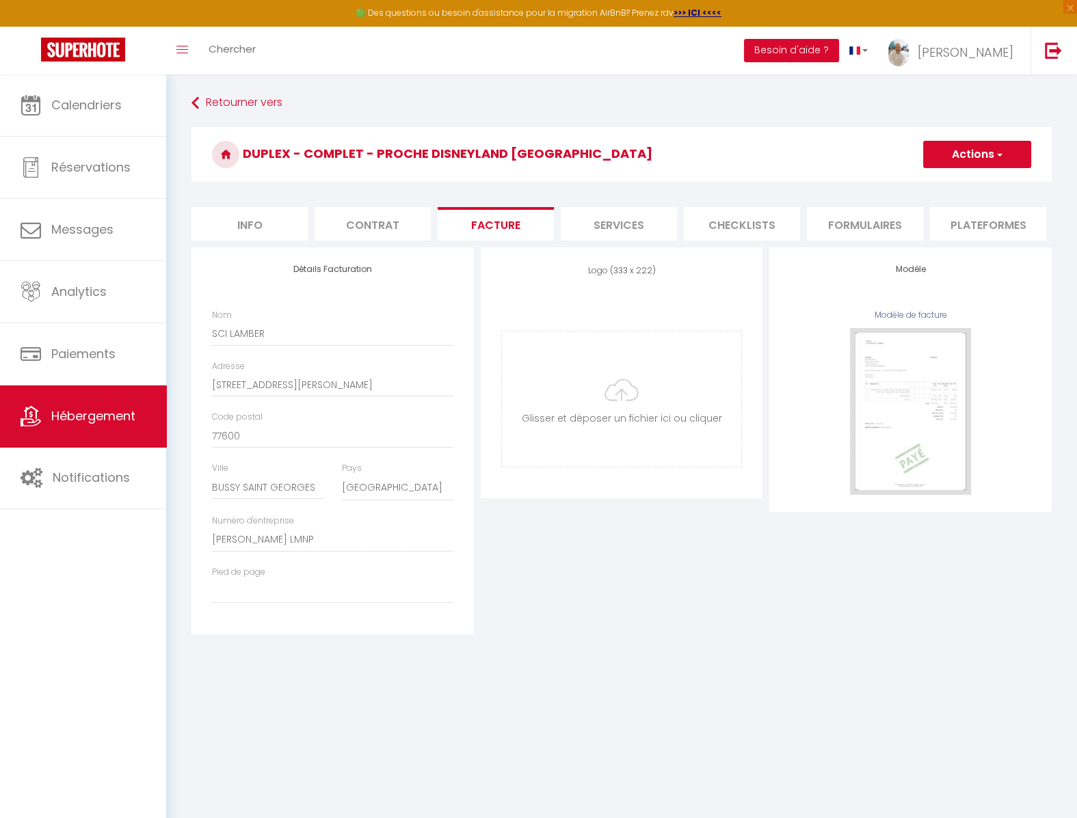
click at [258, 226] on li "Info" at bounding box center [249, 223] width 116 height 33
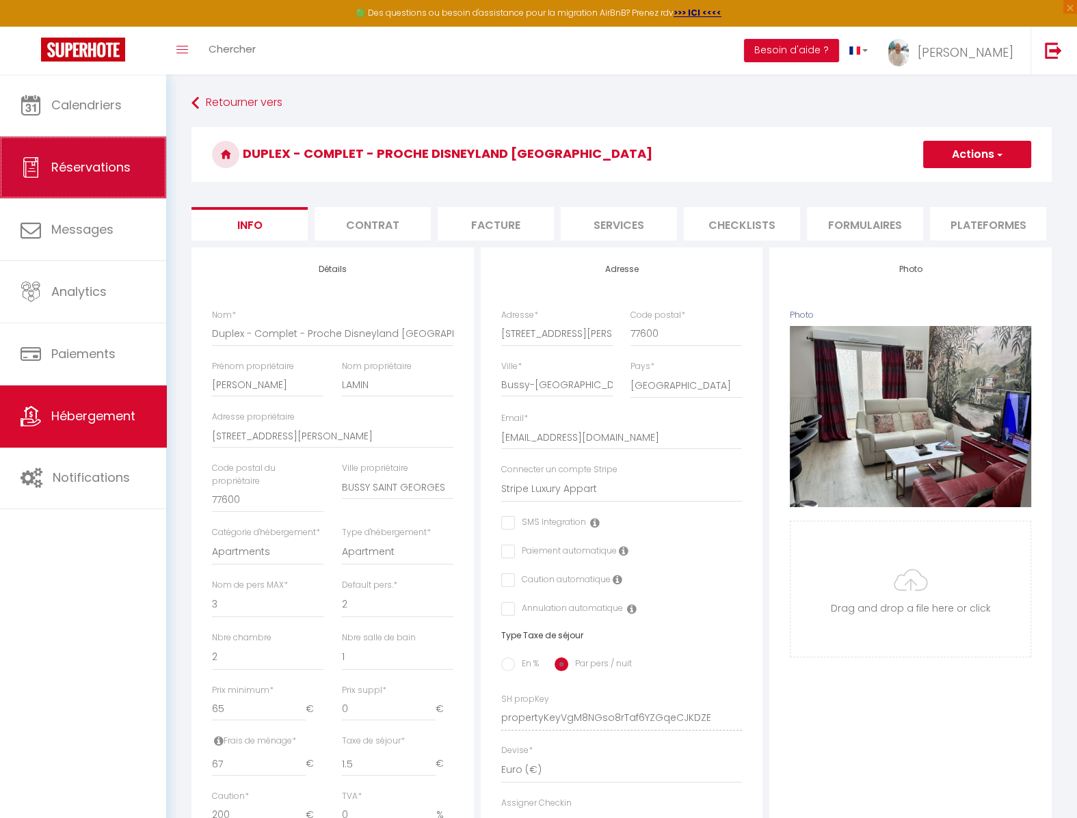
click at [120, 167] on span "Réservations" at bounding box center [90, 167] width 79 height 17
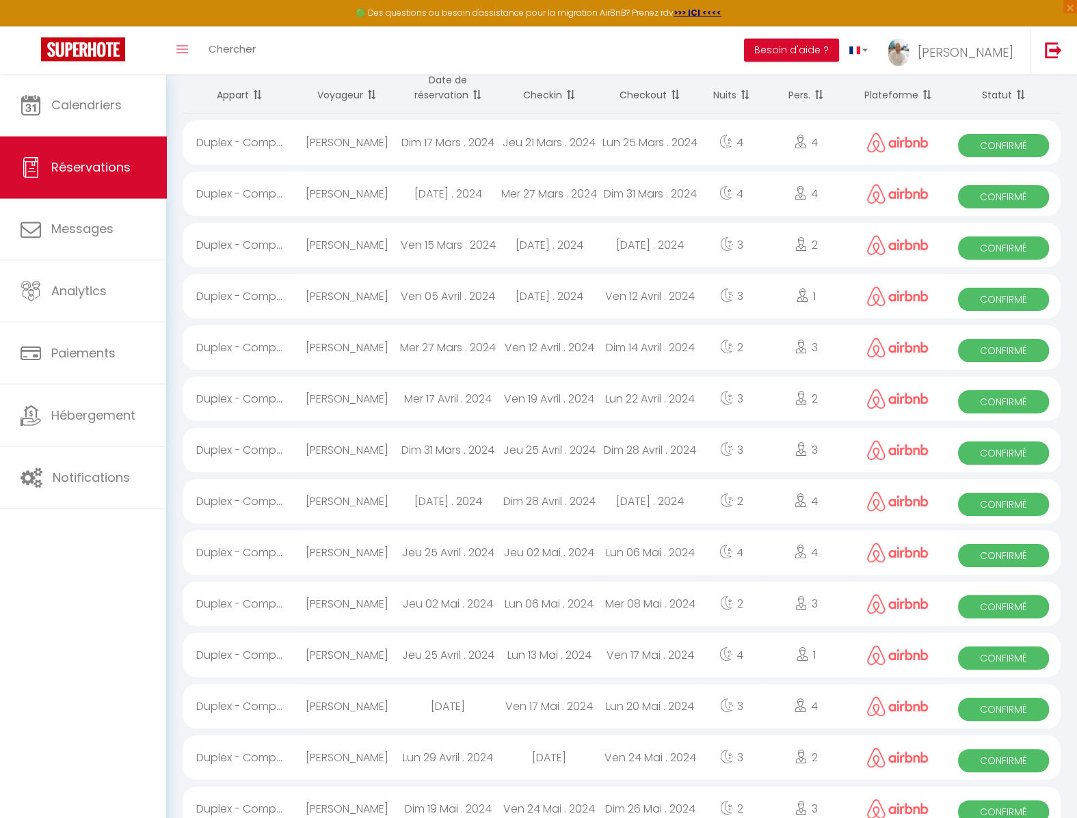
scroll to position [75, 0]
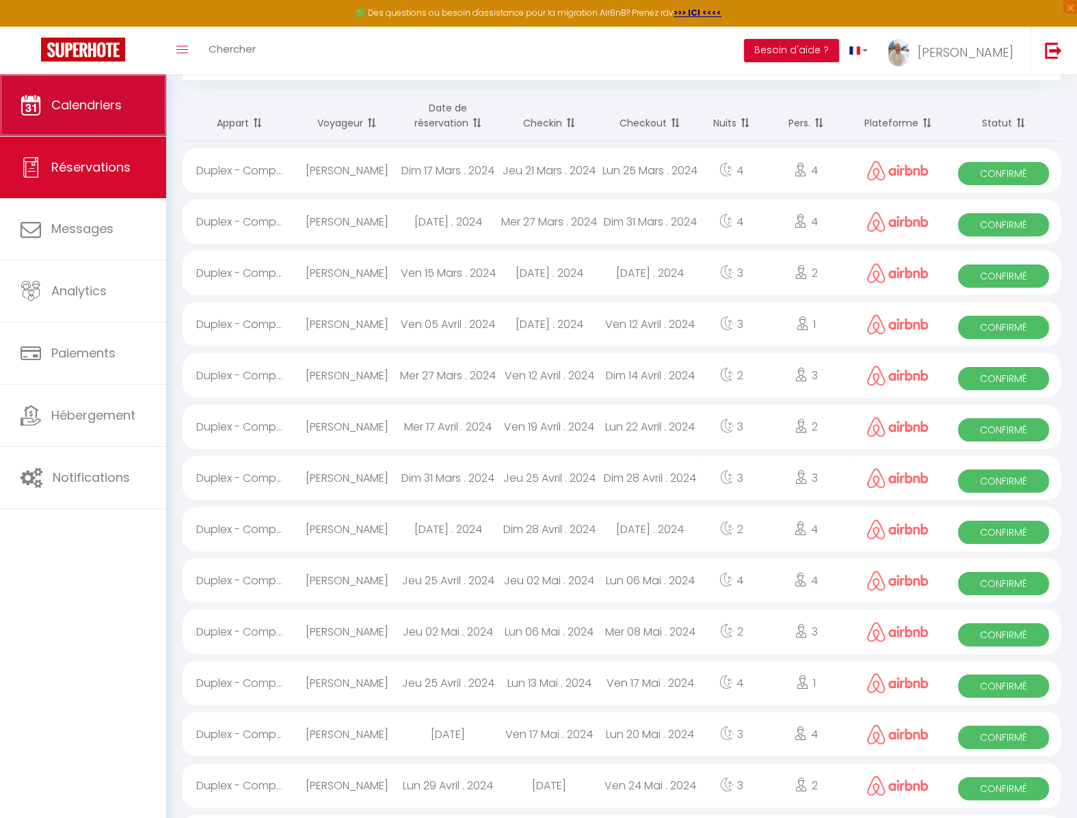
click at [92, 118] on link "Calendriers" at bounding box center [83, 106] width 166 height 62
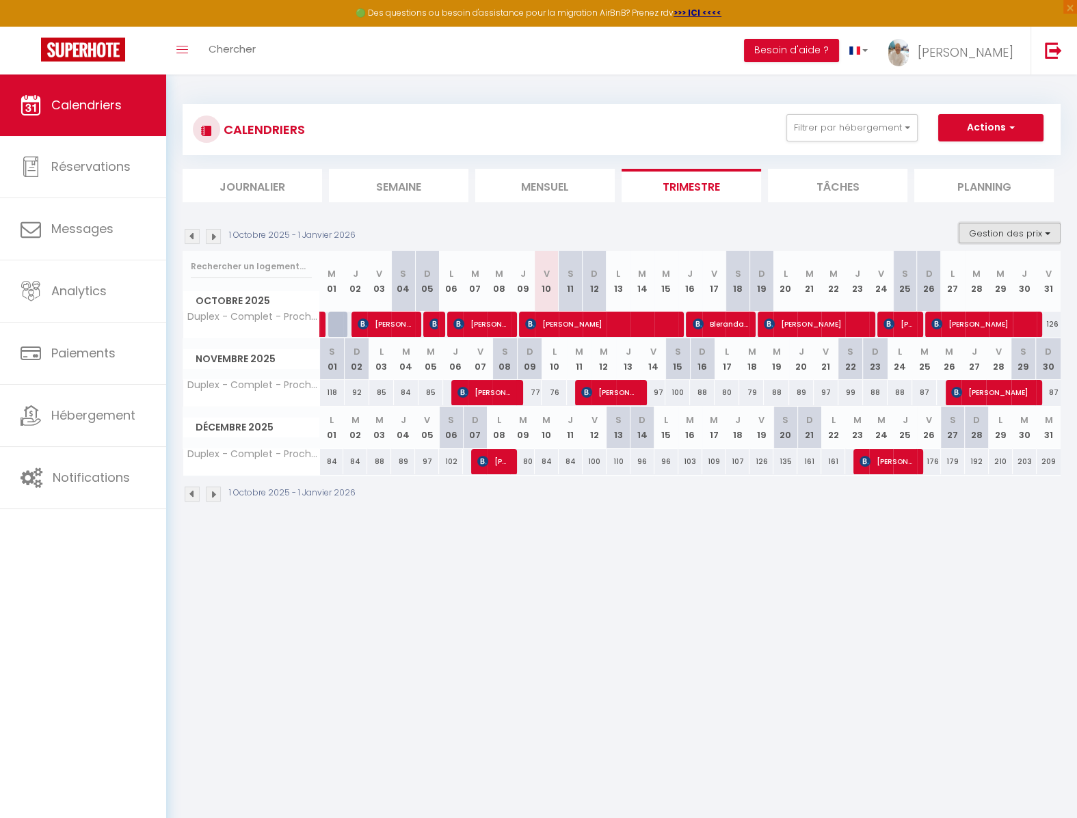
click at [1019, 234] on button "Gestion des prix" at bounding box center [1009, 233] width 102 height 21
click at [985, 277] on input "Nb Nuits minimum" at bounding box center [997, 276] width 123 height 14
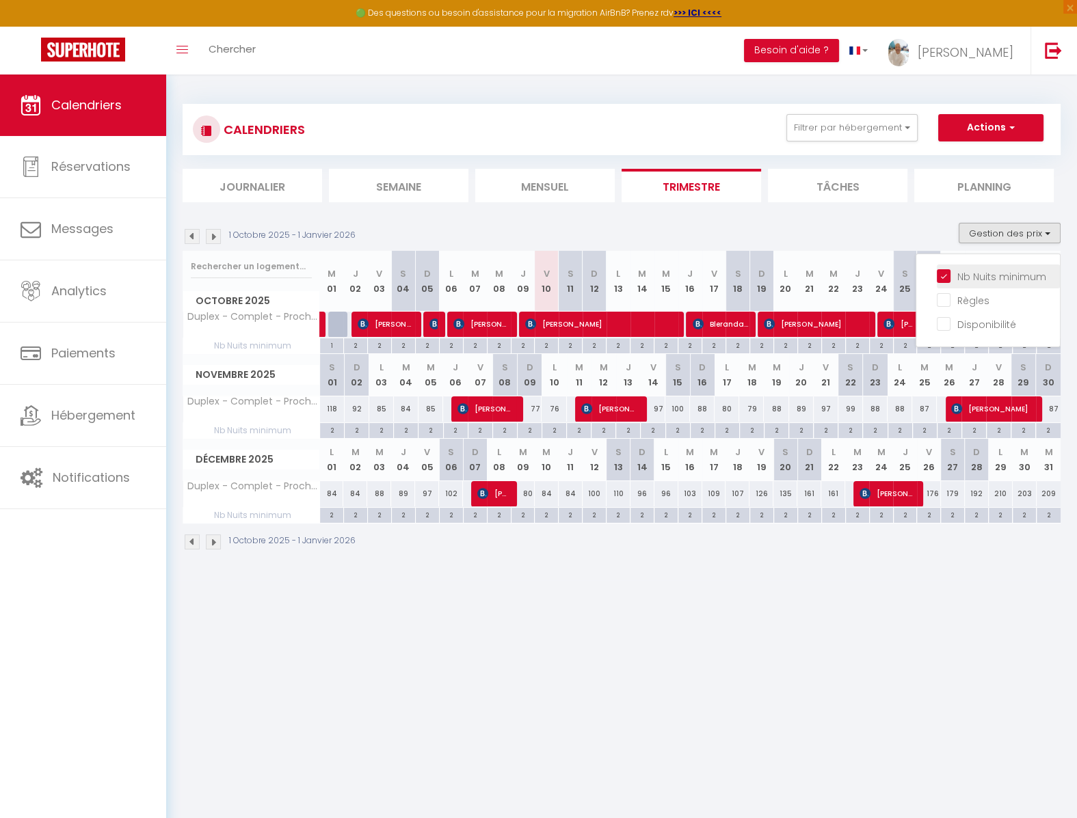
click at [946, 276] on input "Nb Nuits minimum" at bounding box center [997, 276] width 123 height 14
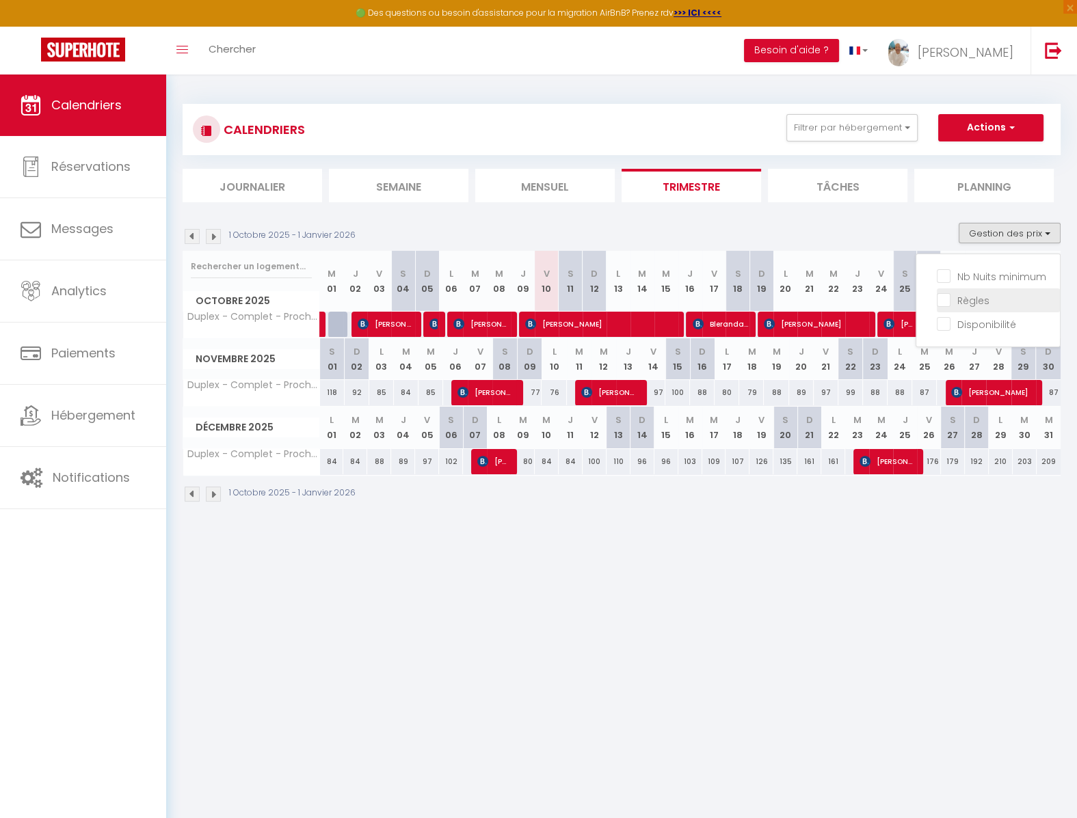
click at [946, 279] on input "Nb Nuits minimum" at bounding box center [997, 276] width 123 height 14
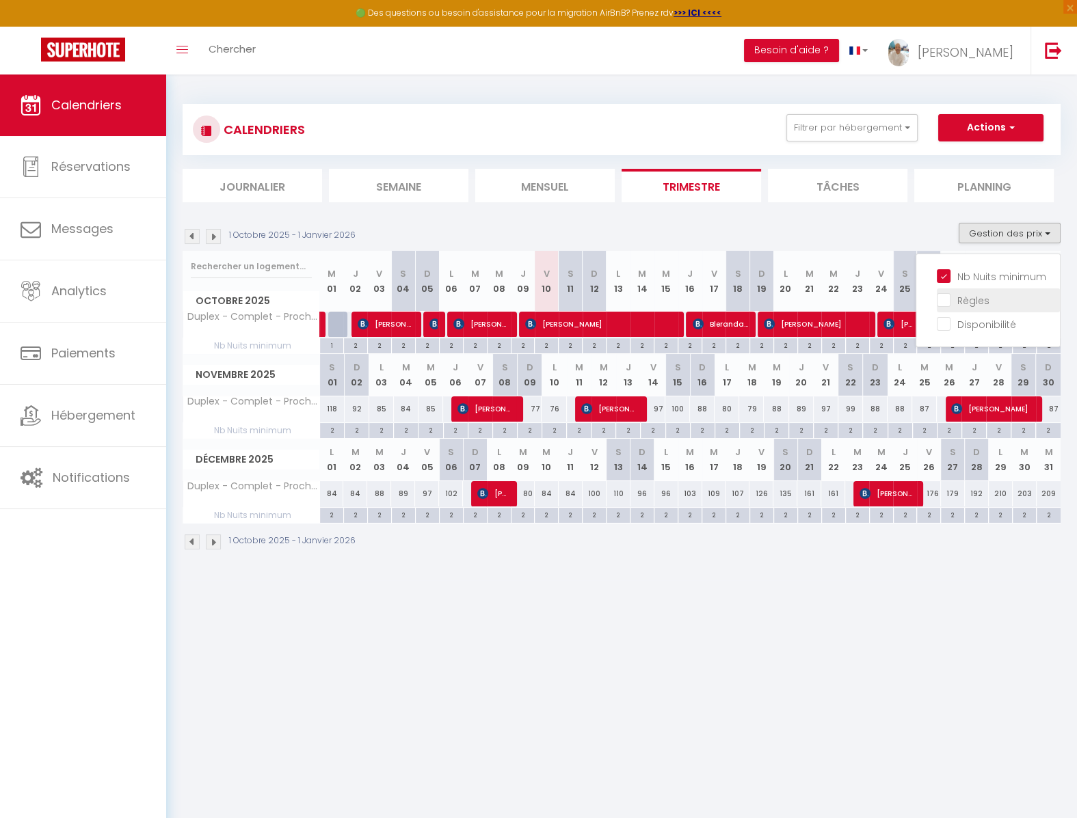
click at [946, 306] on input "Règles" at bounding box center [997, 300] width 123 height 14
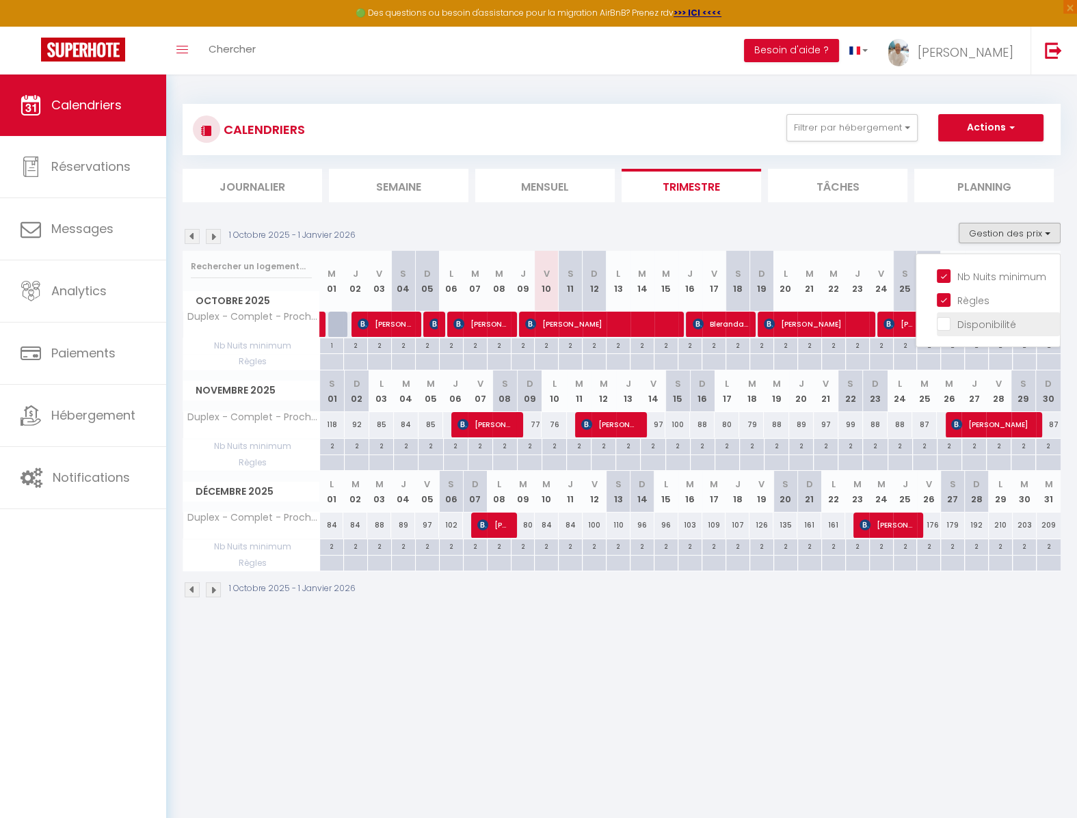
click at [946, 322] on input "Disponibilité" at bounding box center [997, 323] width 123 height 14
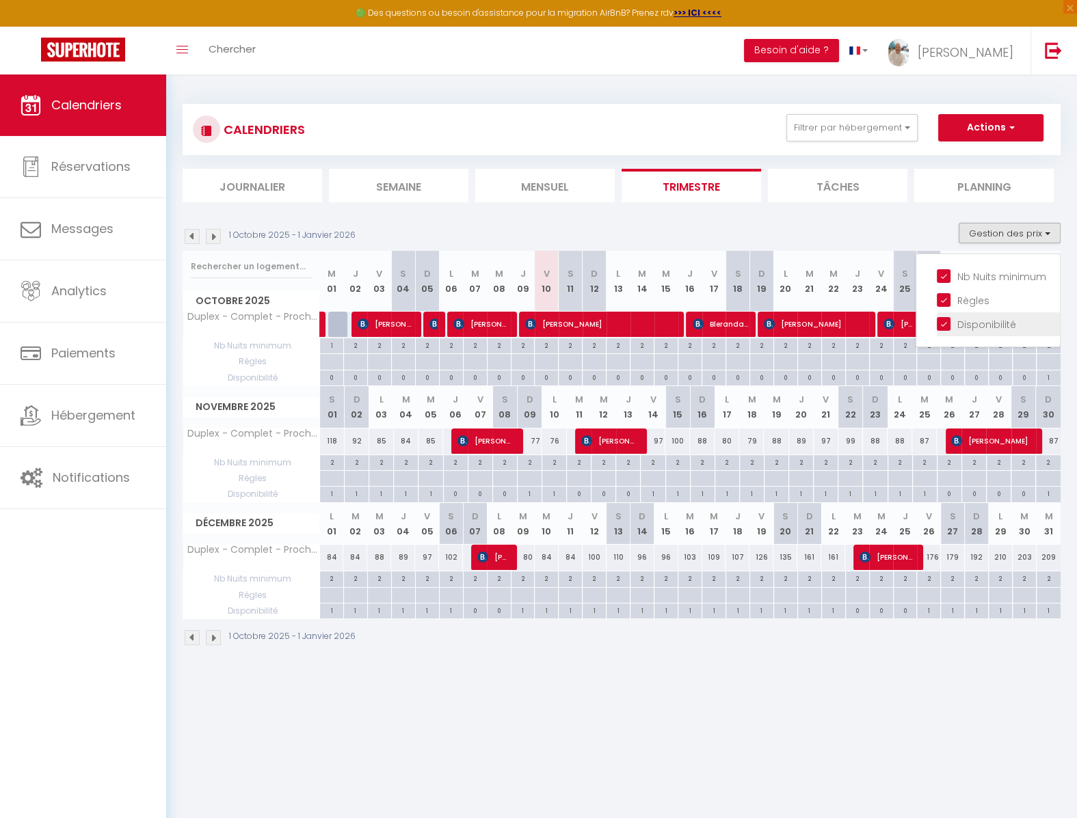
click at [946, 322] on input "Disponibilité" at bounding box center [997, 323] width 123 height 14
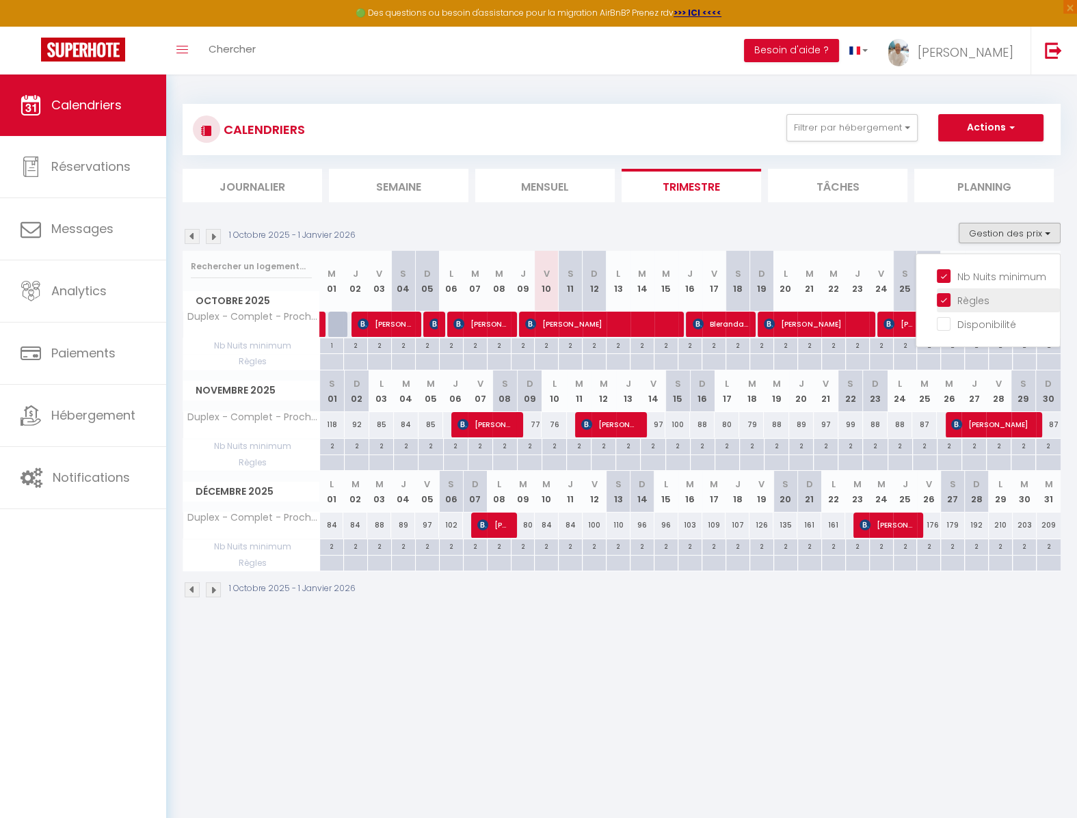
click at [946, 303] on input "Règles" at bounding box center [997, 300] width 123 height 14
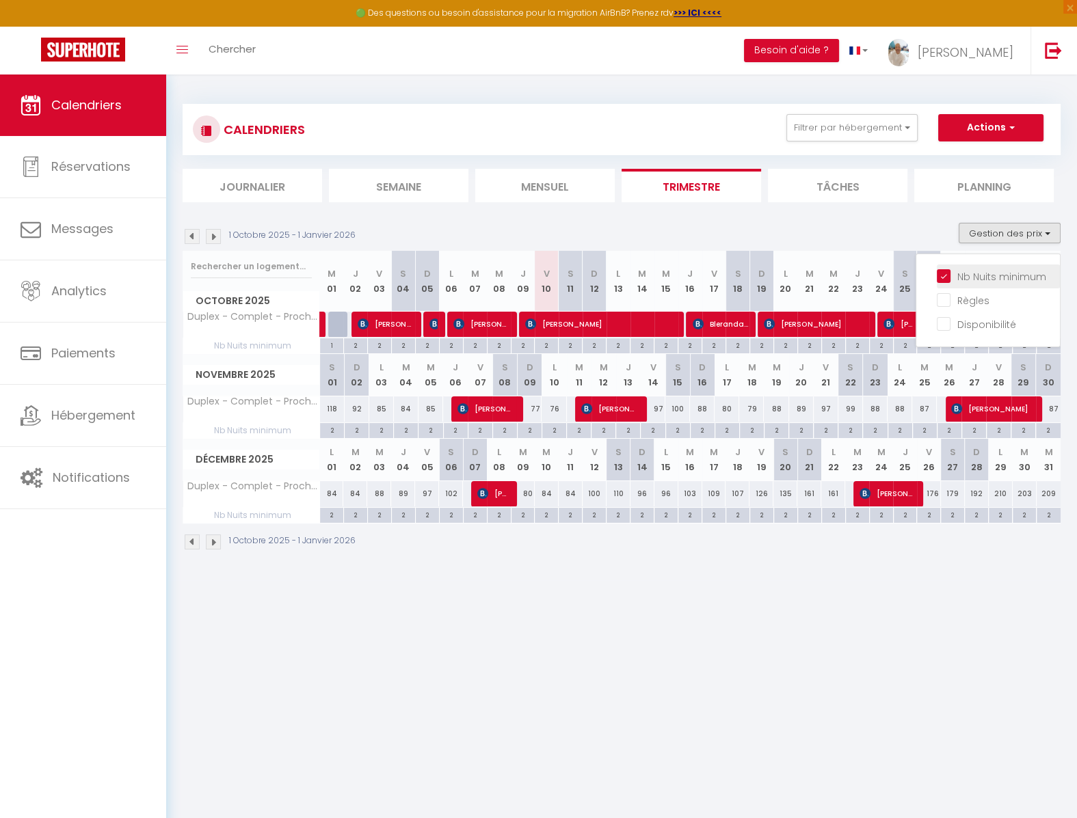
click at [949, 273] on input "Nb Nuits minimum" at bounding box center [997, 276] width 123 height 14
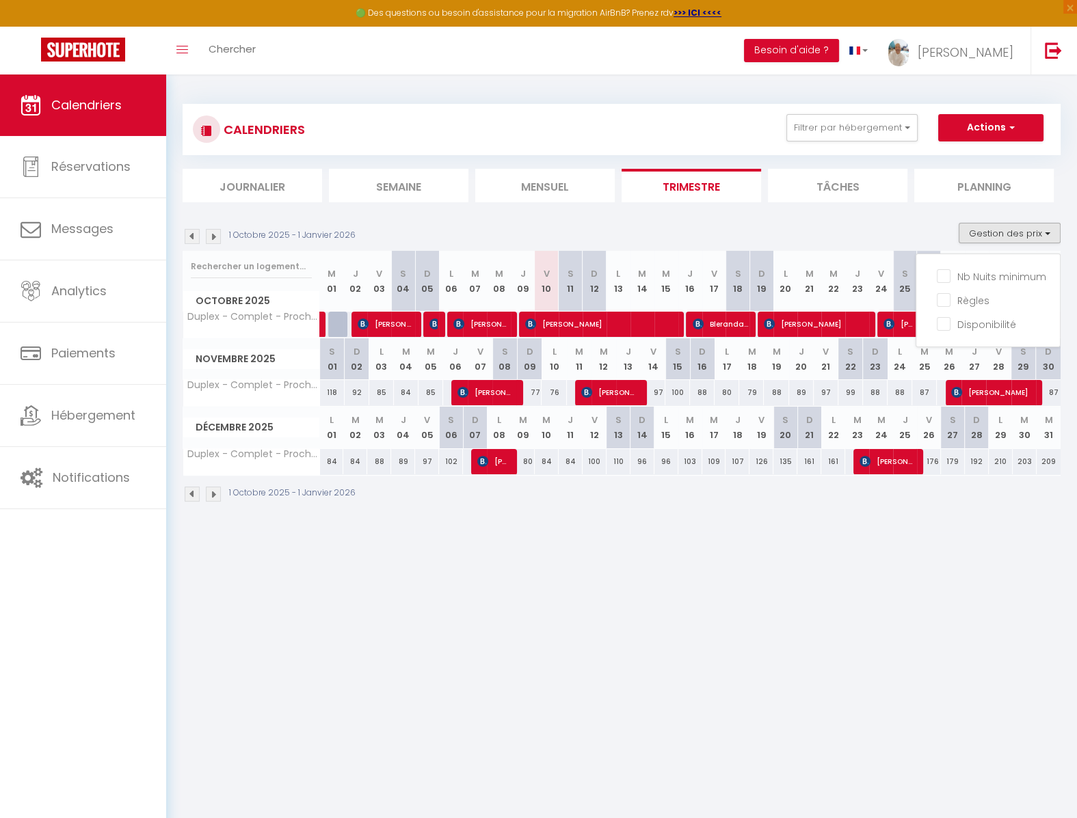
click at [931, 229] on div "1 Octobre 2025 - 1 Janvier 2026 Gestion des prix Nb Nuits minimum Règles Dispon…" at bounding box center [622, 237] width 878 height 28
click at [193, 235] on img at bounding box center [192, 236] width 15 height 15
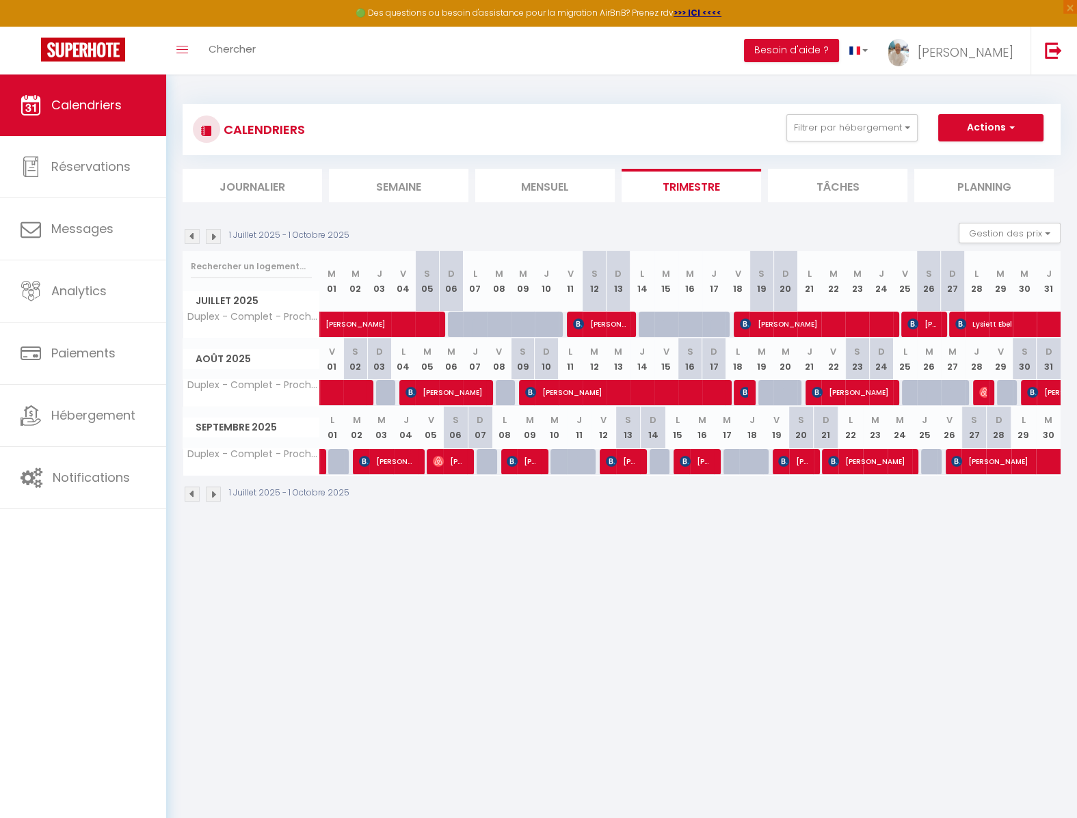
click at [213, 234] on img at bounding box center [213, 236] width 15 height 15
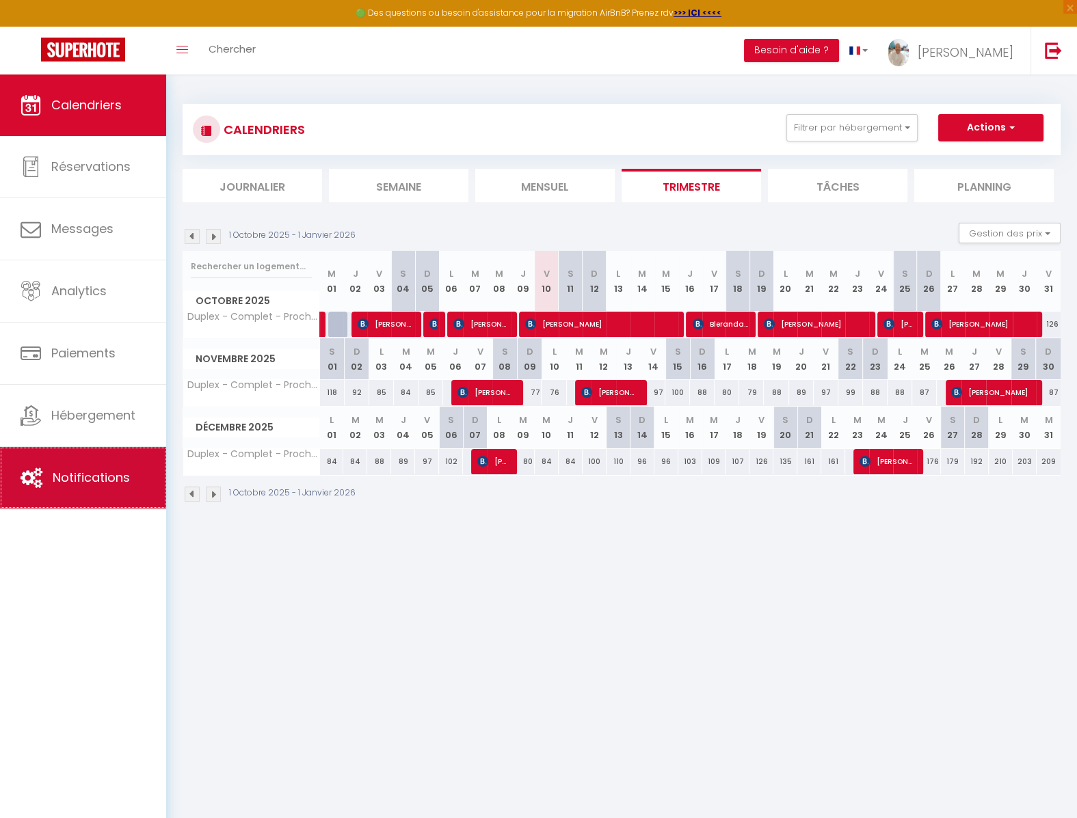
click at [92, 479] on span "Notifications" at bounding box center [91, 477] width 77 height 17
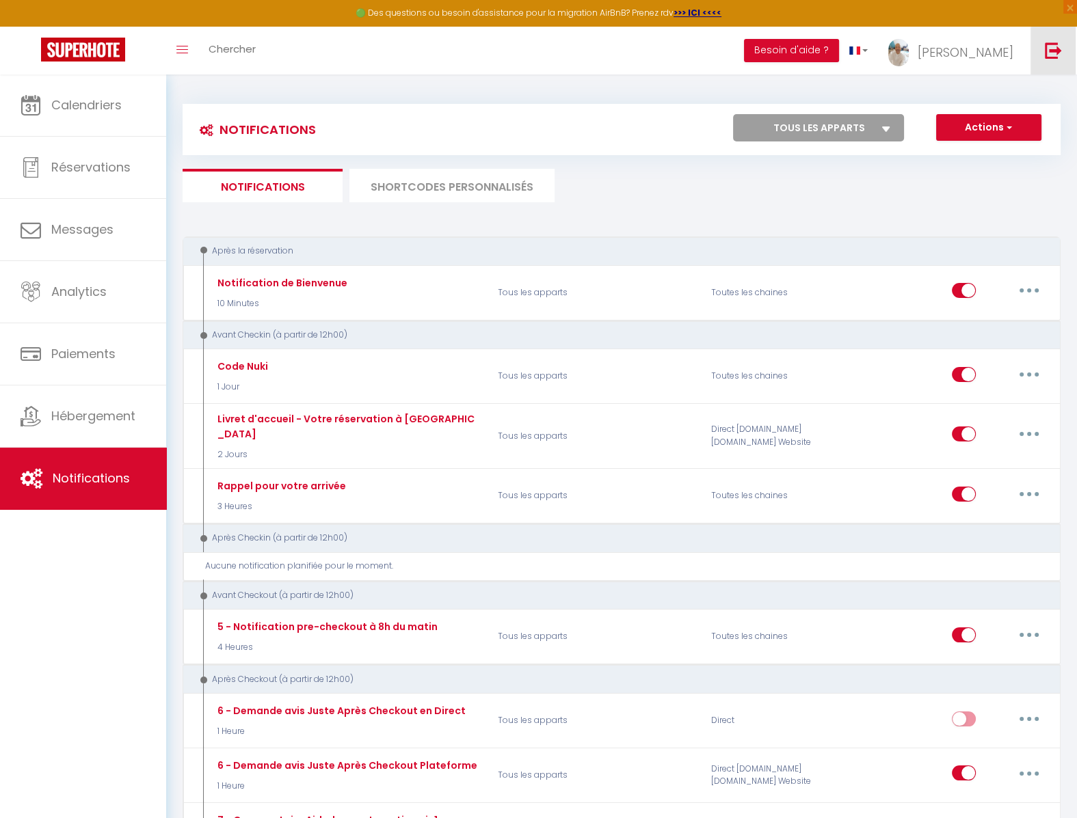
click at [1052, 53] on img at bounding box center [1052, 50] width 17 height 17
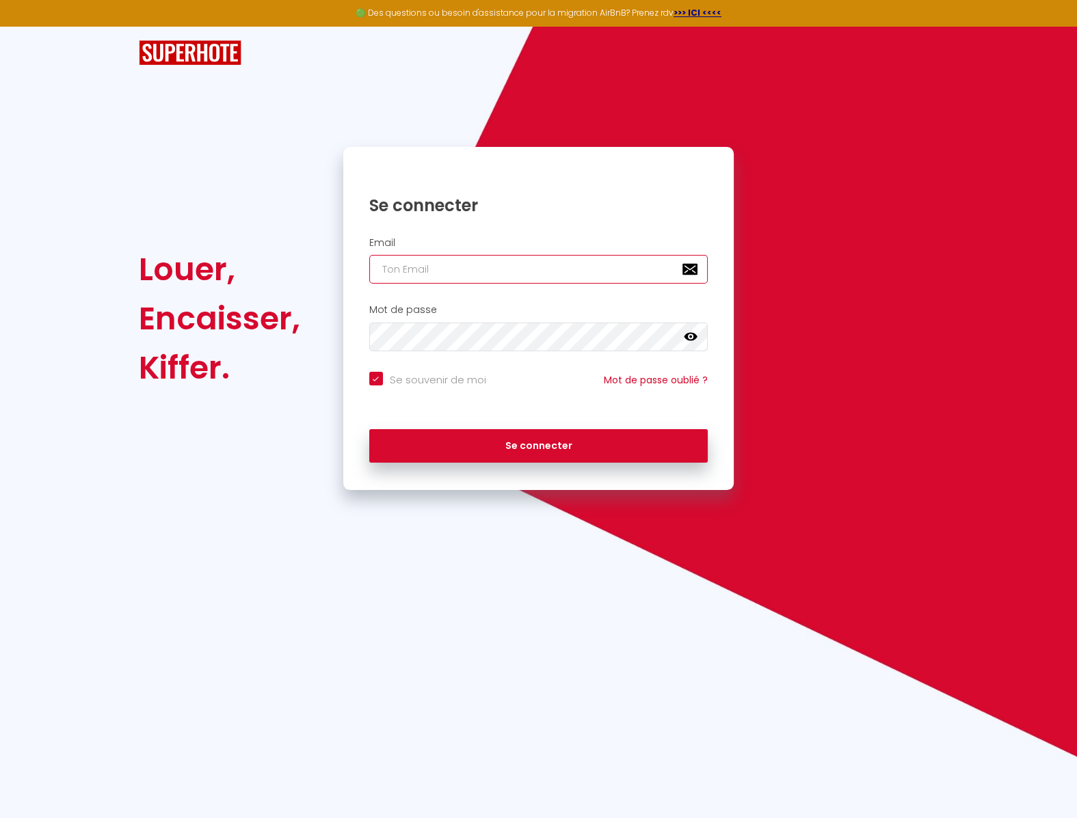
paste input "https://www.notion.so/superhote/ANICET-2888fc48293780408211cf726fb74fc5?v=2408f…"
click at [505, 268] on input "https://www.notion.so/superhote/ANICET-2888fc48293780408211cf726fb74fc5?v=2408f…" at bounding box center [538, 269] width 339 height 29
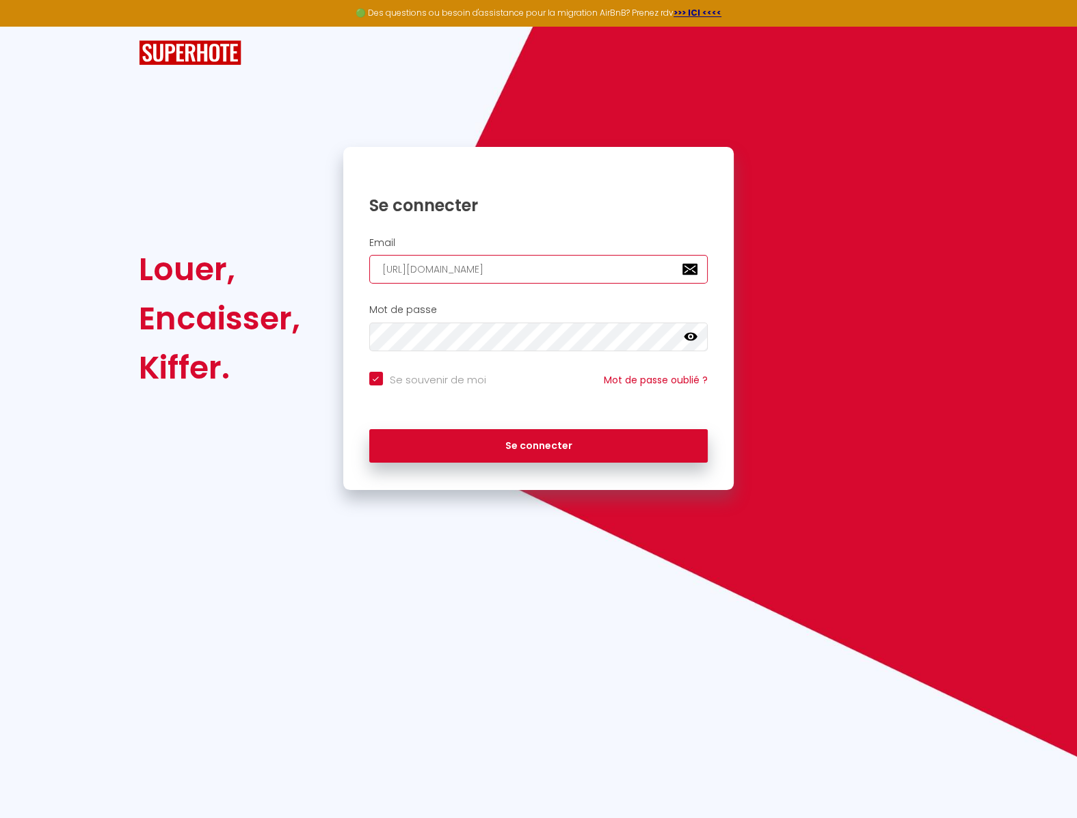
click at [505, 268] on input "https://www.notion.so/superhote/ANICET-2888fc48293780408211cf726fb74fc5?v=2408f…" at bounding box center [538, 269] width 339 height 29
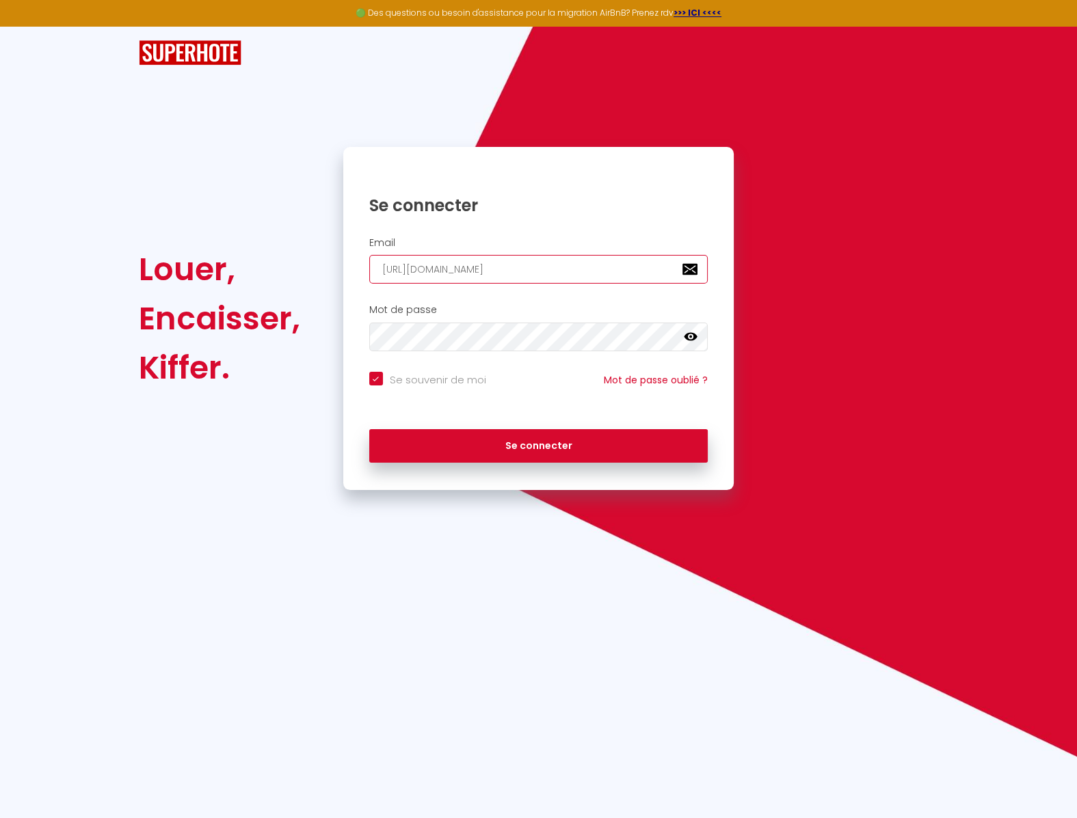
click at [505, 268] on input "https://www.notion.so/superhote/ANICET-2888fc48293780408211cf726fb74fc5?v=2408f…" at bounding box center [538, 269] width 339 height 29
paste input "[EMAIL_ADDRESS][DOMAIN_NAME]"
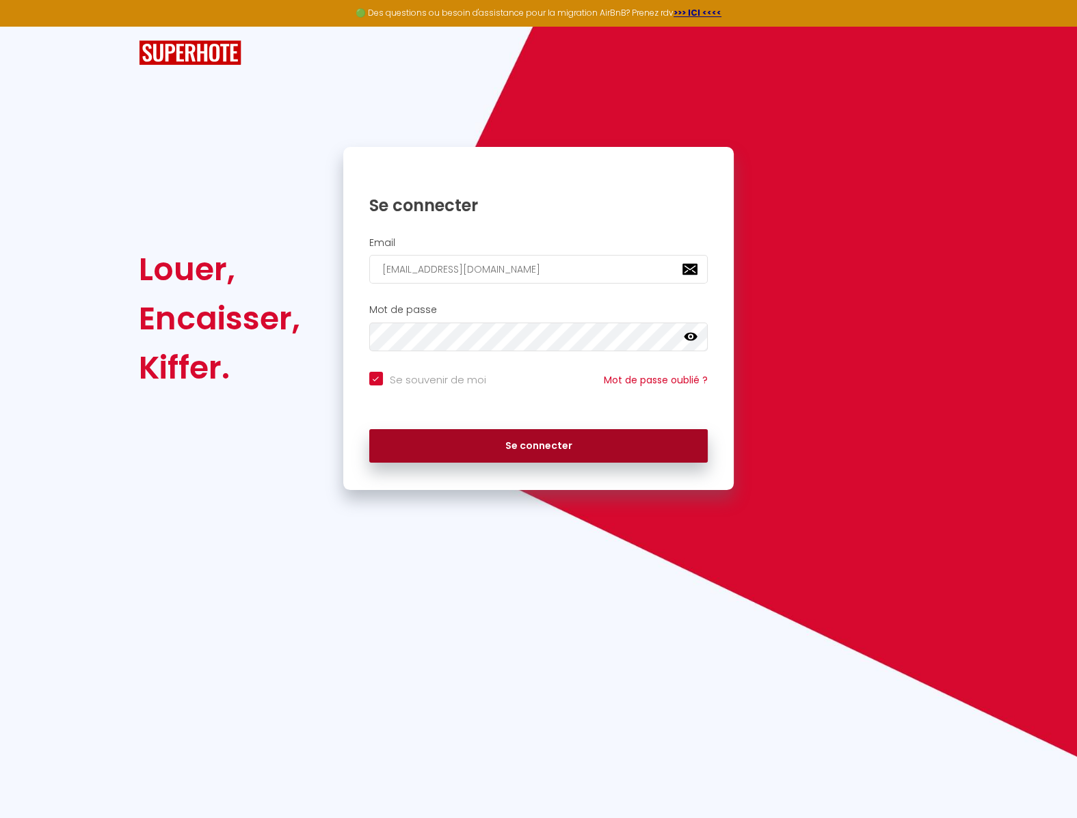
click at [507, 451] on button "Se connecter" at bounding box center [538, 446] width 339 height 34
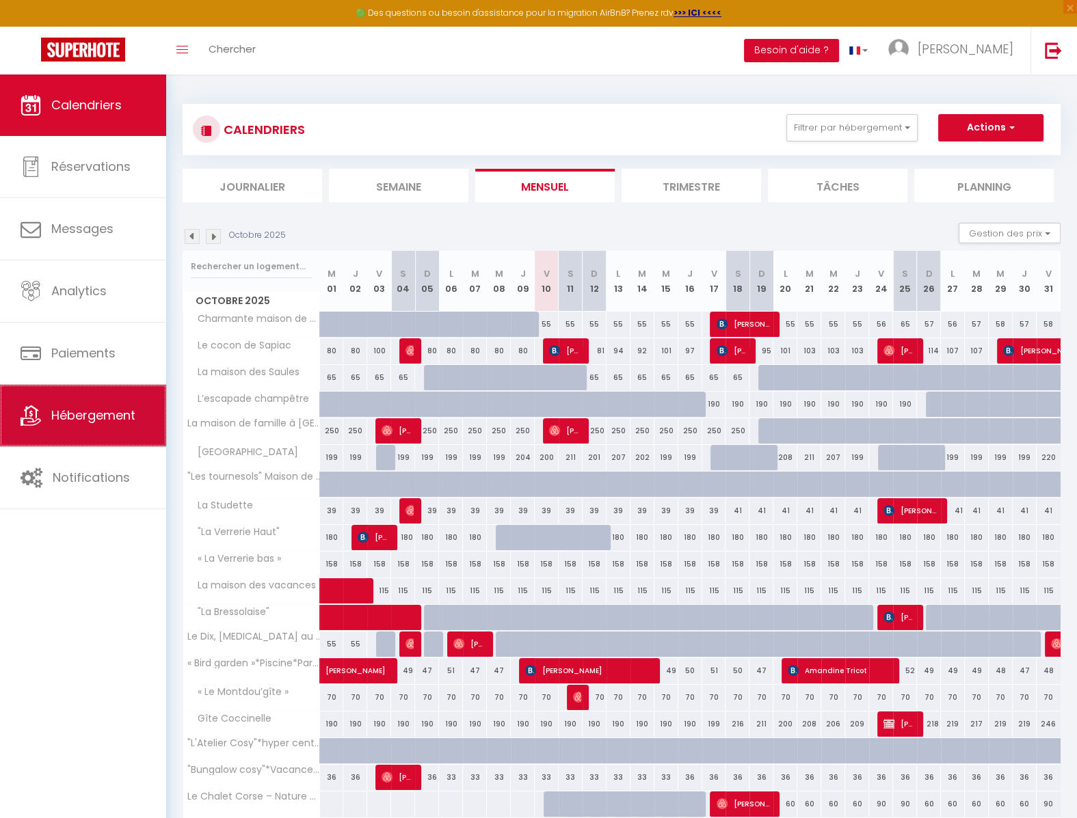
click at [104, 424] on span "Hébergement" at bounding box center [93, 415] width 84 height 17
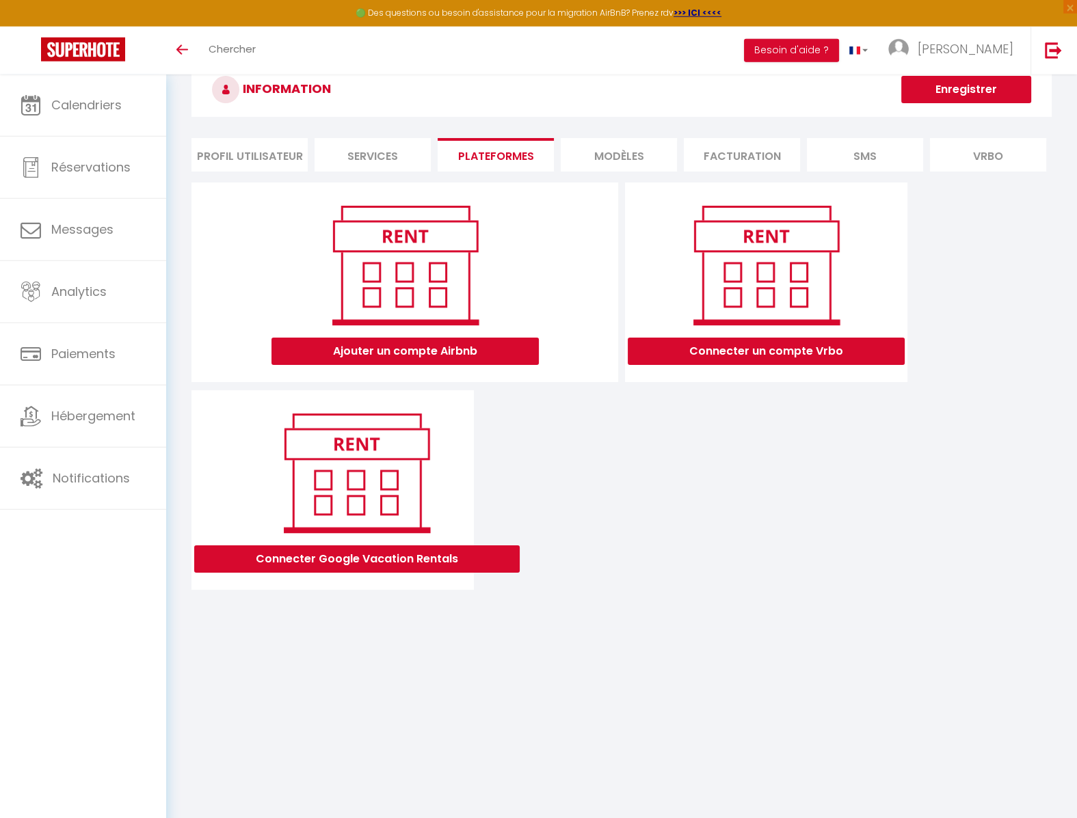
scroll to position [75, 0]
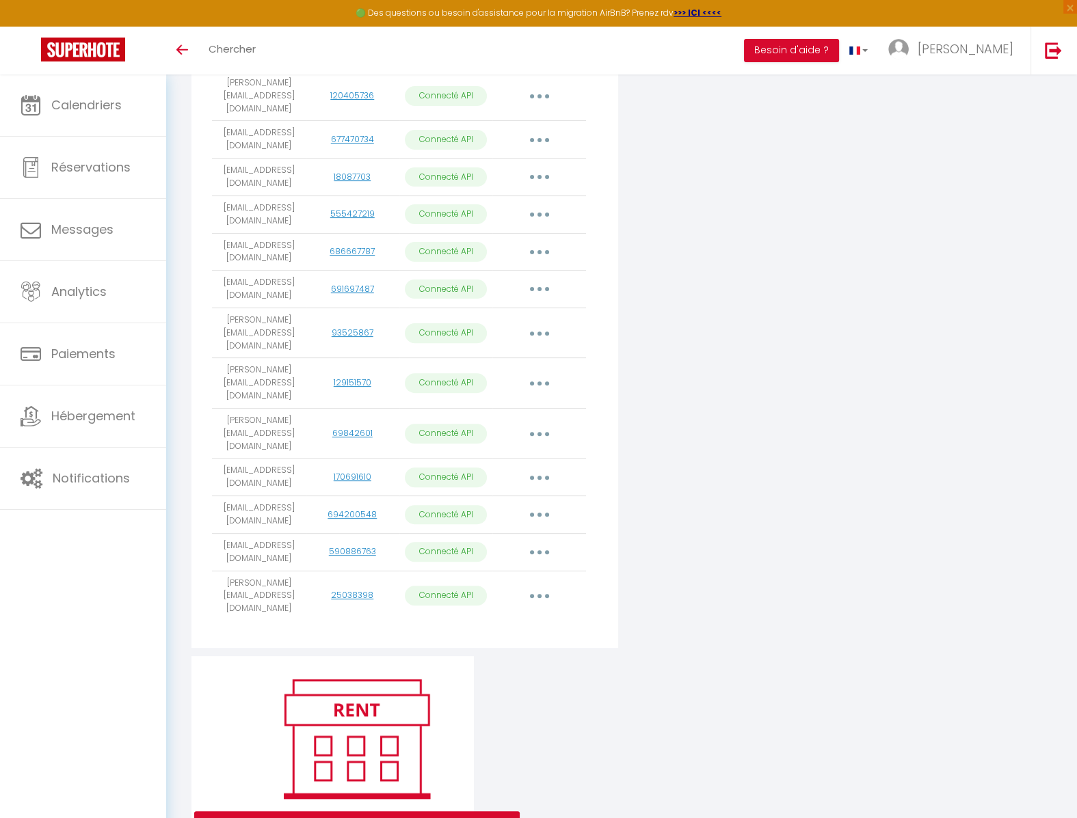
scroll to position [480, 0]
click at [543, 465] on button "button" at bounding box center [539, 476] width 38 height 22
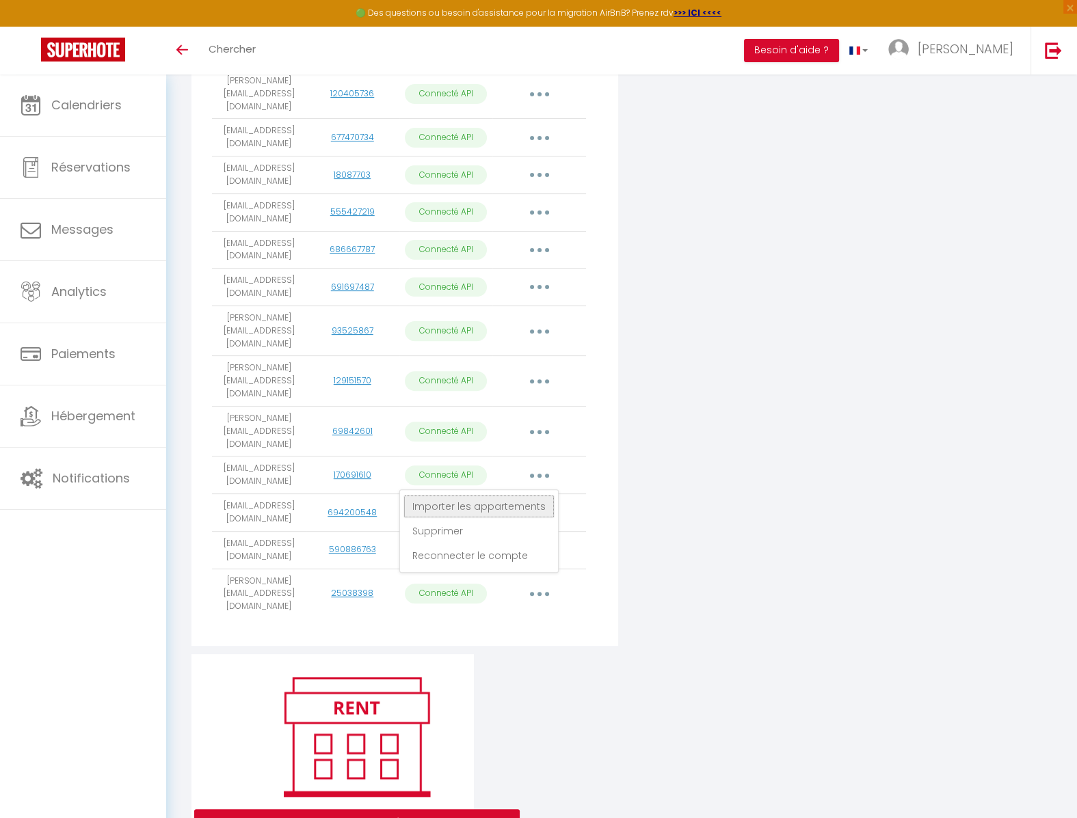
click at [527, 495] on link "Importer les appartements" at bounding box center [478, 506] width 151 height 23
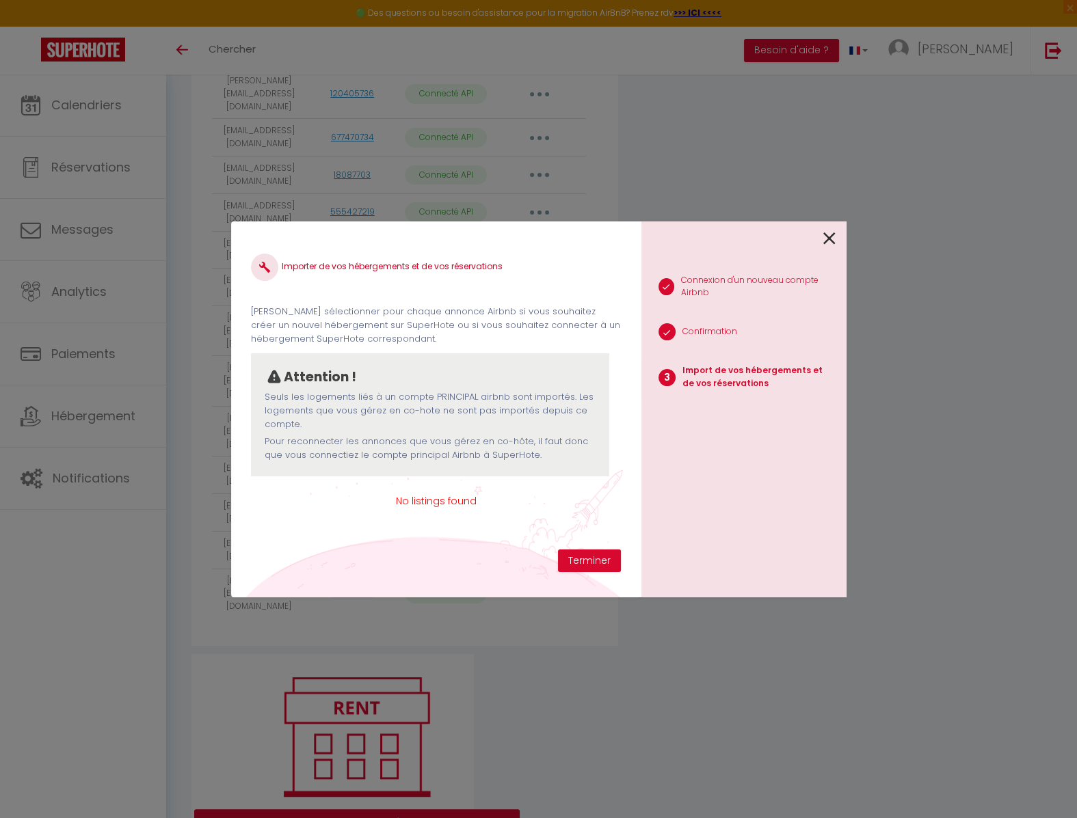
click at [826, 239] on icon at bounding box center [829, 238] width 12 height 21
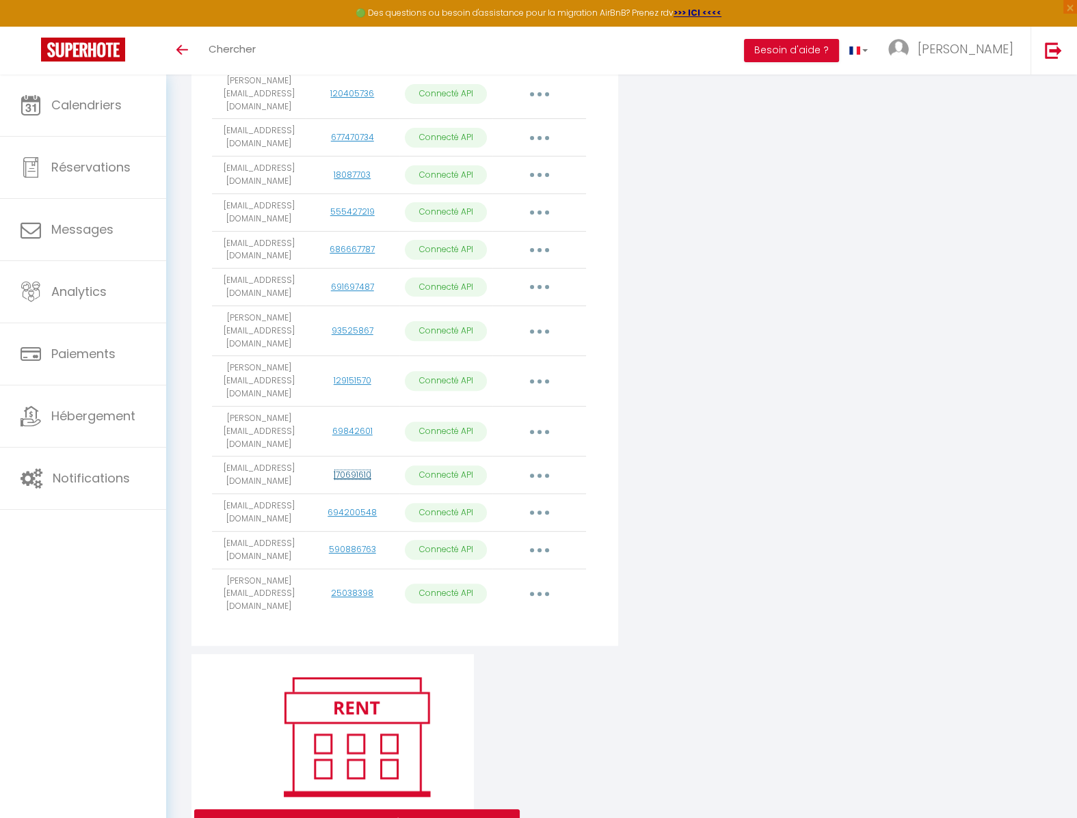
click at [351, 469] on link "170691610" at bounding box center [353, 475] width 38 height 12
click at [545, 465] on button "button" at bounding box center [539, 476] width 38 height 22
click at [515, 495] on link "Importer les appartements" at bounding box center [478, 506] width 151 height 23
click at [681, 440] on div "Connecter un compte Vrbo" at bounding box center [765, 198] width 289 height 911
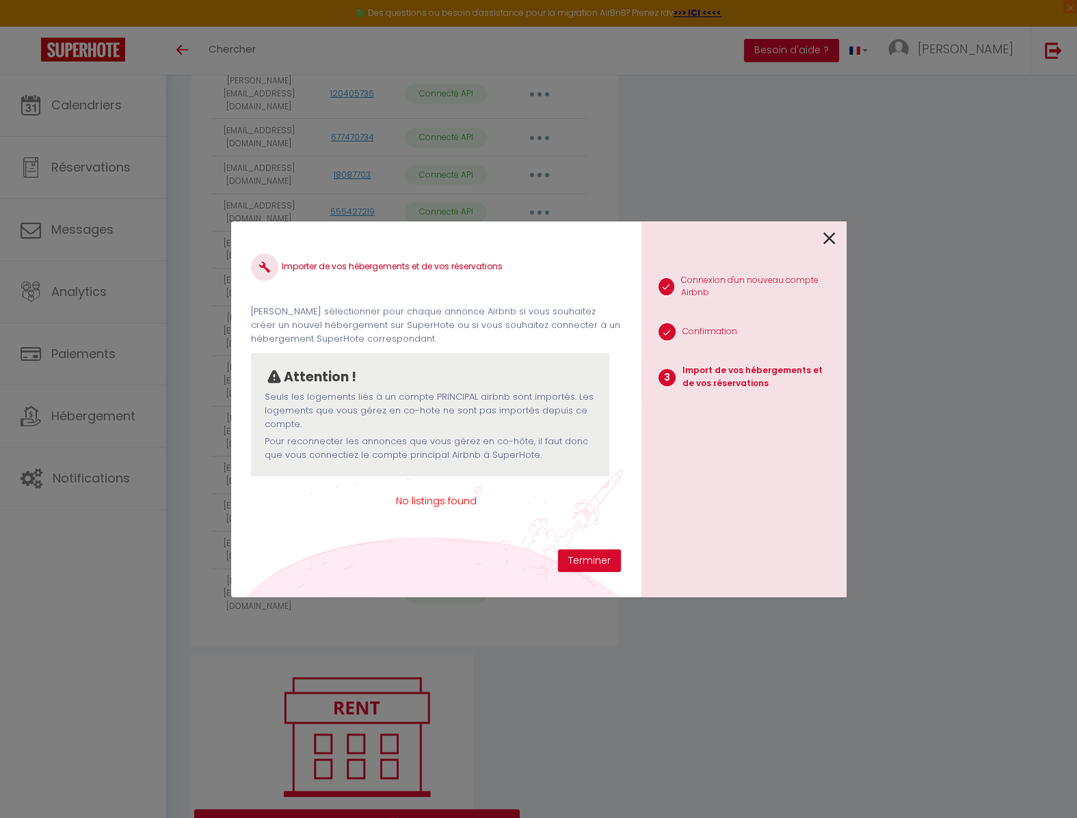
click at [831, 239] on icon at bounding box center [829, 238] width 12 height 21
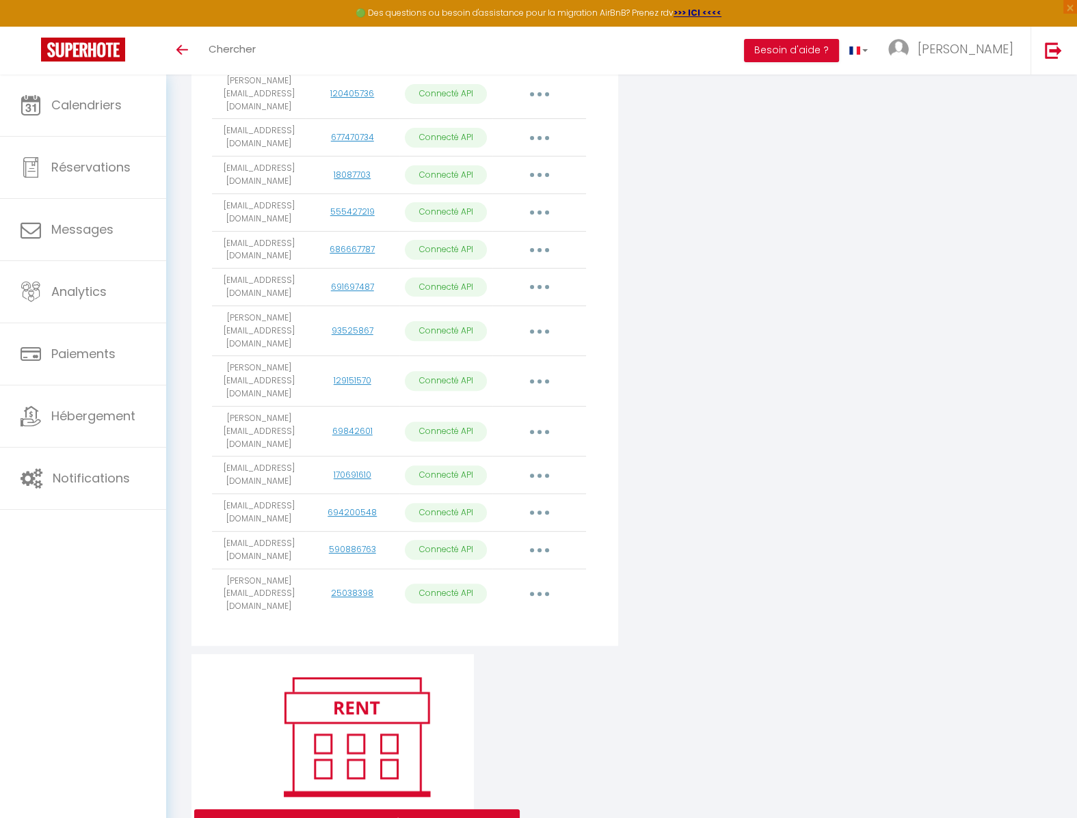
click at [541, 465] on button "button" at bounding box center [539, 476] width 38 height 22
click at [507, 544] on link "Reconnecter le compte" at bounding box center [478, 555] width 151 height 23
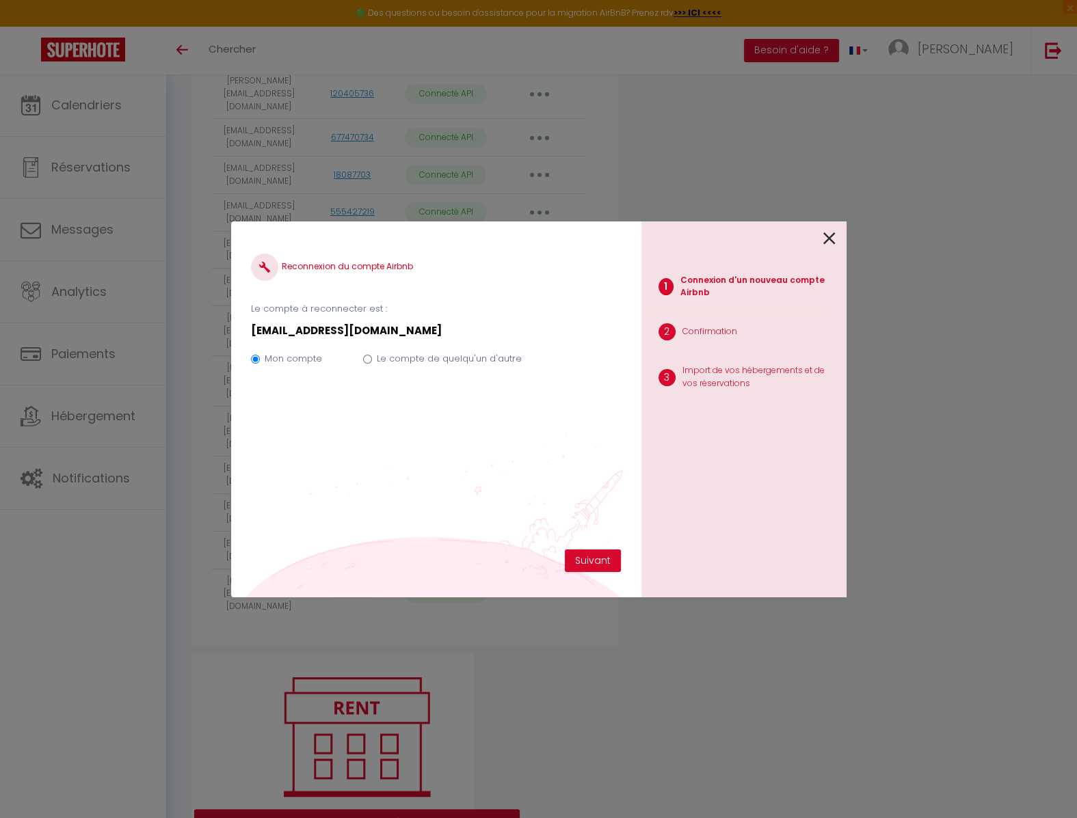
click at [830, 239] on icon at bounding box center [829, 238] width 12 height 21
